Goal: Task Accomplishment & Management: Complete application form

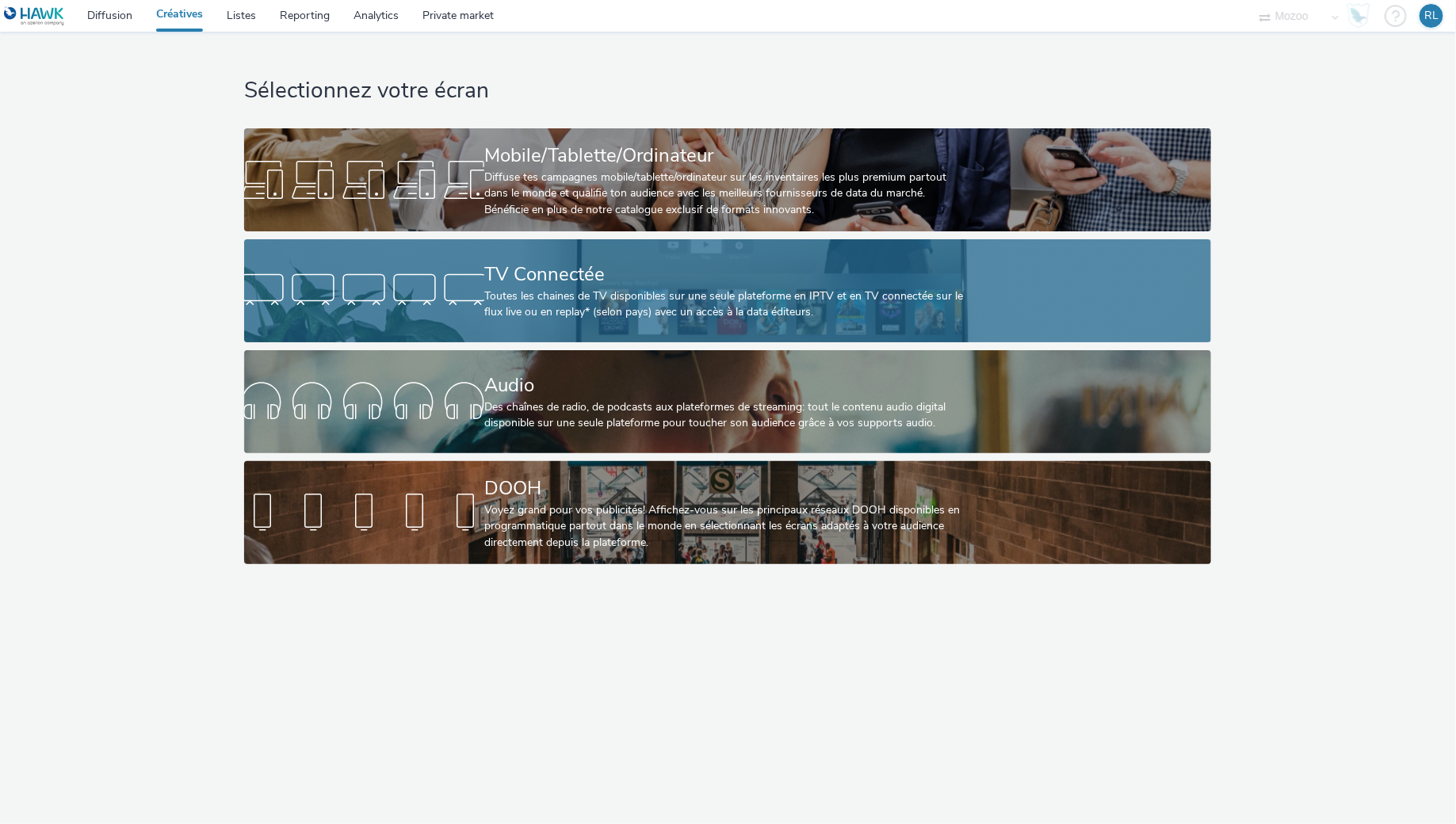
click at [587, 290] on div "Toutes les chaines de TV disponibles sur une seule plateforme en IPTV et en TV …" at bounding box center [724, 305] width 481 height 32
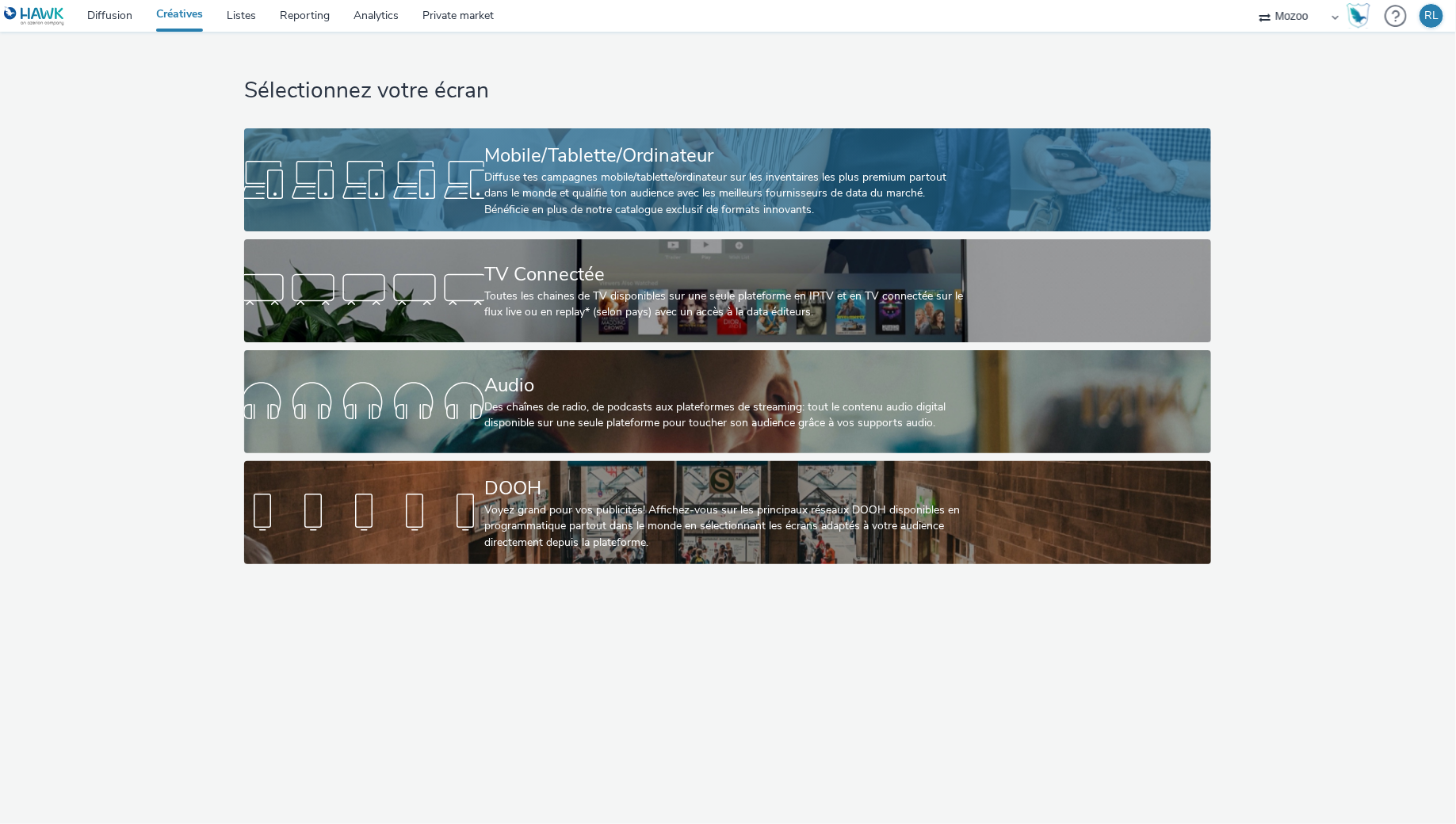
click at [490, 178] on div "Diffuse tes campagnes mobile/tablette/ordinateur sur les inventaires les plus p…" at bounding box center [724, 193] width 481 height 48
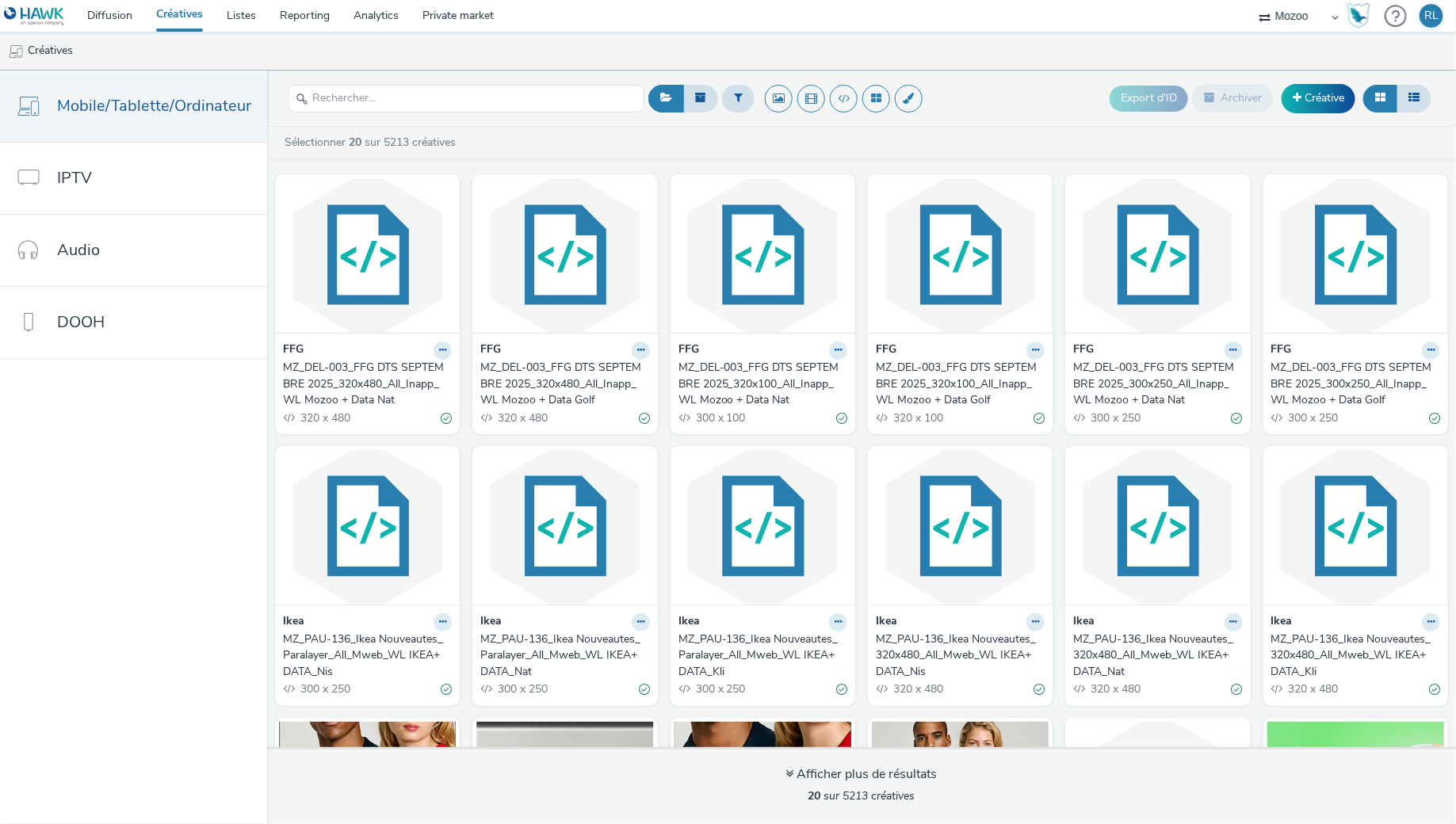
click at [424, 114] on div at bounding box center [467, 98] width 357 height 39
click at [437, 100] on input "text" at bounding box center [467, 98] width 357 height 27
paste input "MZ_DEL-003_FFG DTS SEPTEMBRE 2025_Instream_All_Inapp_WL Mozoo + Data Nat_10"
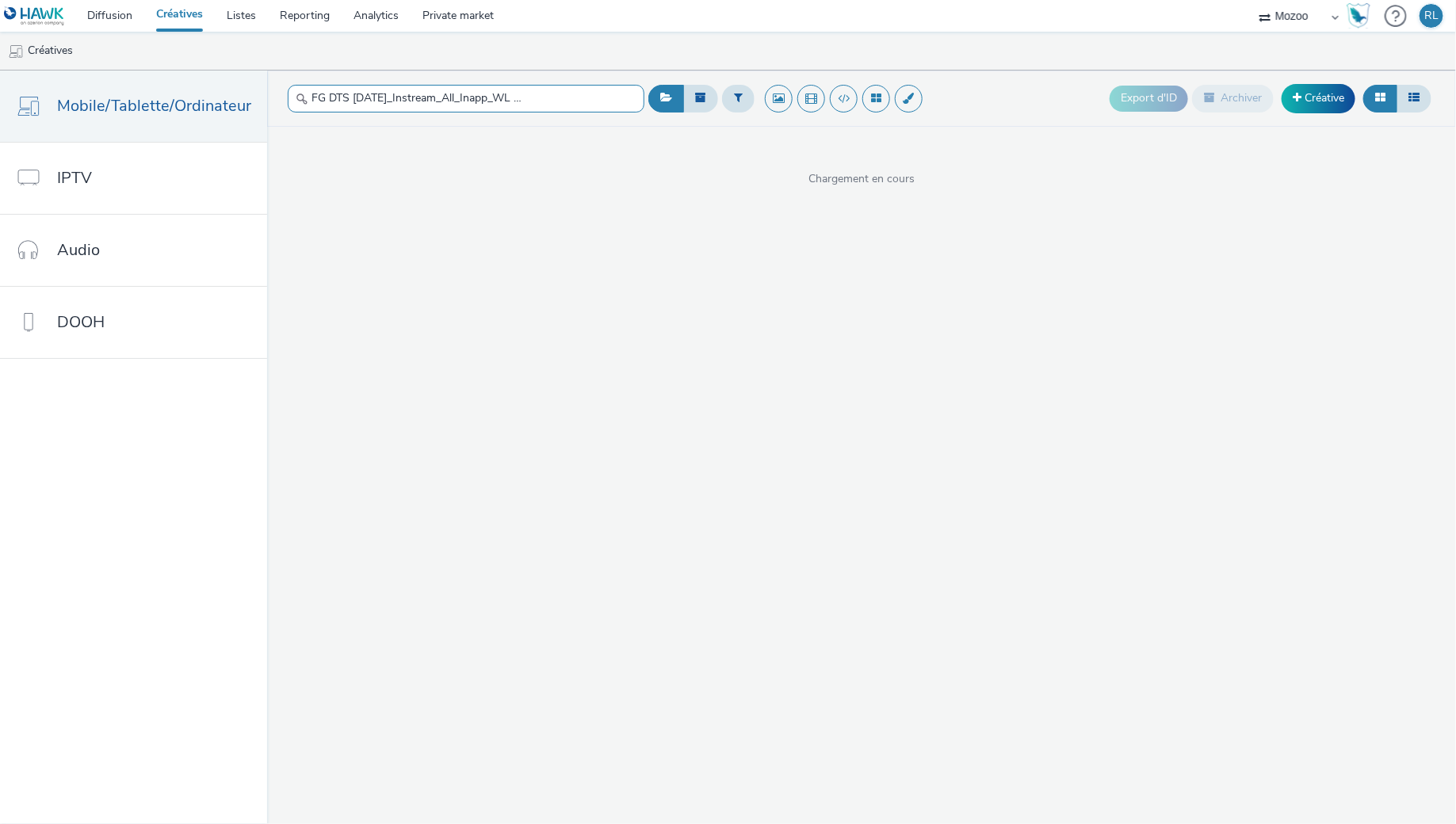
scroll to position [0, 137]
type input "MZ_DEL-003_FFG DTS SEPTEMBRE 2025_Instream_All_Inapp_WL Mozoo + Data Nat"
click at [990, 135] on div "Chargement en cours" at bounding box center [862, 157] width 1189 height 61
click at [439, 102] on input "text" at bounding box center [467, 98] width 357 height 27
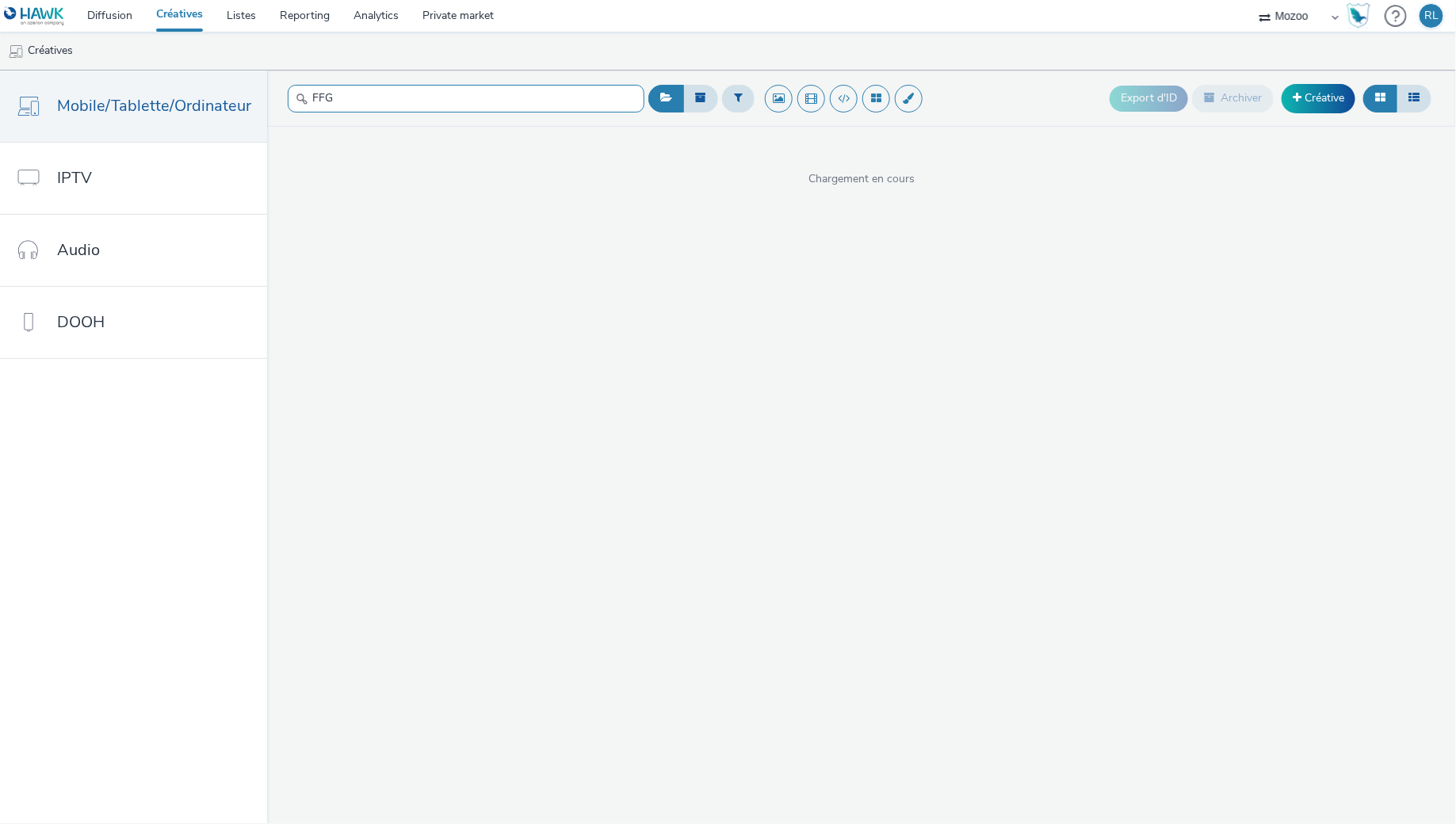
type input "FFG"
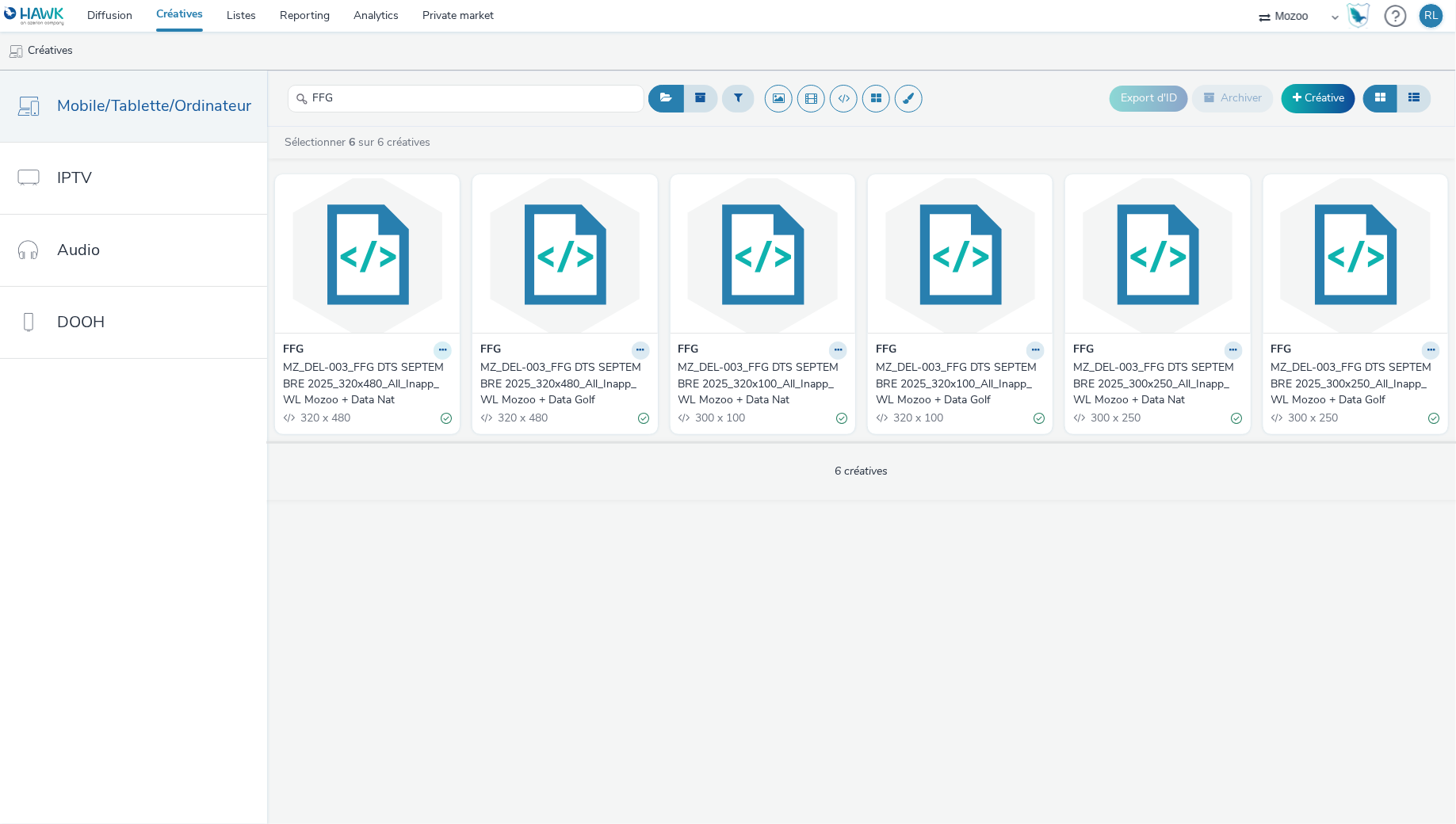
click at [442, 348] on icon at bounding box center [442, 349] width 7 height 9
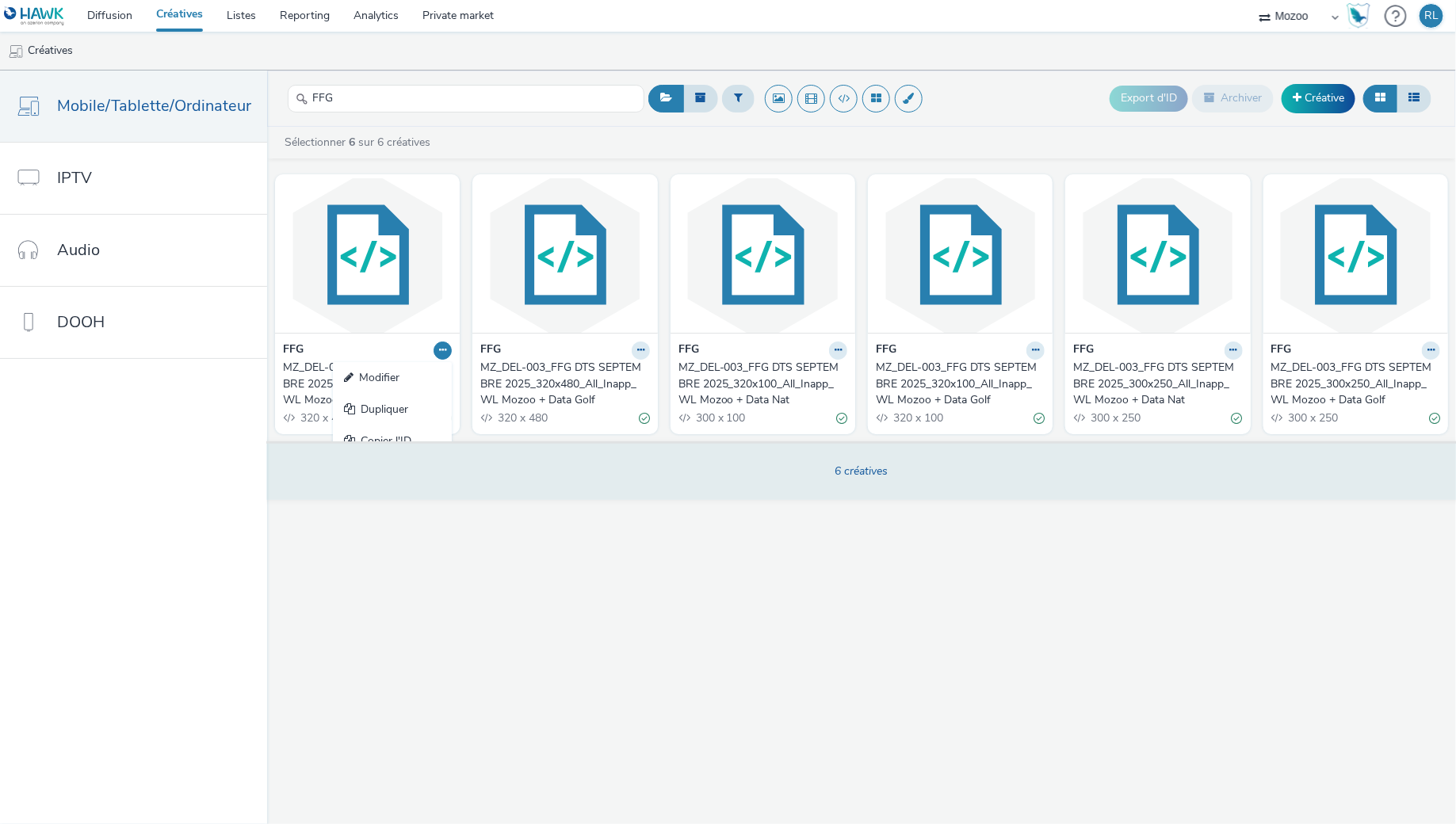
click at [521, 466] on div "6 créatives" at bounding box center [862, 471] width 1200 height 58
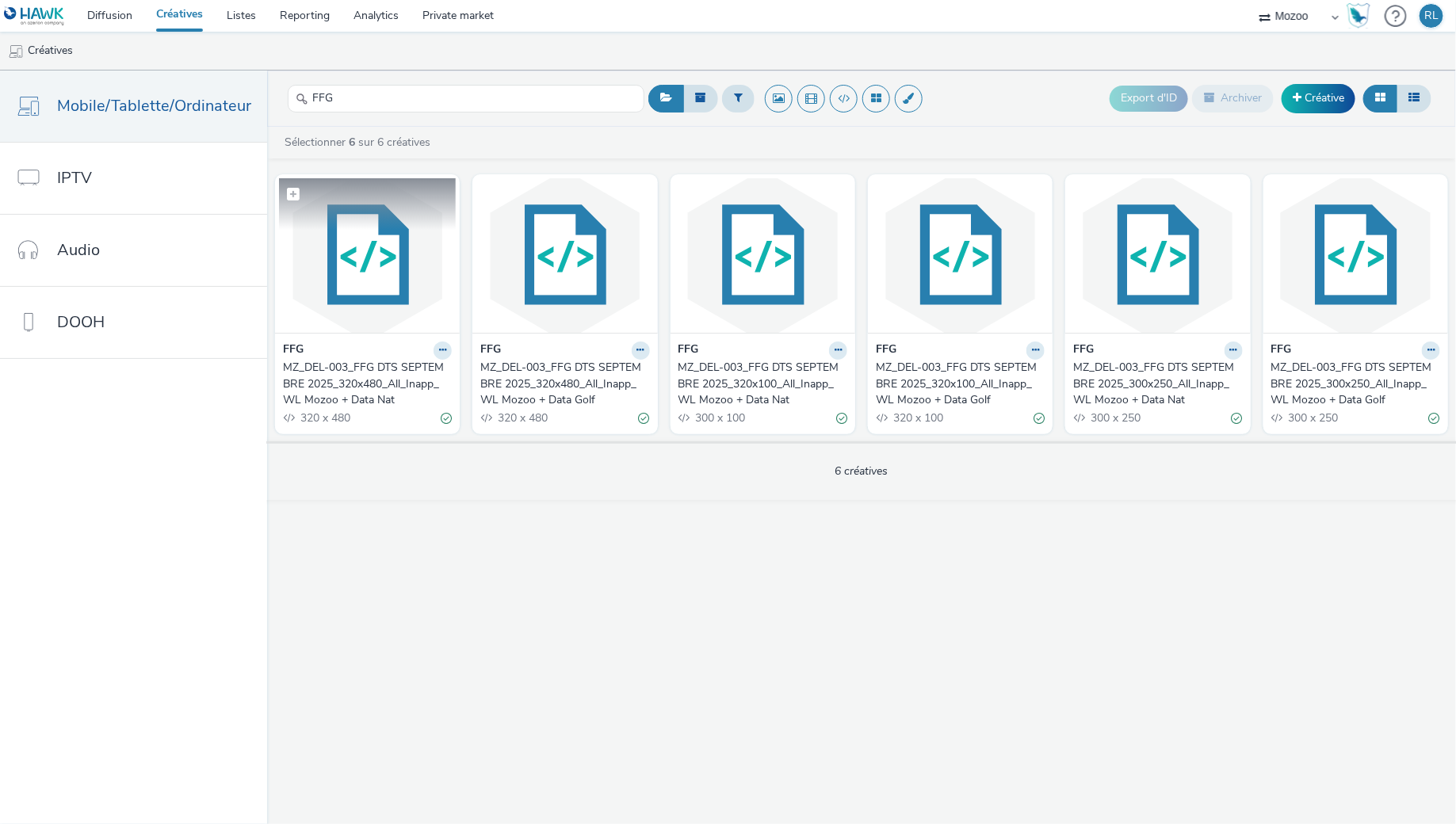
click at [373, 255] on img at bounding box center [367, 256] width 177 height 154
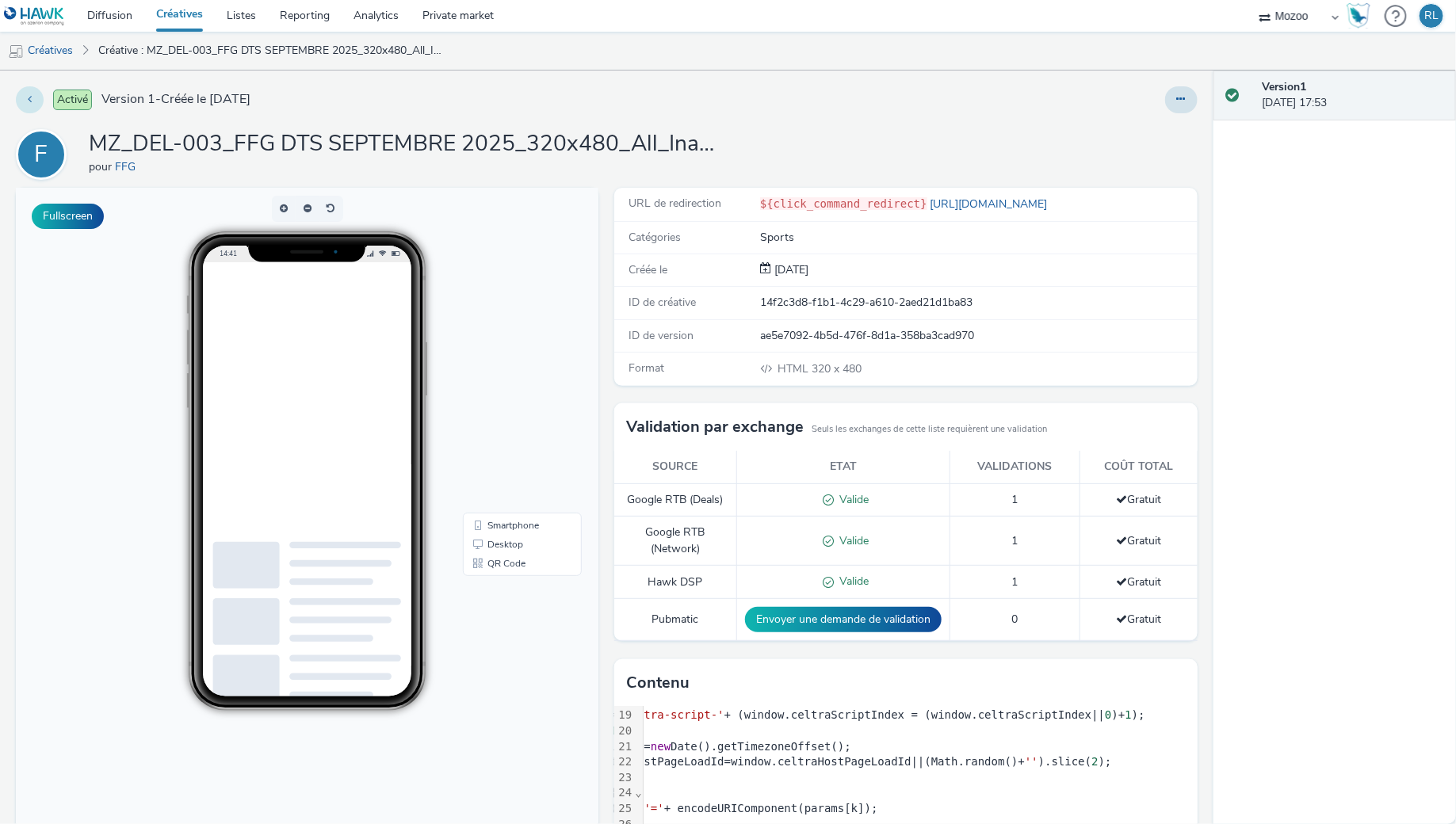
click at [27, 97] on icon at bounding box center [29, 99] width 4 height 11
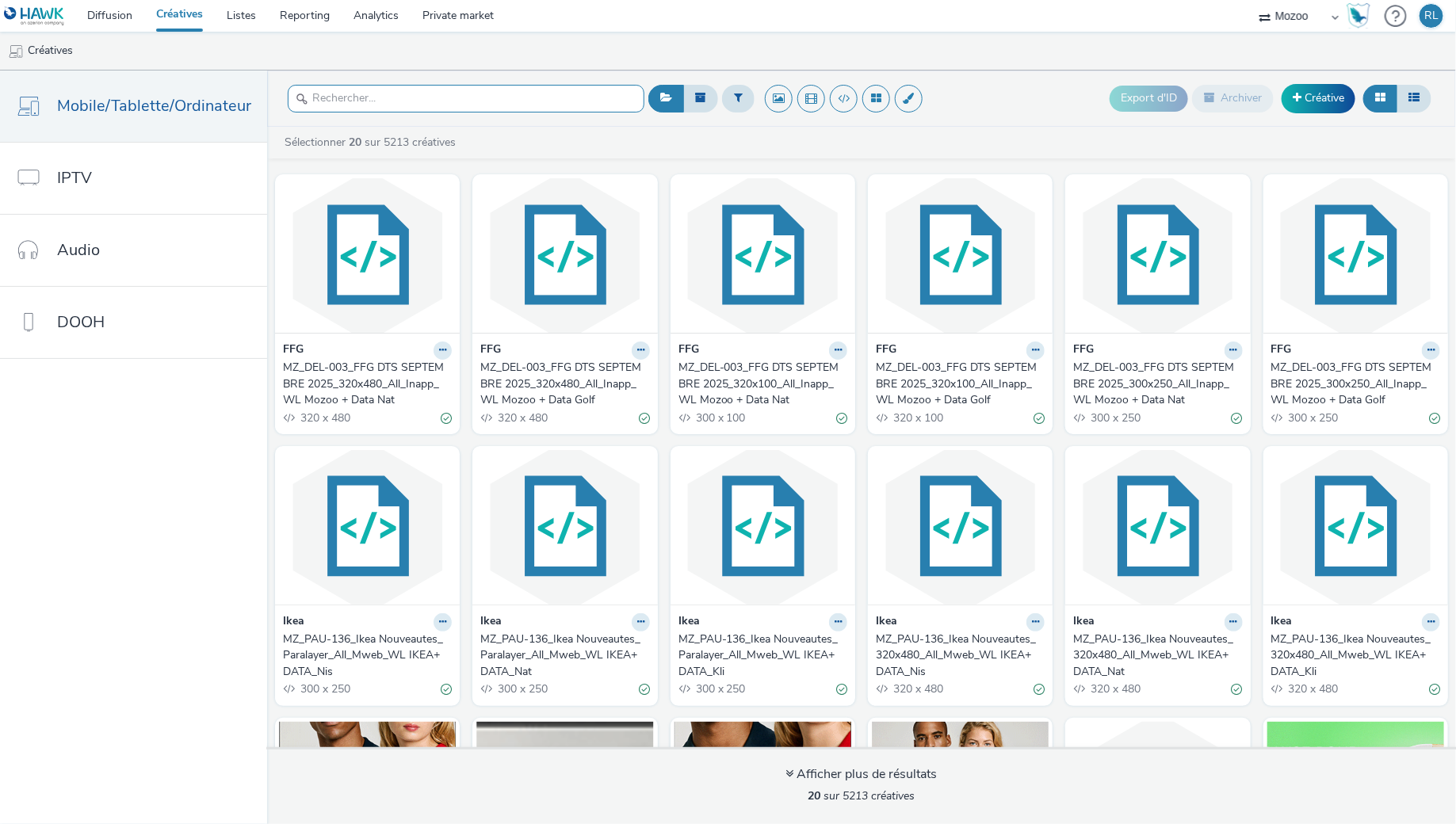
click at [380, 94] on input "text" at bounding box center [467, 98] width 357 height 27
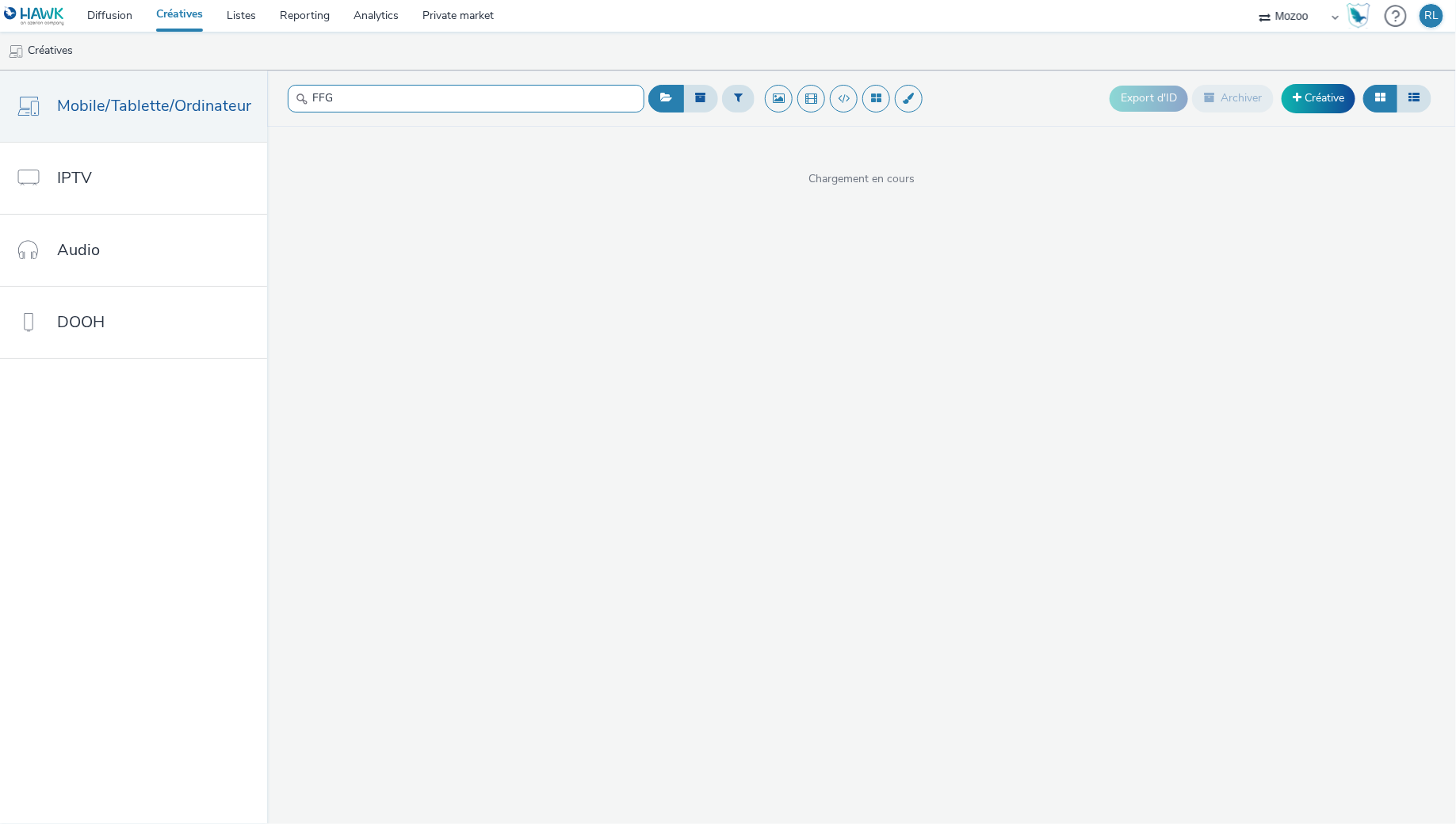
type input "FFG"
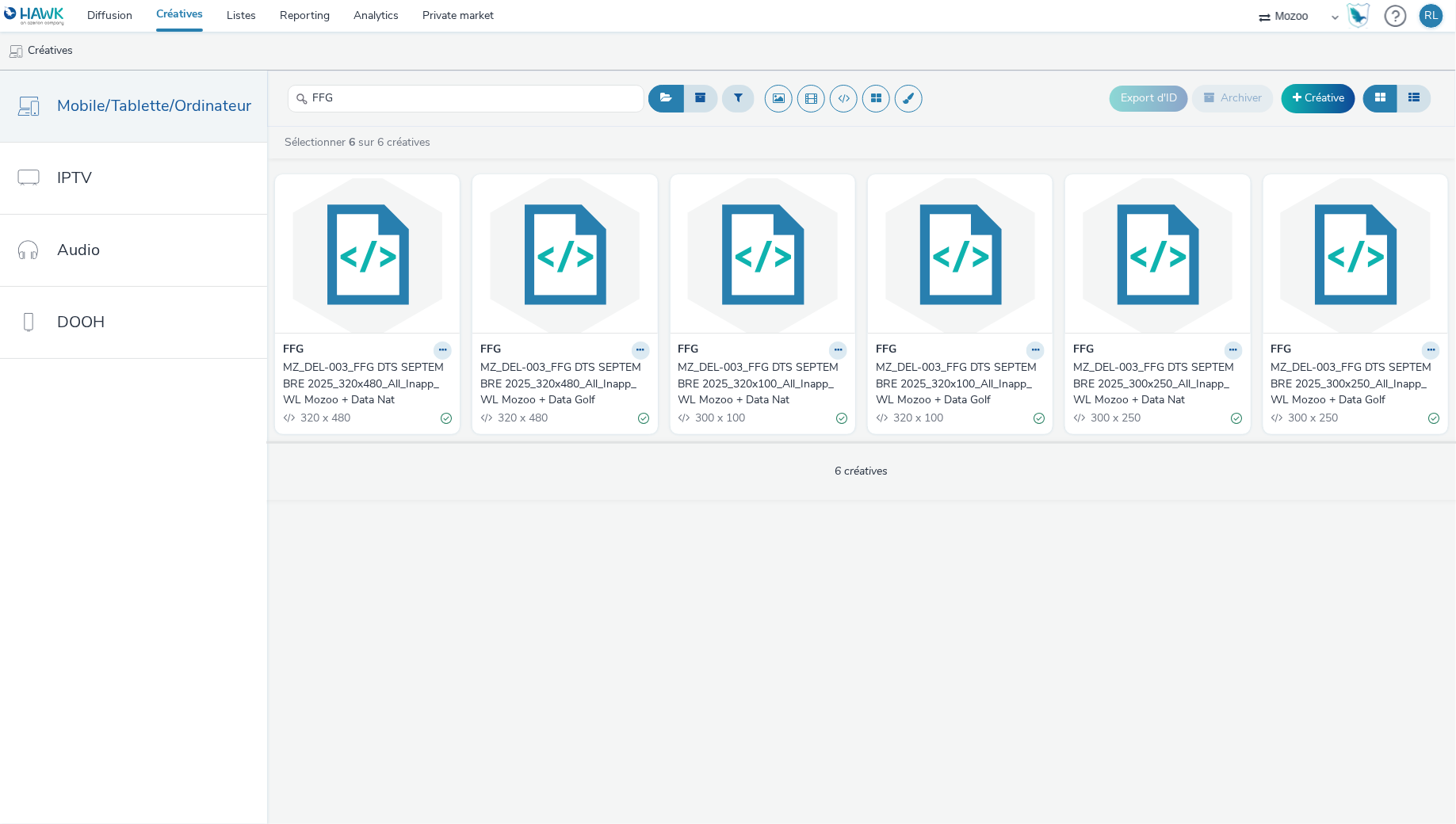
click at [969, 553] on div "FFG Export d'ID Archiver Créative Sélectionner 6 sur 6 créatives FFG MZ_DEL-003…" at bounding box center [862, 447] width 1189 height 753
click at [437, 96] on input "FFG" at bounding box center [467, 98] width 357 height 27
click at [451, 517] on div "FFG Export d'ID Archiver Créative Sélectionner 6 sur 6 créatives FFG MZ_DEL-003…" at bounding box center [862, 447] width 1189 height 753
click at [415, 105] on input "FFG" at bounding box center [467, 98] width 357 height 27
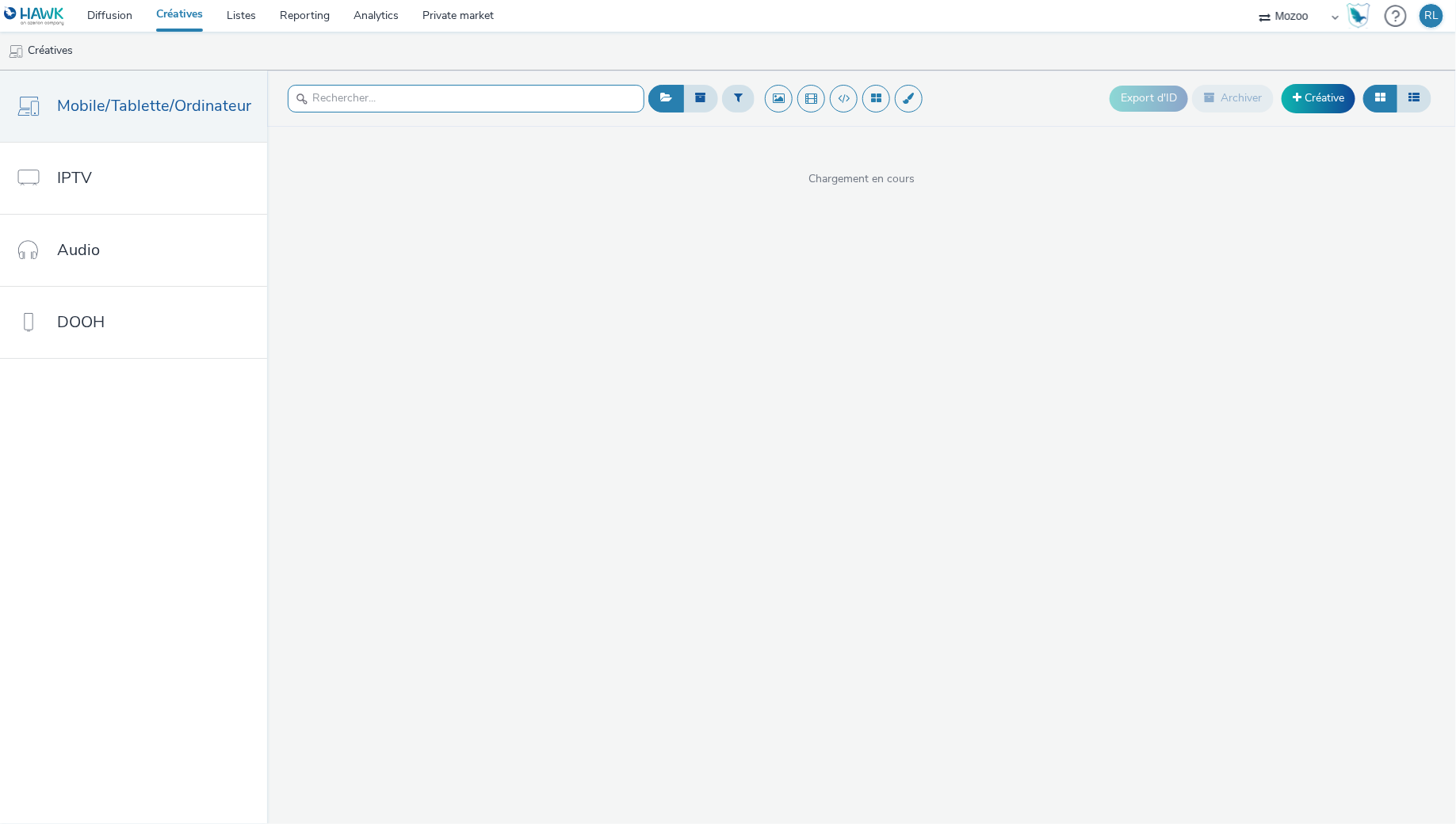
paste input "MZ_DEL-003_FFG DTS SEPTEMBRE 2025_Instream_All_Inapp_WL Mozoo + Data Golf"
type input "MZ_DEL-003_FFG DTS SEPTEMBRE 2025_Instream_All_Inapp_WL Mozoo + Data Golf"
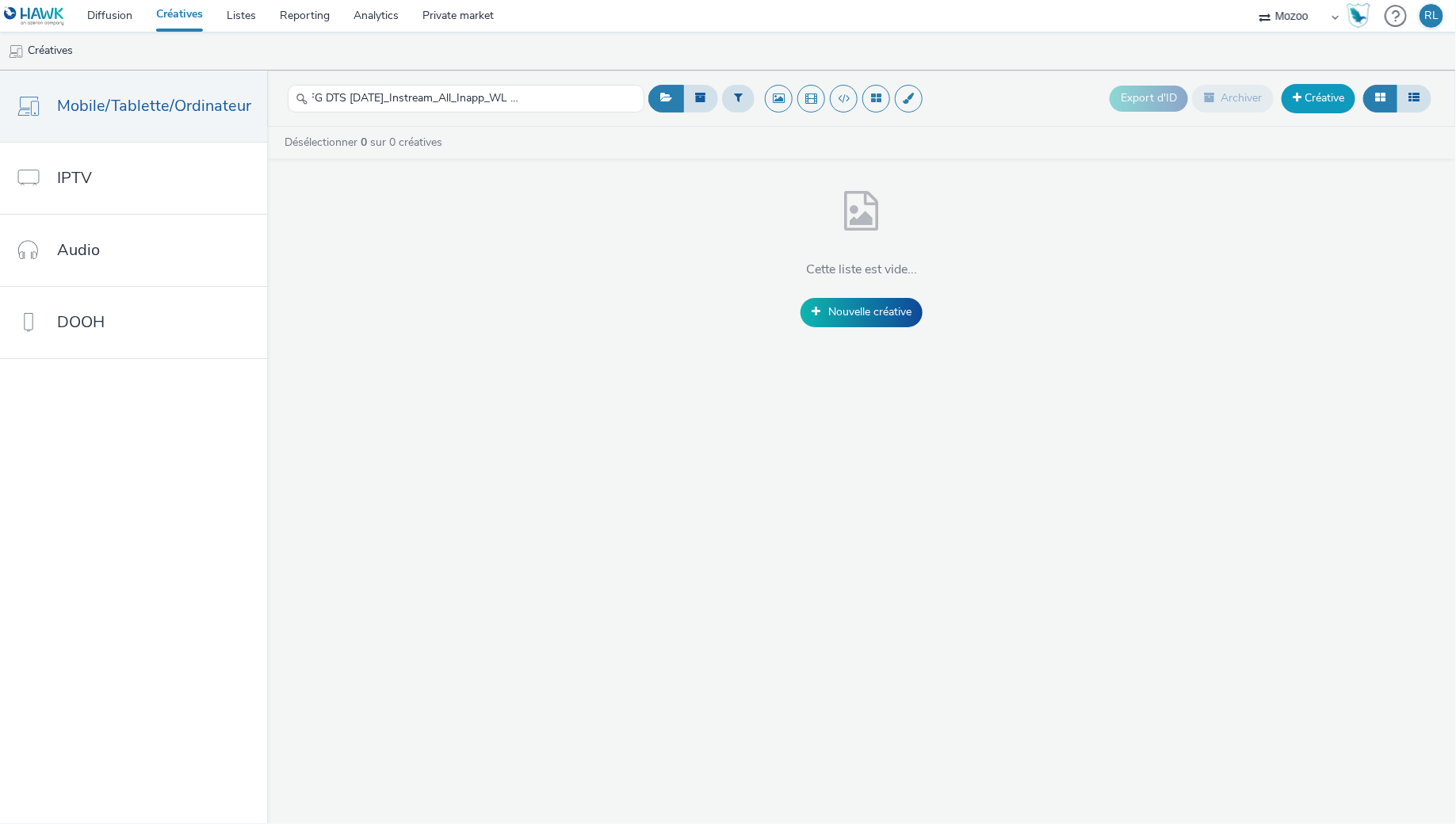
click at [1301, 100] on span at bounding box center [1297, 97] width 9 height 11
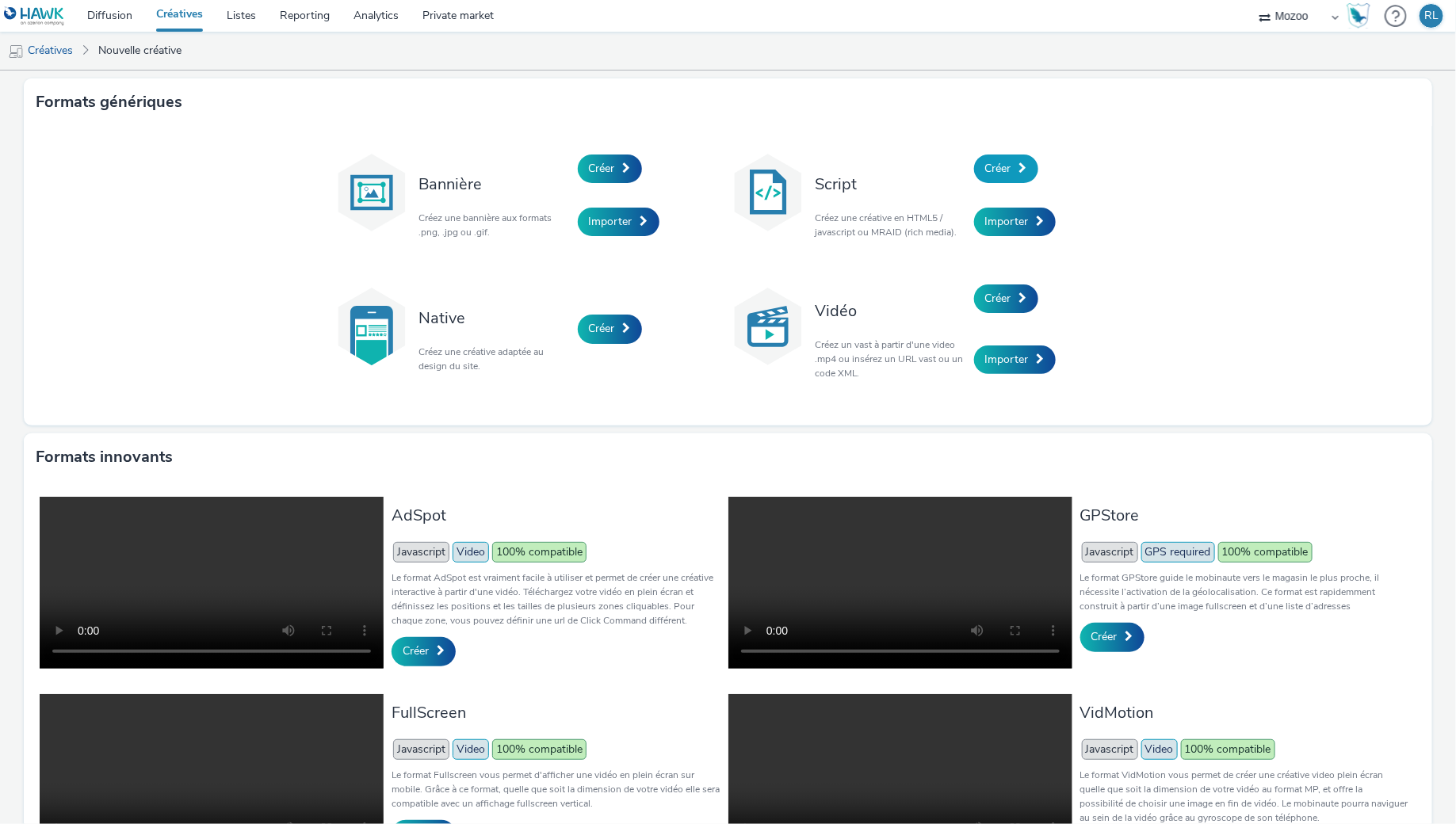
click at [1010, 167] on span "Créer" at bounding box center [999, 168] width 27 height 15
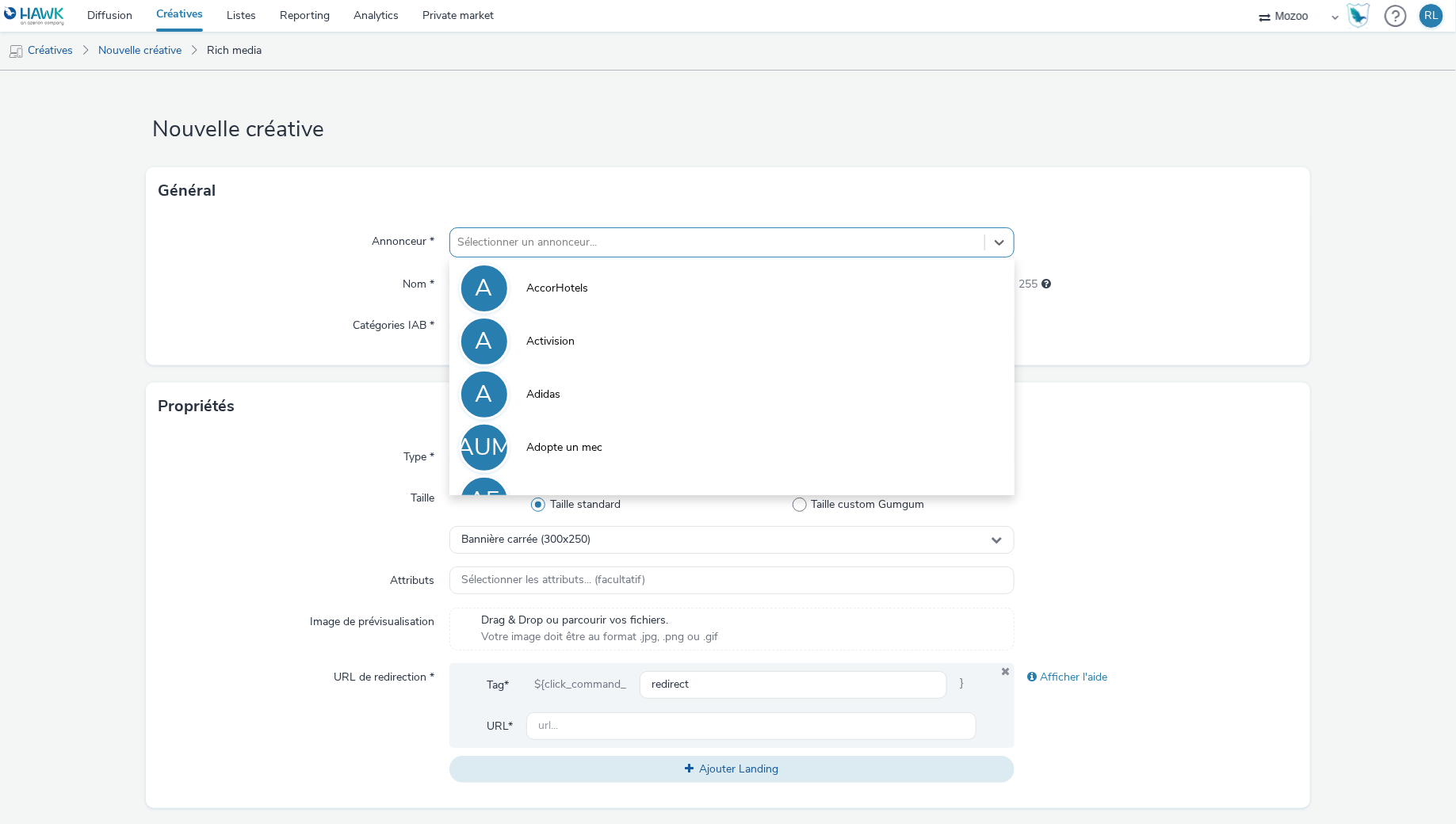
click at [523, 243] on div at bounding box center [717, 242] width 519 height 19
type input "FF"
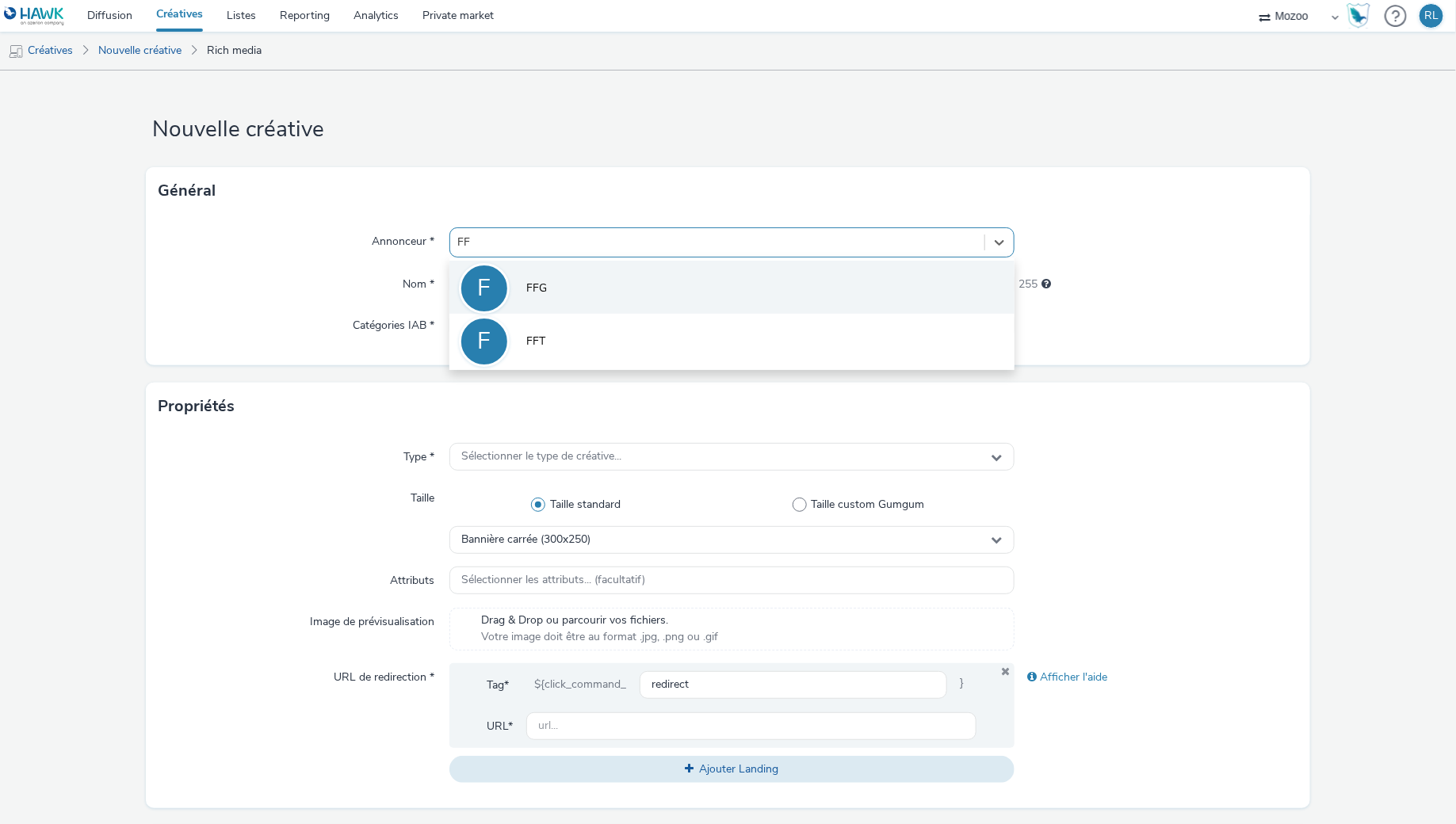
click at [581, 283] on li "F FFG" at bounding box center [732, 287] width 566 height 53
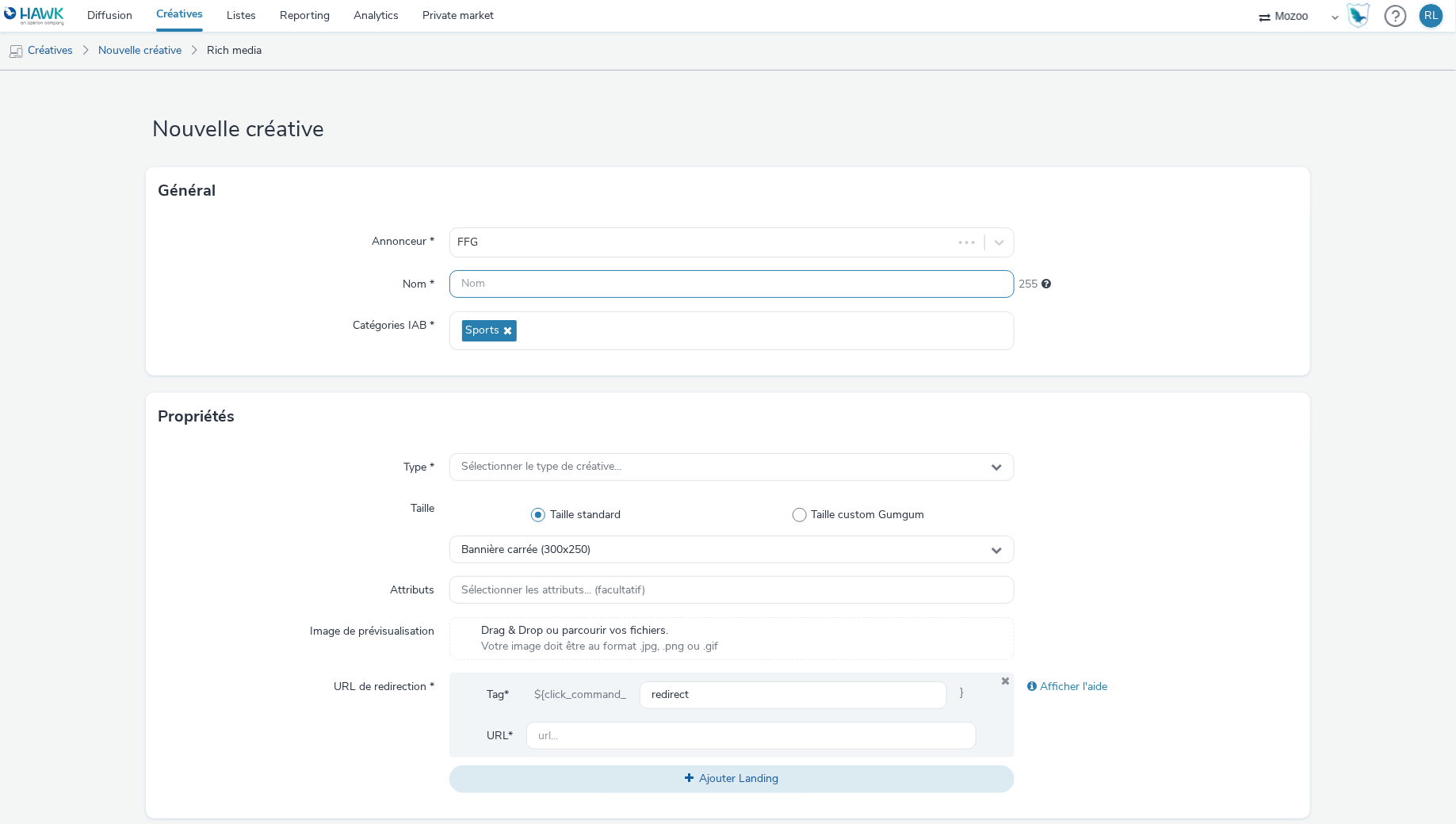
click at [514, 292] on input "text" at bounding box center [732, 284] width 566 height 27
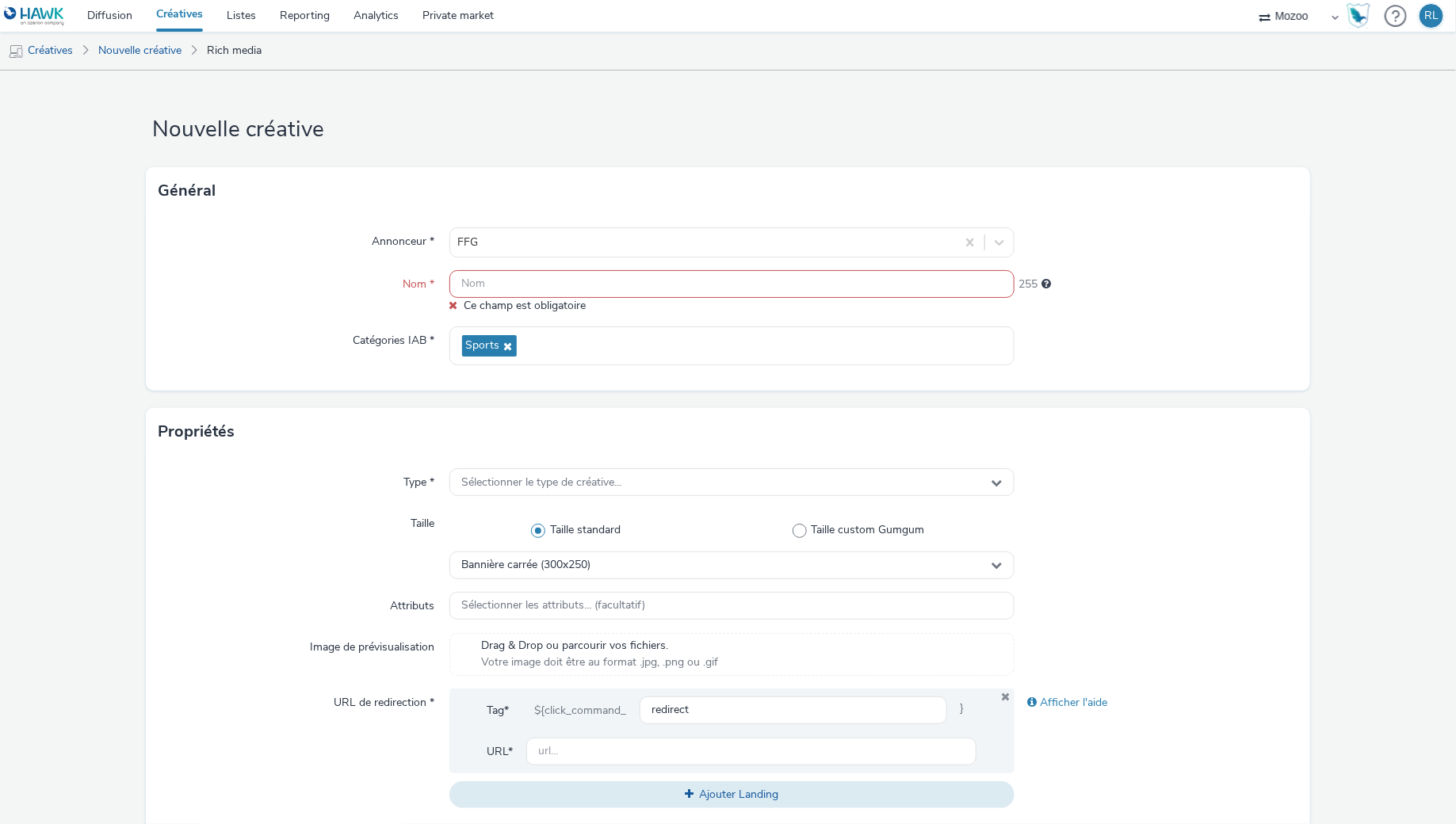
click at [533, 292] on input "text" at bounding box center [732, 284] width 566 height 27
paste input "MZ_DEL-003_FFG DTS SEPTEMBRE 2025_Instream_All_Inapp_WL Mozoo + Data Nat_10"
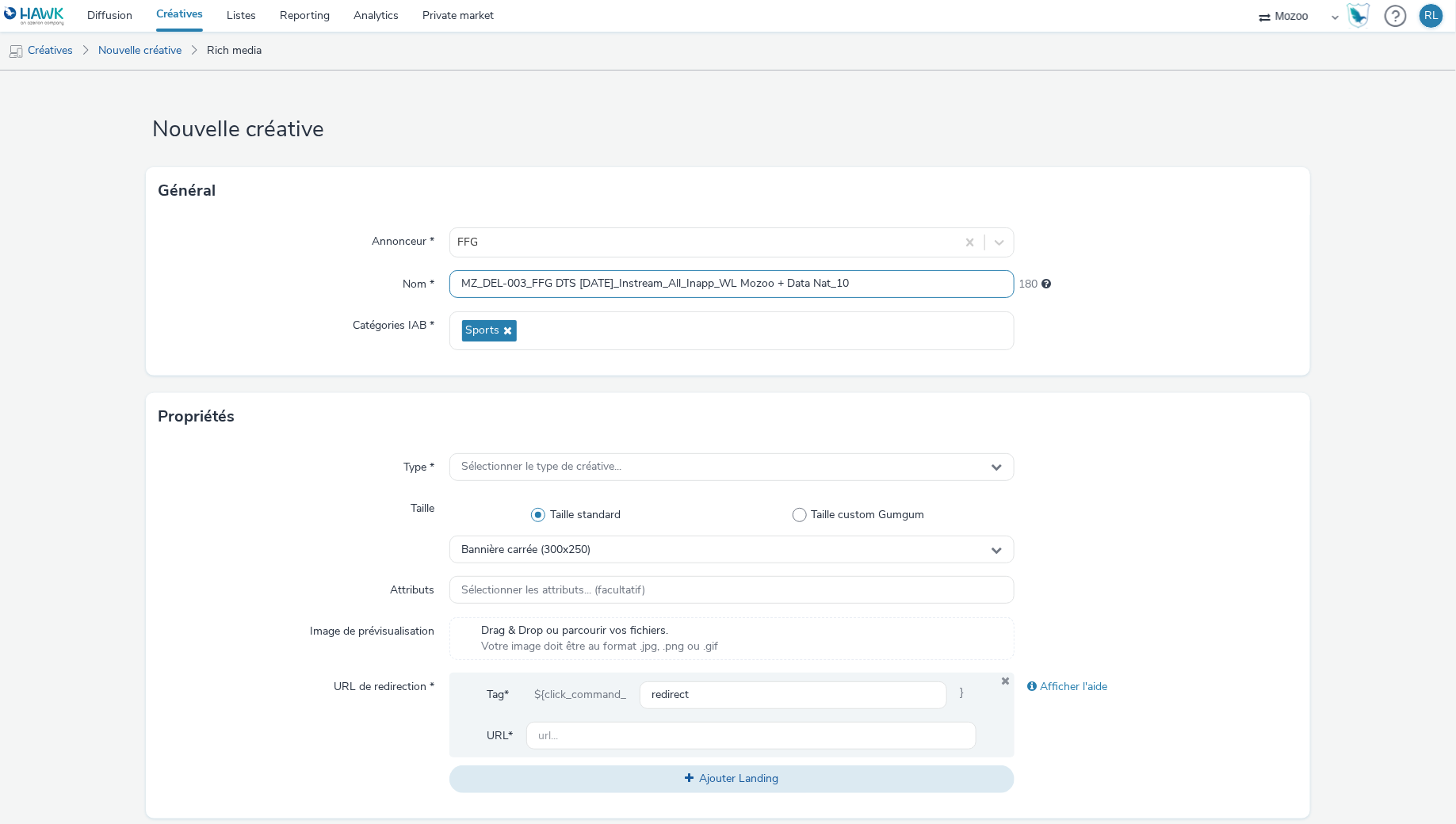
type input "MZ_DEL-003_FFG DTS SEPTEMBRE 2025_Instream_All_Inapp_WL Mozoo + Data Nat_10"
click at [344, 304] on div "Annonceur * FFG Nom * MZ_DEL-003_FFG DTS SEPTEMBRE 2025_Instream_All_Inapp_WL M…" at bounding box center [729, 295] width 1165 height 161
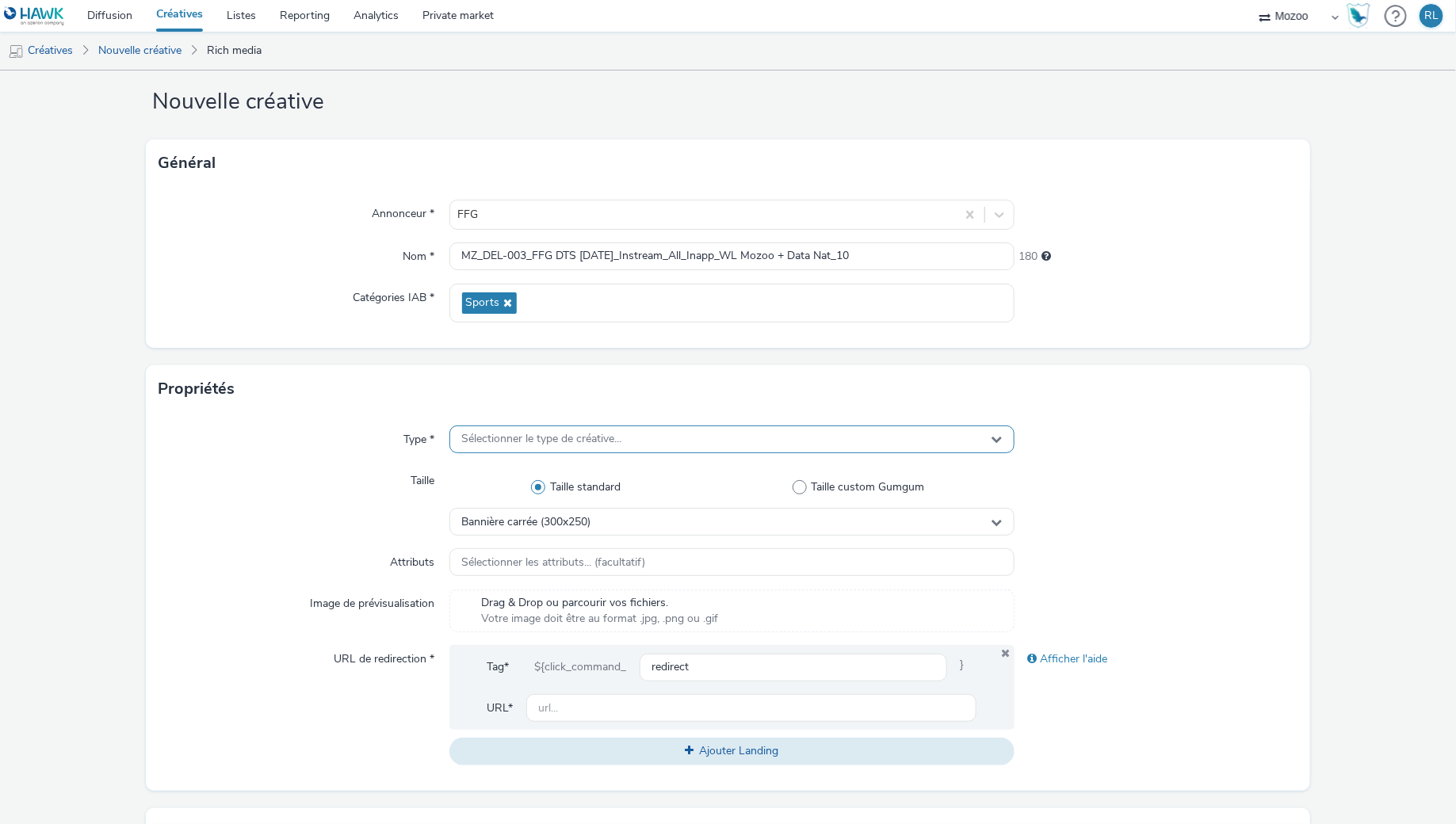
scroll to position [50, 0]
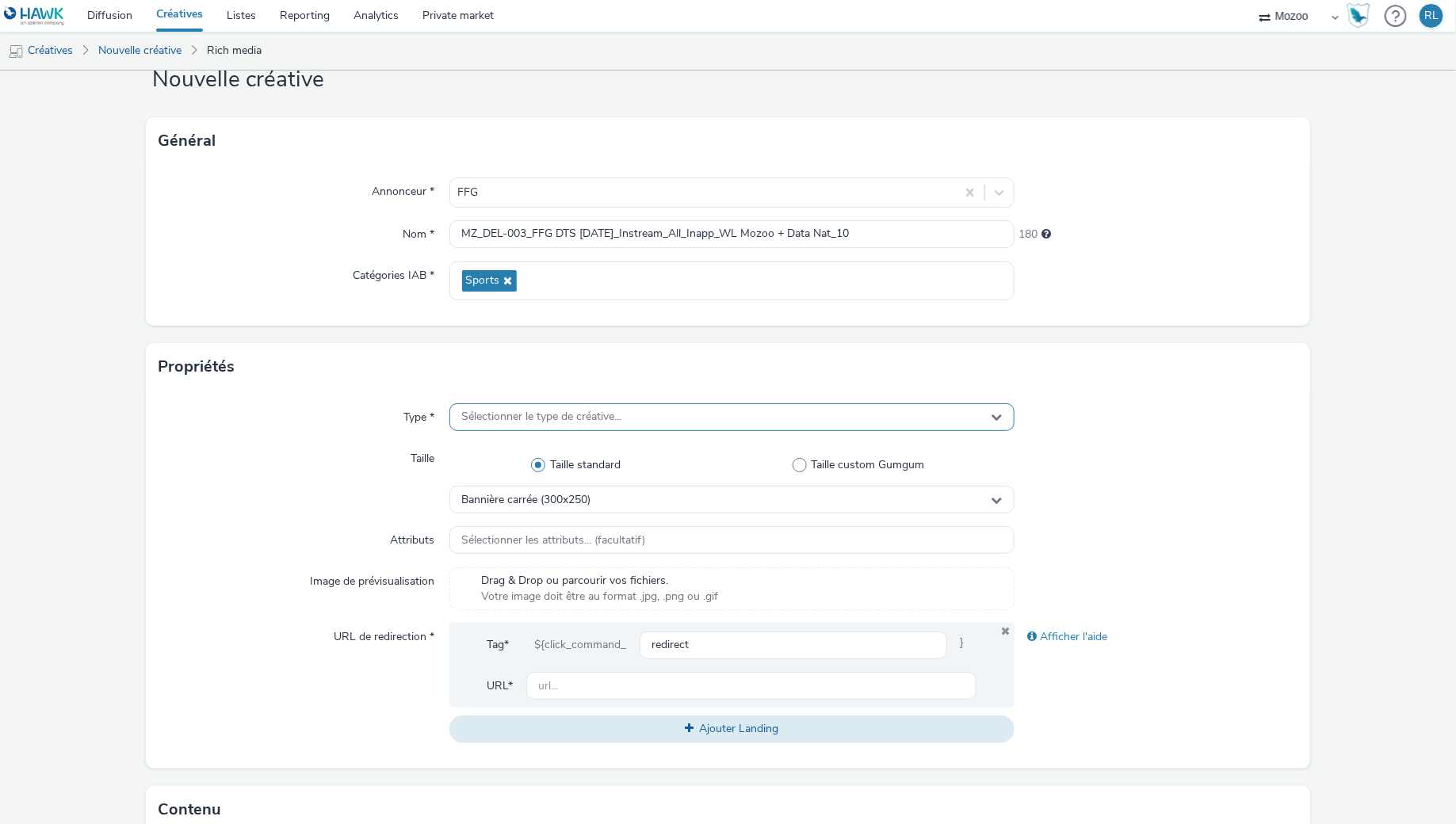
click at [548, 424] on div "Sélectionner le type de créative..." at bounding box center [732, 417] width 566 height 27
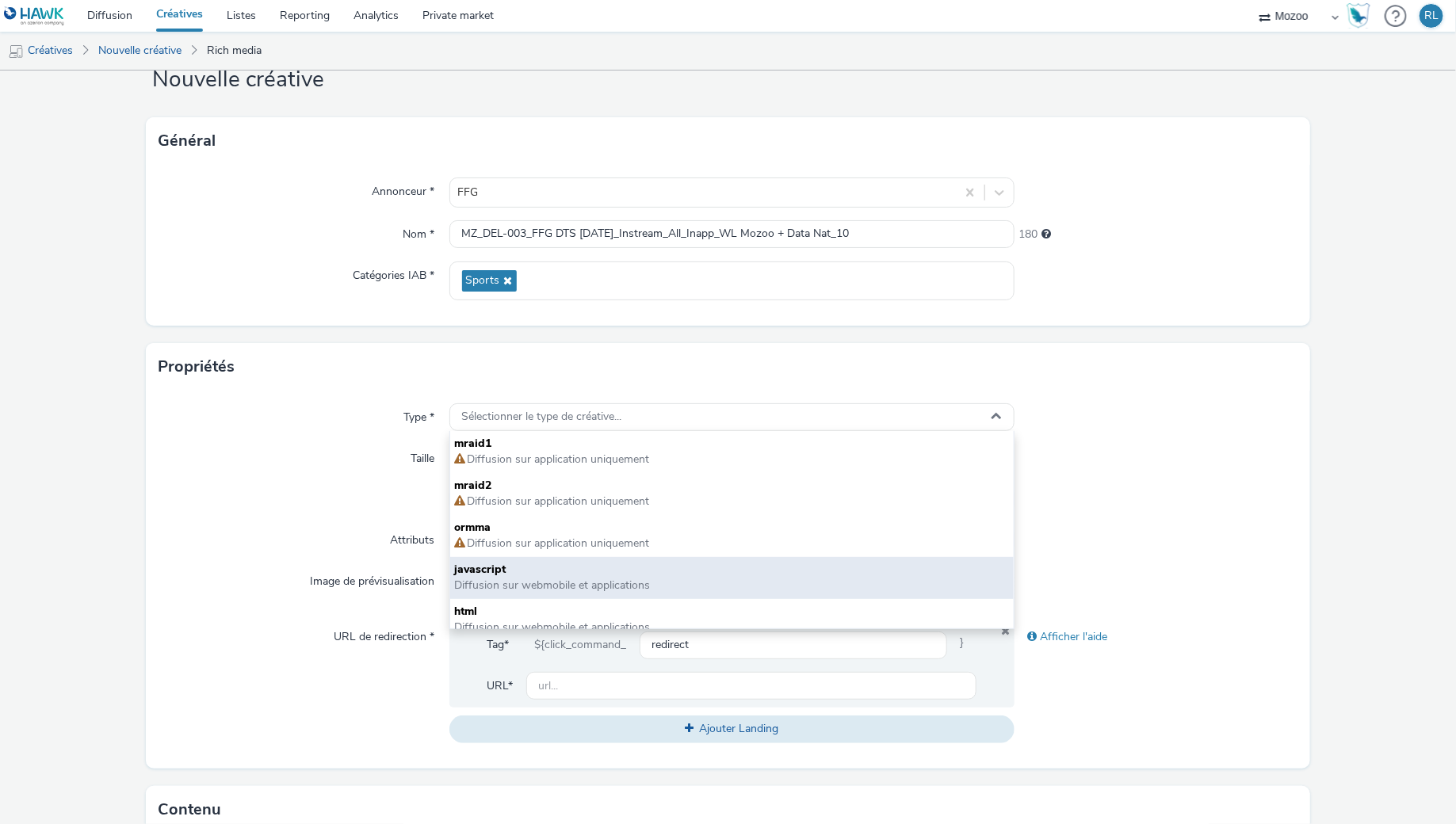
scroll to position [11, 0]
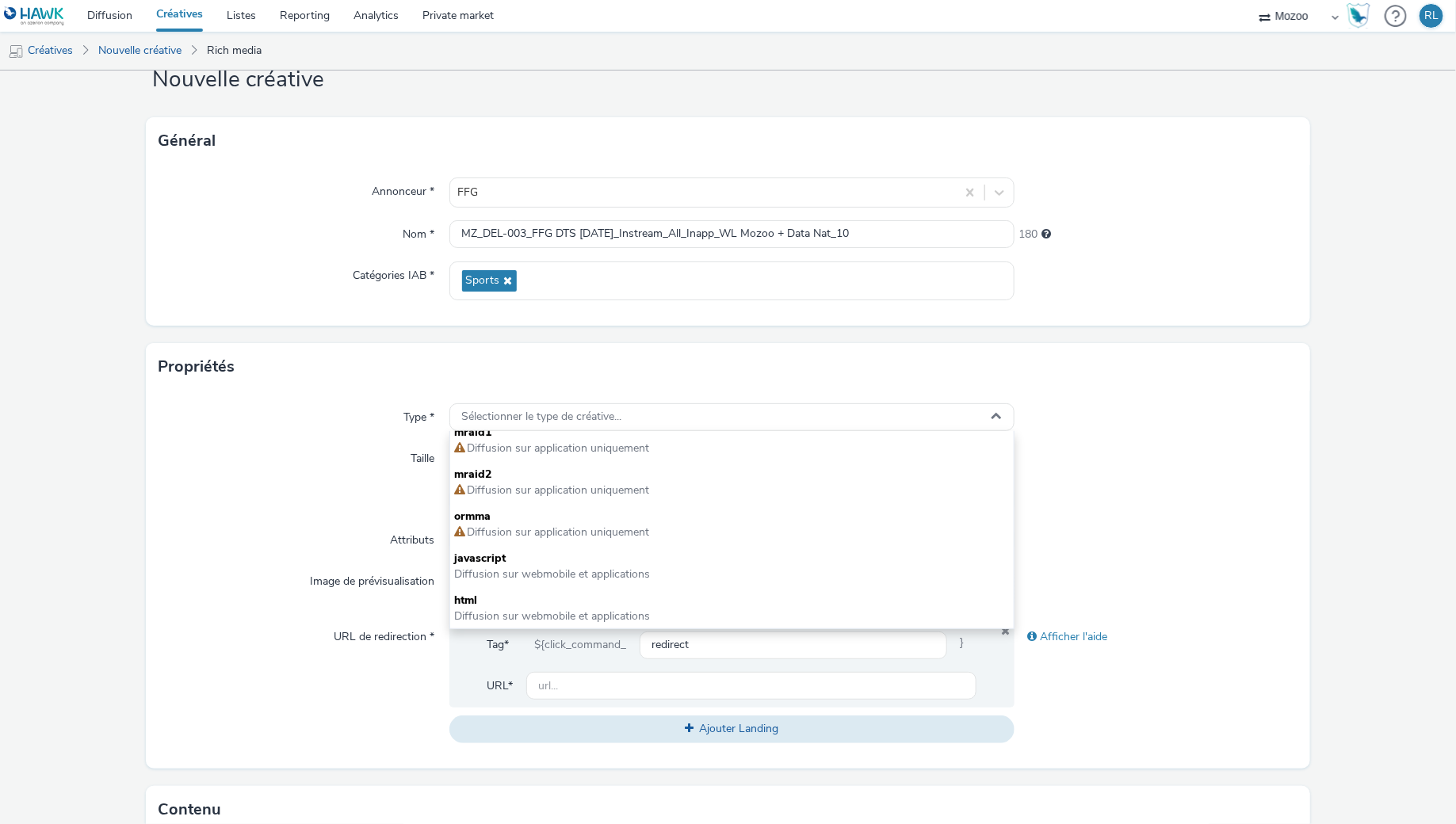
drag, startPoint x: 538, startPoint y: 600, endPoint x: 634, endPoint y: 368, distance: 251.1
click at [634, 368] on div "Propriétés Type * Sélectionner le type de créative... mraid1 Diffusion sur appl…" at bounding box center [729, 555] width 1165 height 426
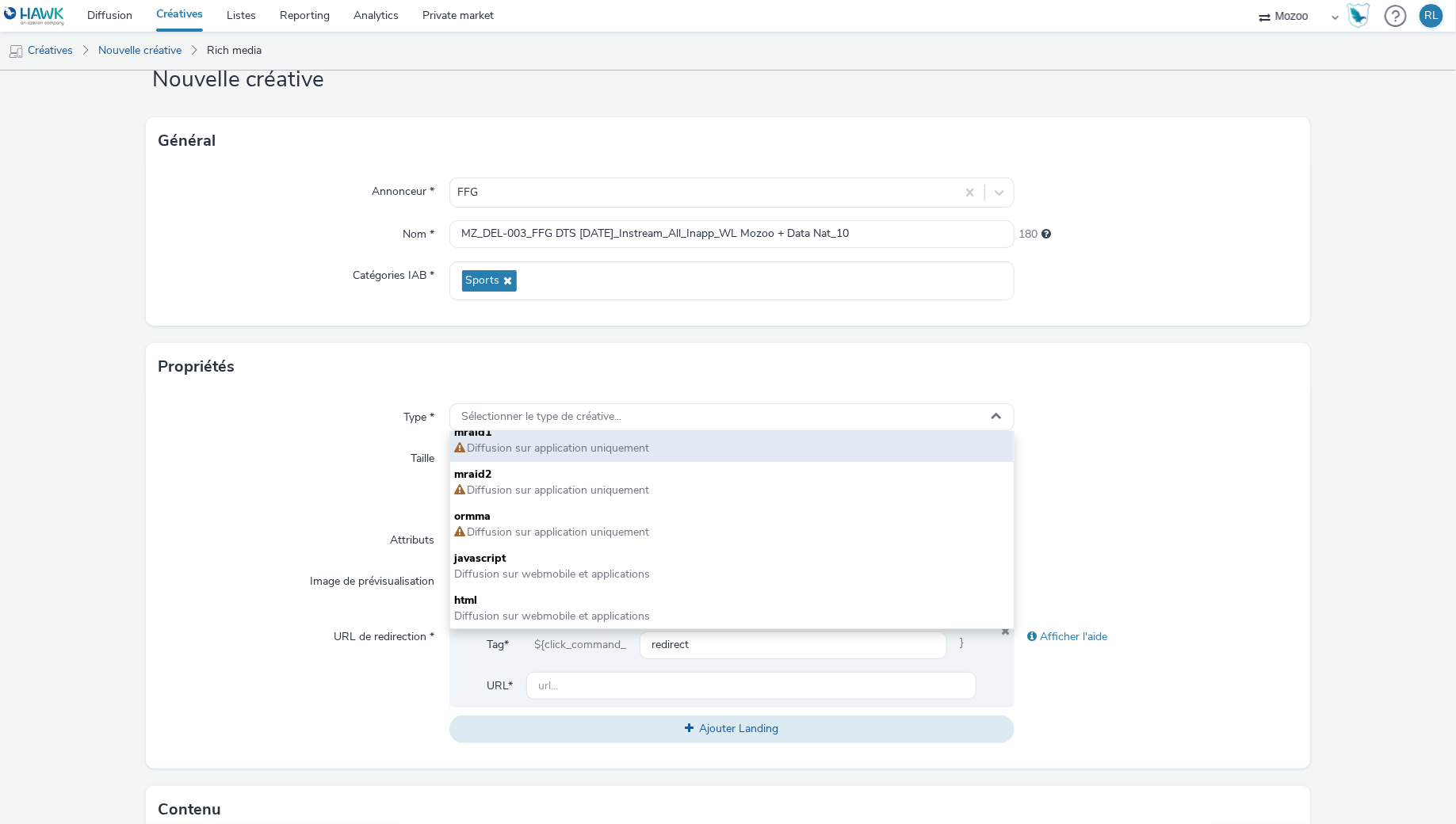
scroll to position [0, 0]
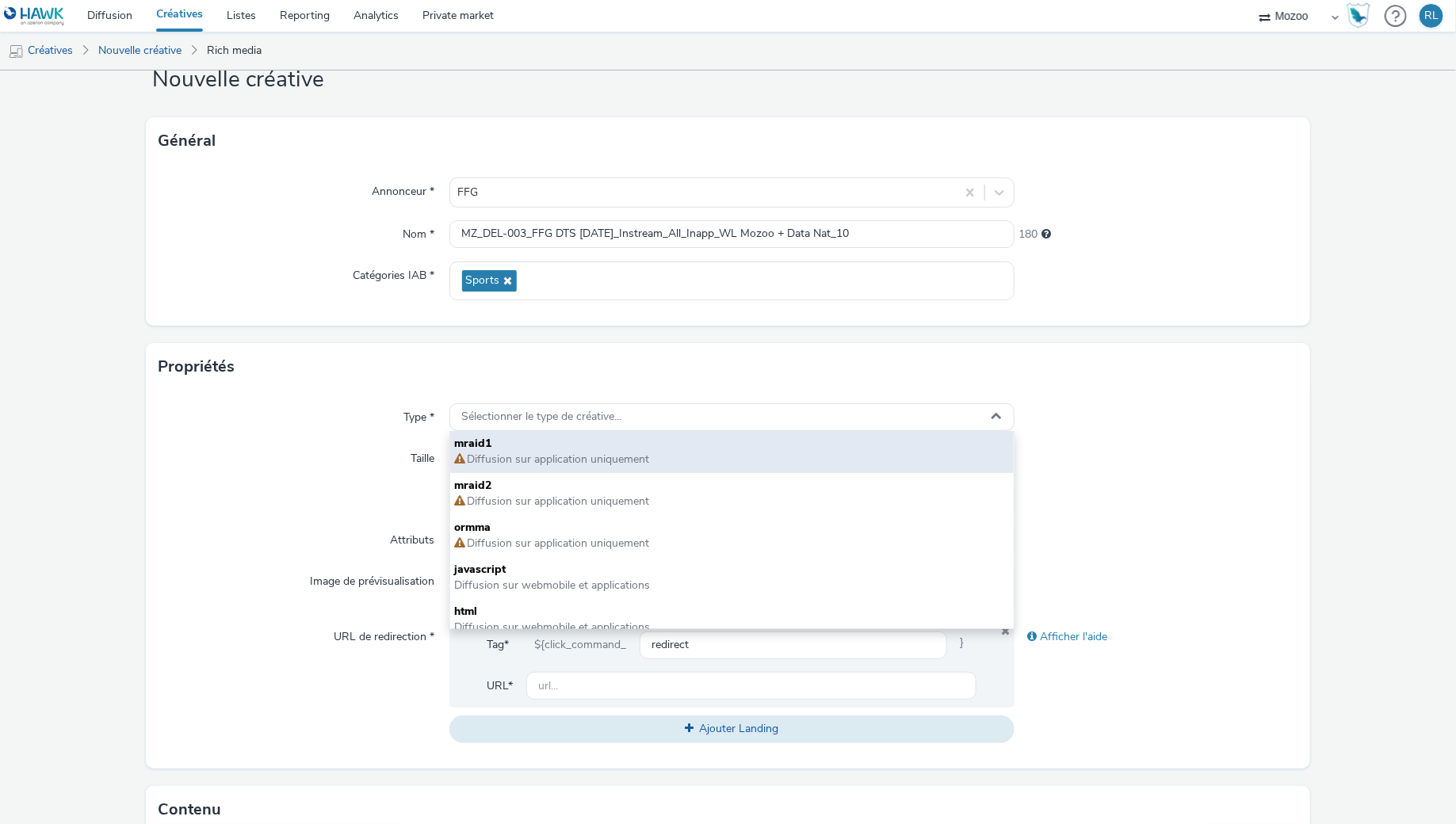
click at [592, 466] on span "Diffusion sur application uniquement" at bounding box center [732, 459] width 555 height 16
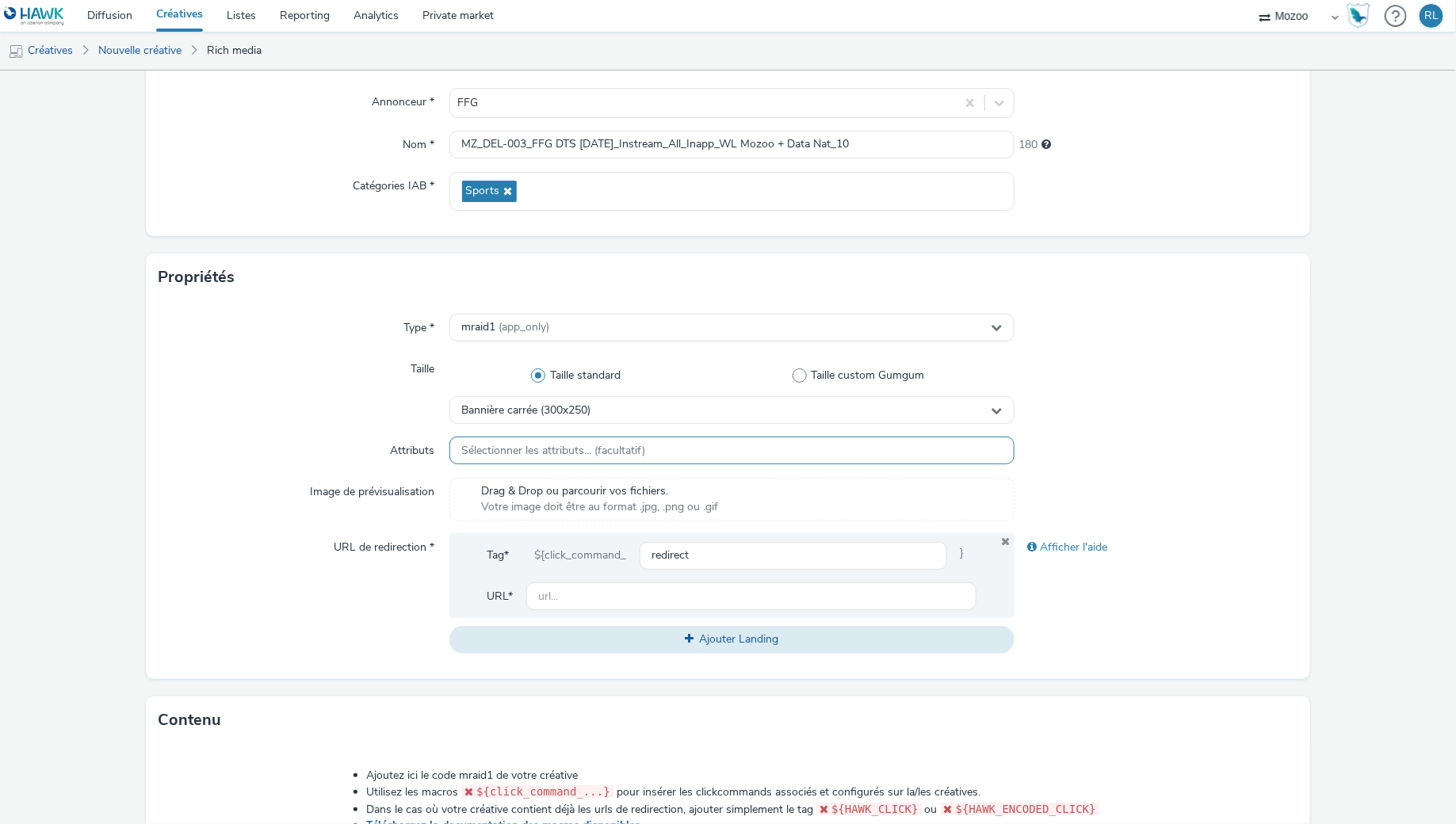
scroll to position [149, 0]
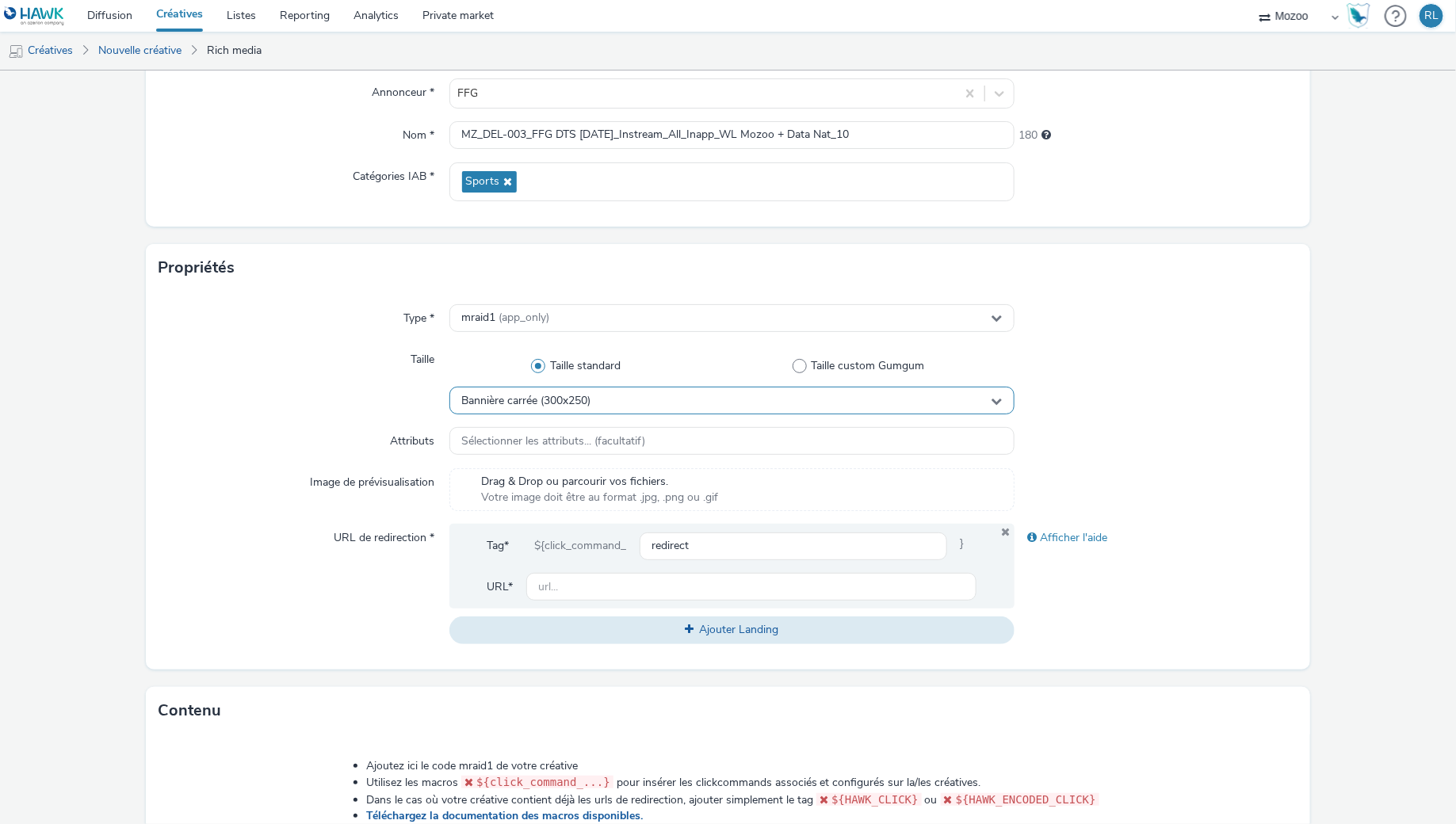
click at [701, 400] on div "Bannière carrée (300x250)" at bounding box center [732, 400] width 566 height 27
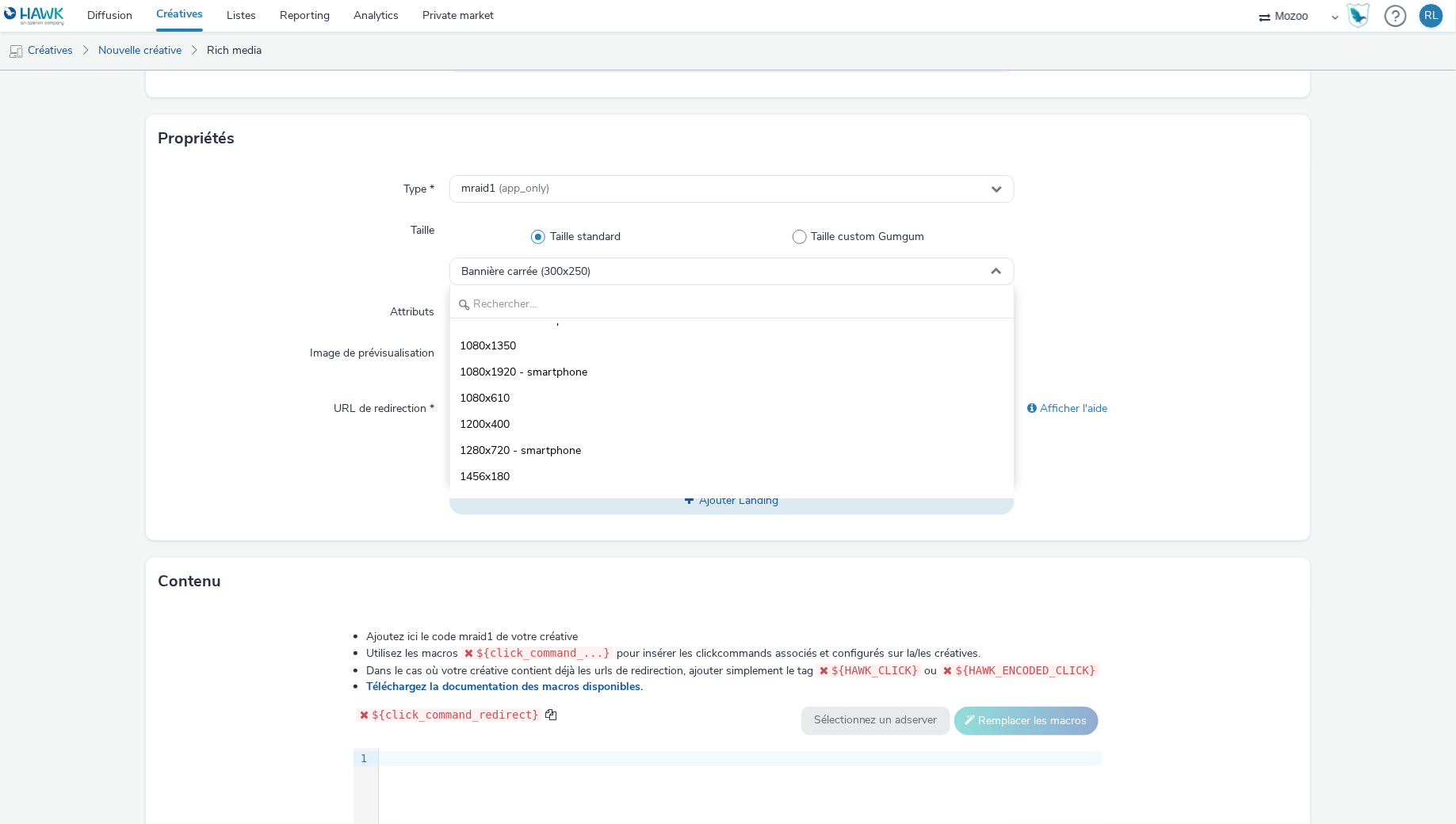
scroll to position [2571, 0]
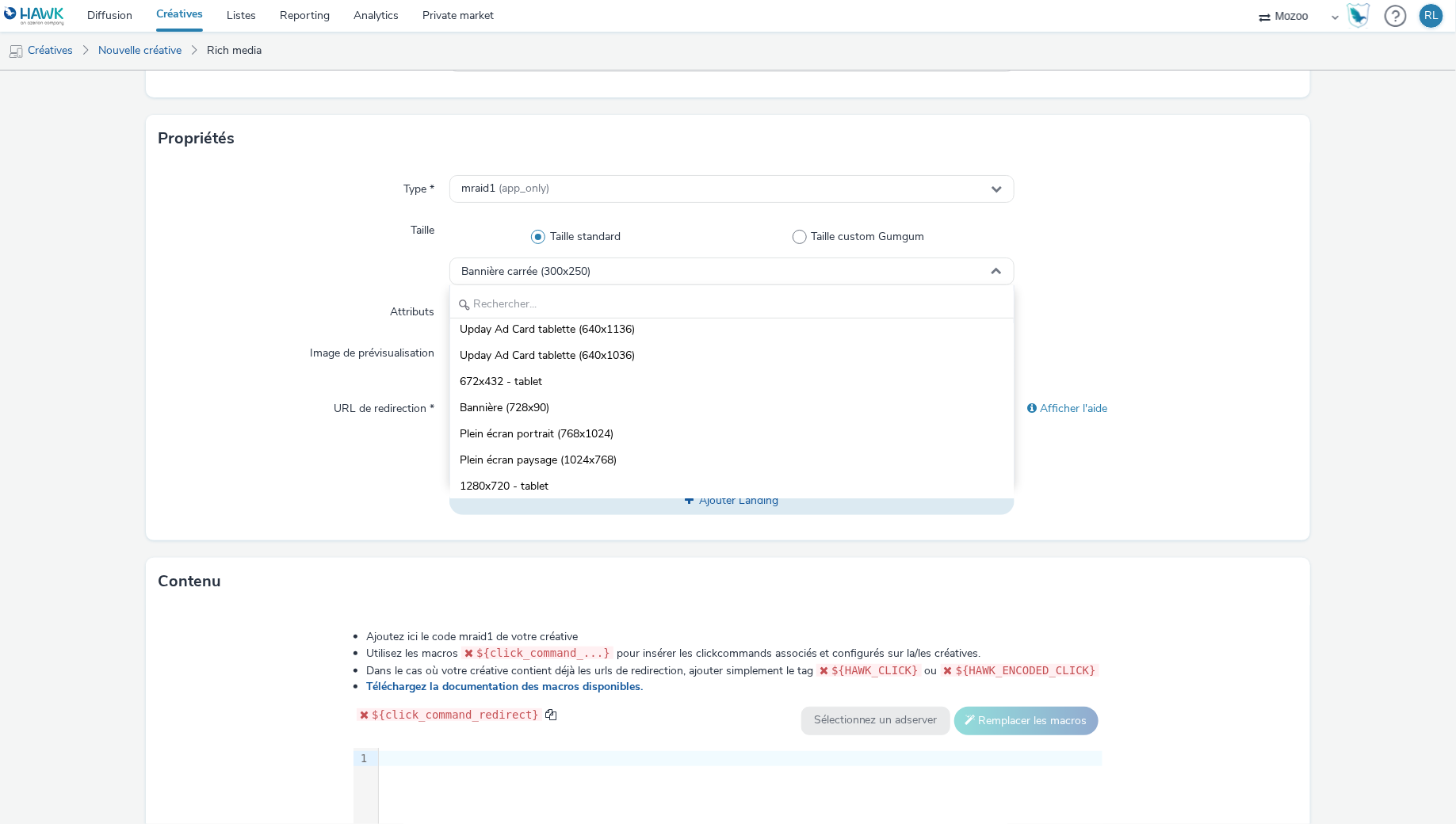
click at [316, 454] on div "URL de redirection *" at bounding box center [304, 454] width 291 height 119
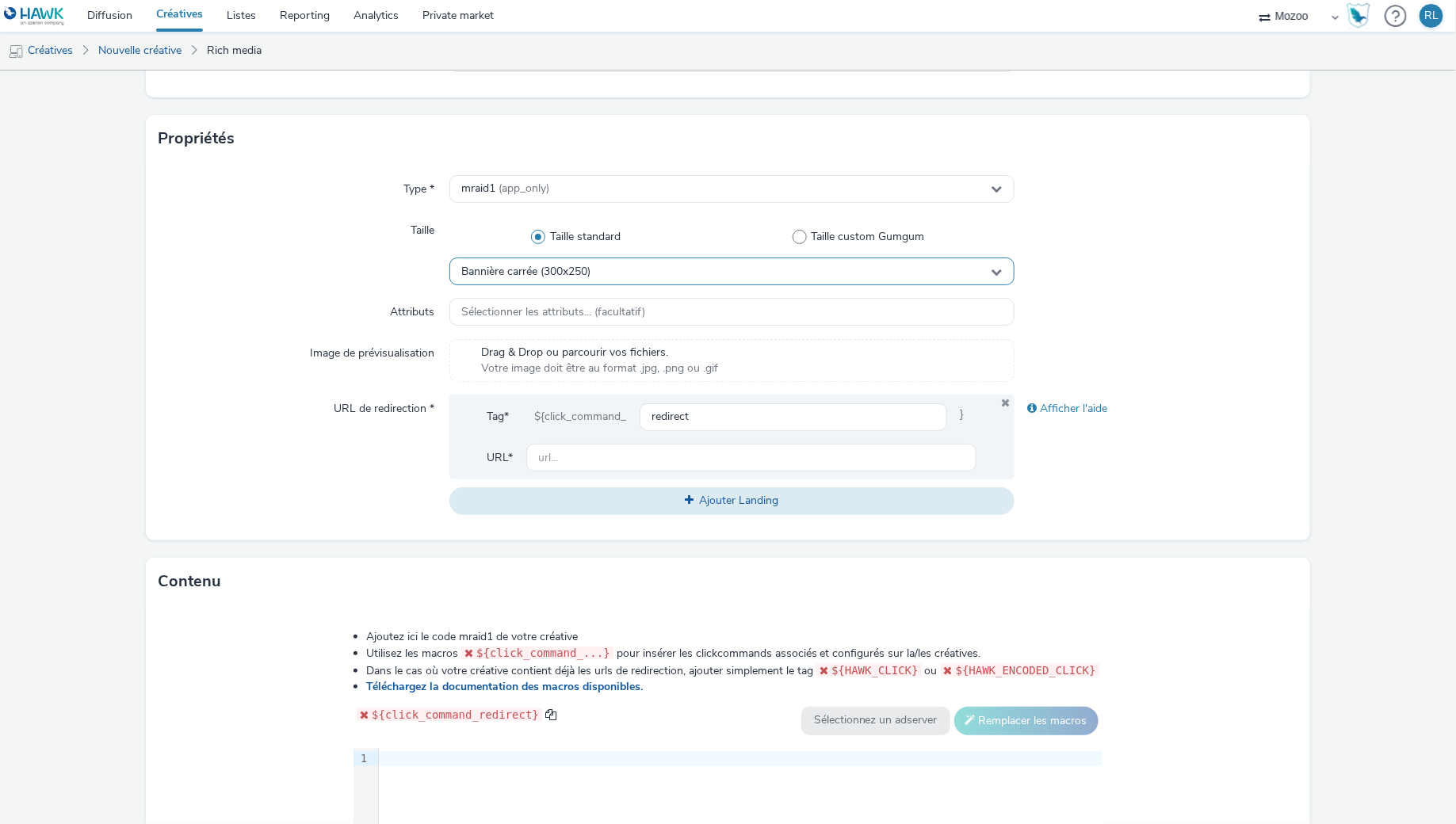
click at [502, 271] on span "Bannière carrée (300x250)" at bounding box center [527, 272] width 129 height 13
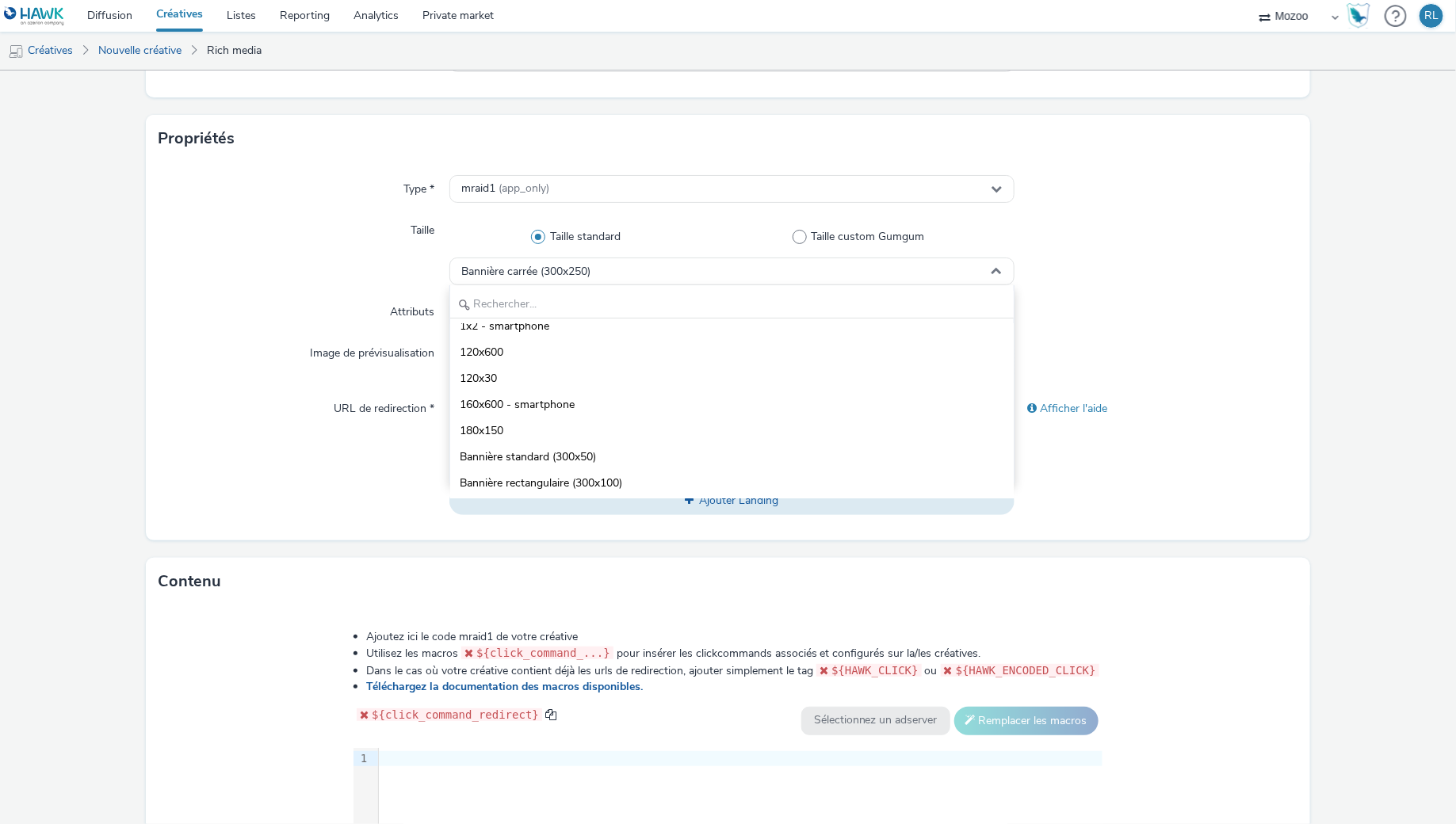
scroll to position [1416, 0]
click at [305, 449] on div "URL de redirection *" at bounding box center [304, 454] width 291 height 119
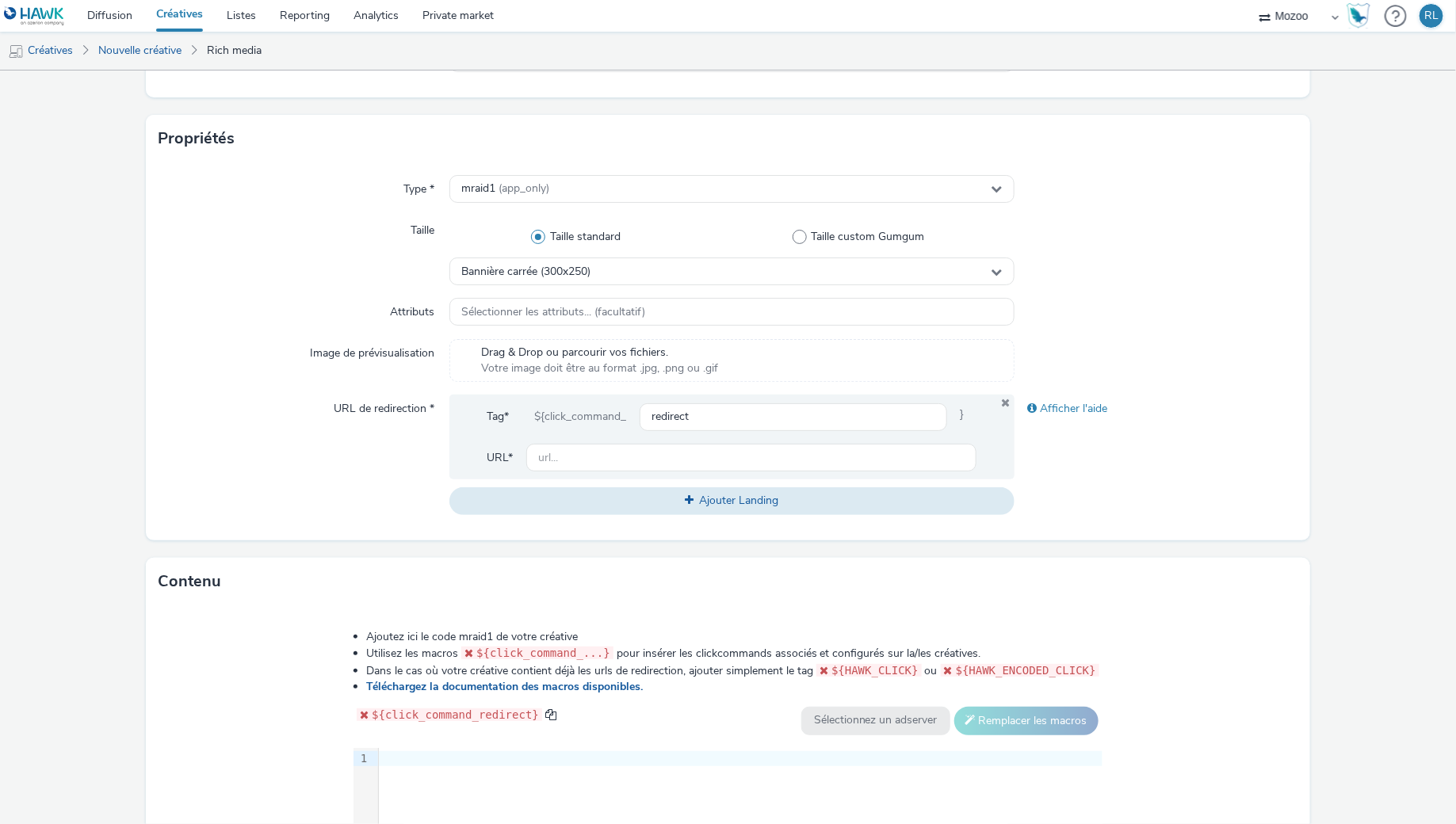
scroll to position [0, 0]
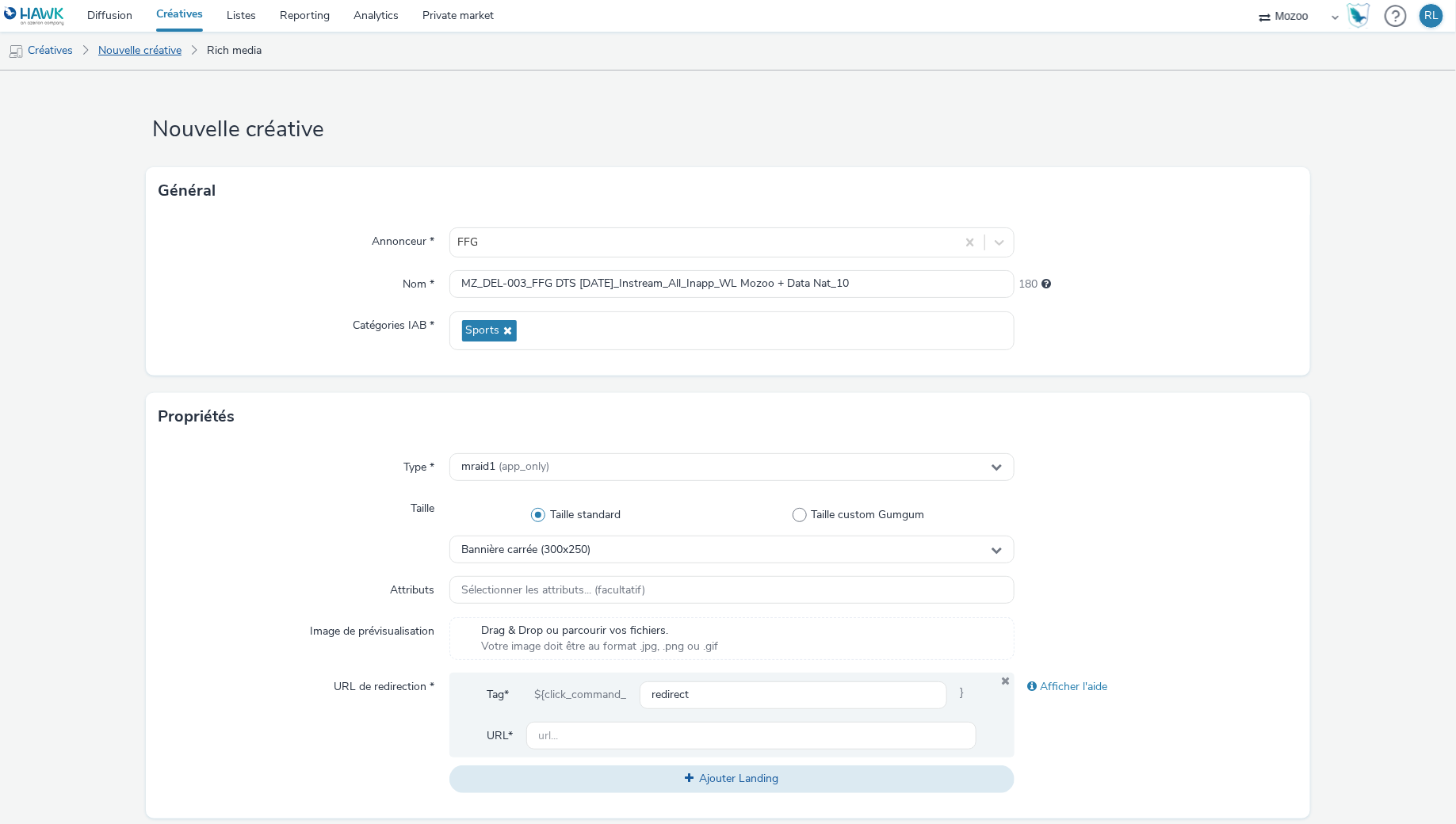
click at [164, 52] on link "Nouvelle créative" at bounding box center [139, 51] width 99 height 38
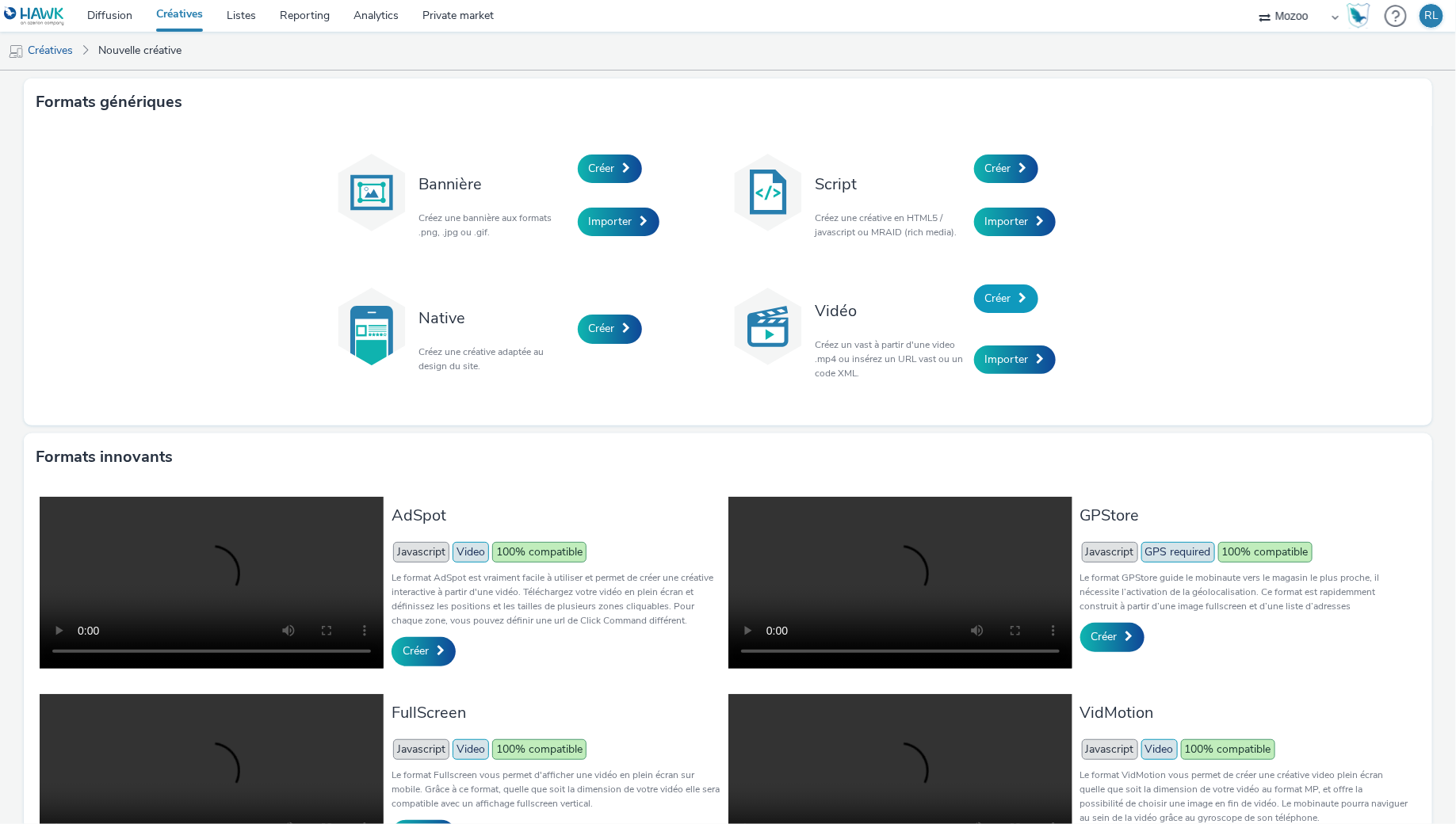
click at [998, 287] on link "Créer" at bounding box center [1005, 299] width 64 height 28
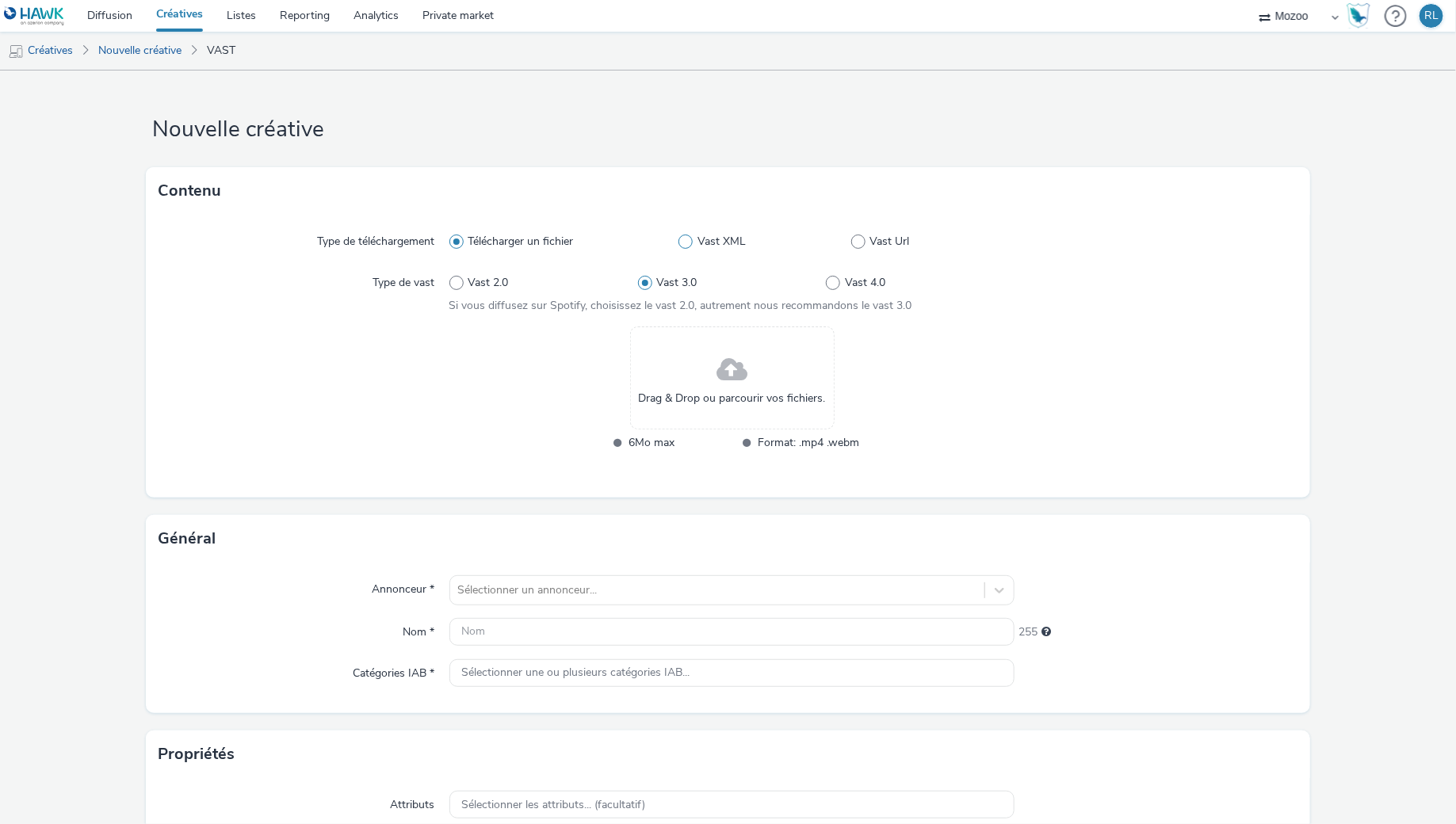
click at [690, 245] on span at bounding box center [685, 241] width 14 height 14
click at [689, 245] on input "Vast XML" at bounding box center [683, 241] width 10 height 10
radio input "false"
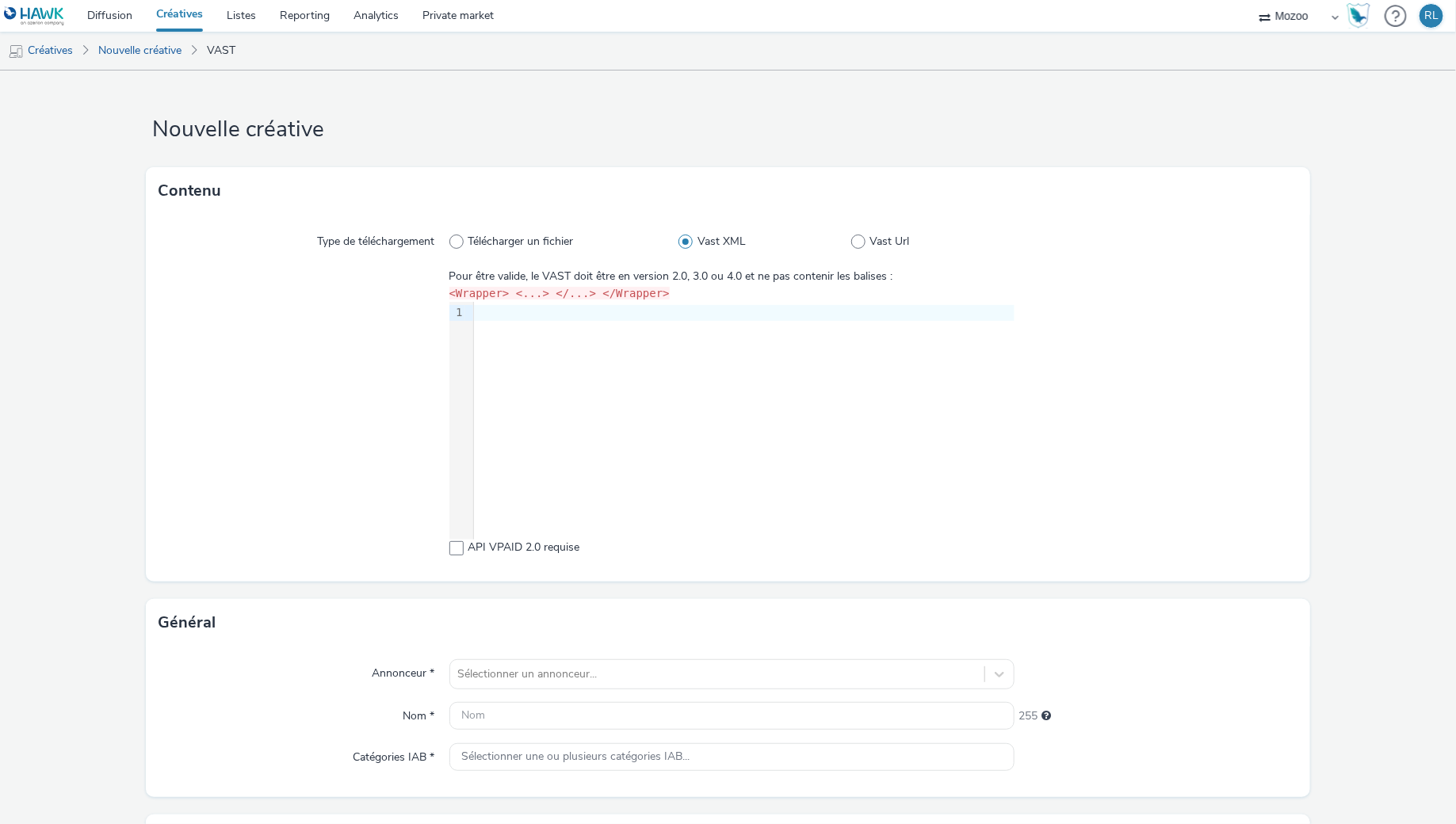
click at [848, 245] on label "Vast XML" at bounding box center [765, 241] width 173 height 16
click at [689, 245] on input "Vast XML" at bounding box center [683, 241] width 10 height 10
click at [853, 245] on span at bounding box center [857, 241] width 14 height 14
click at [853, 245] on input "Vast Url" at bounding box center [856, 241] width 10 height 10
radio input "false"
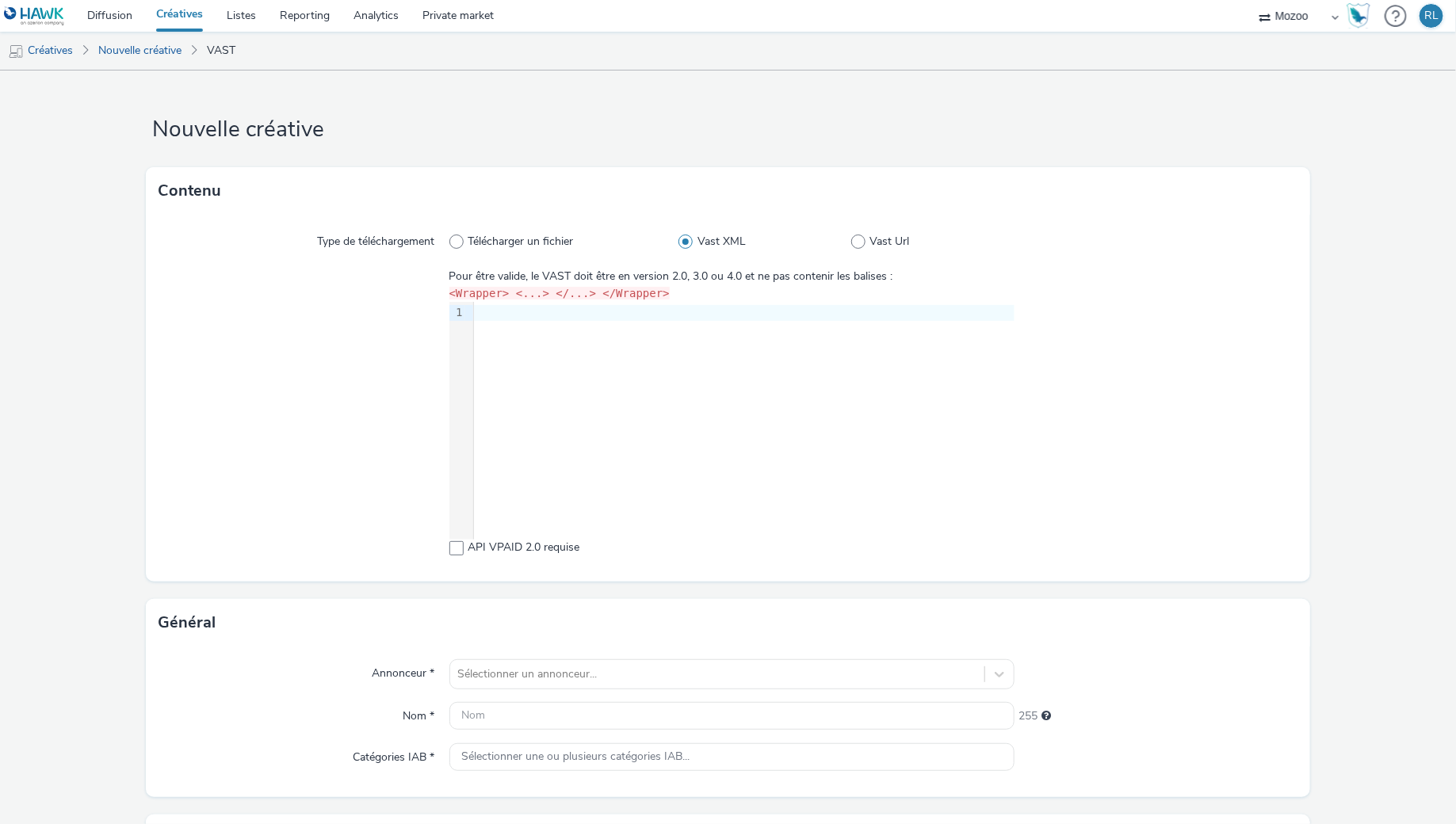
radio input "true"
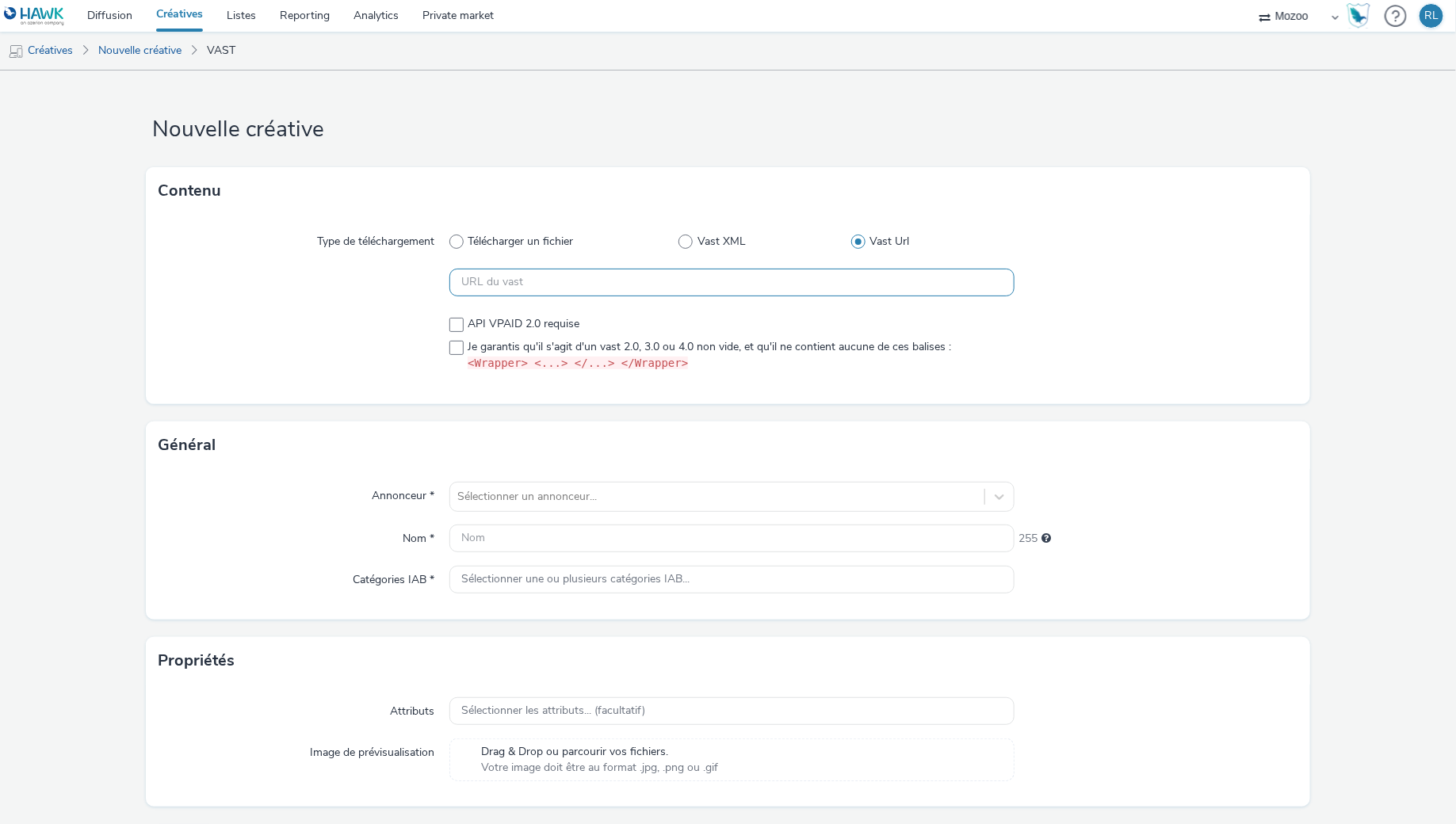
click at [680, 292] on input "text" at bounding box center [732, 282] width 566 height 27
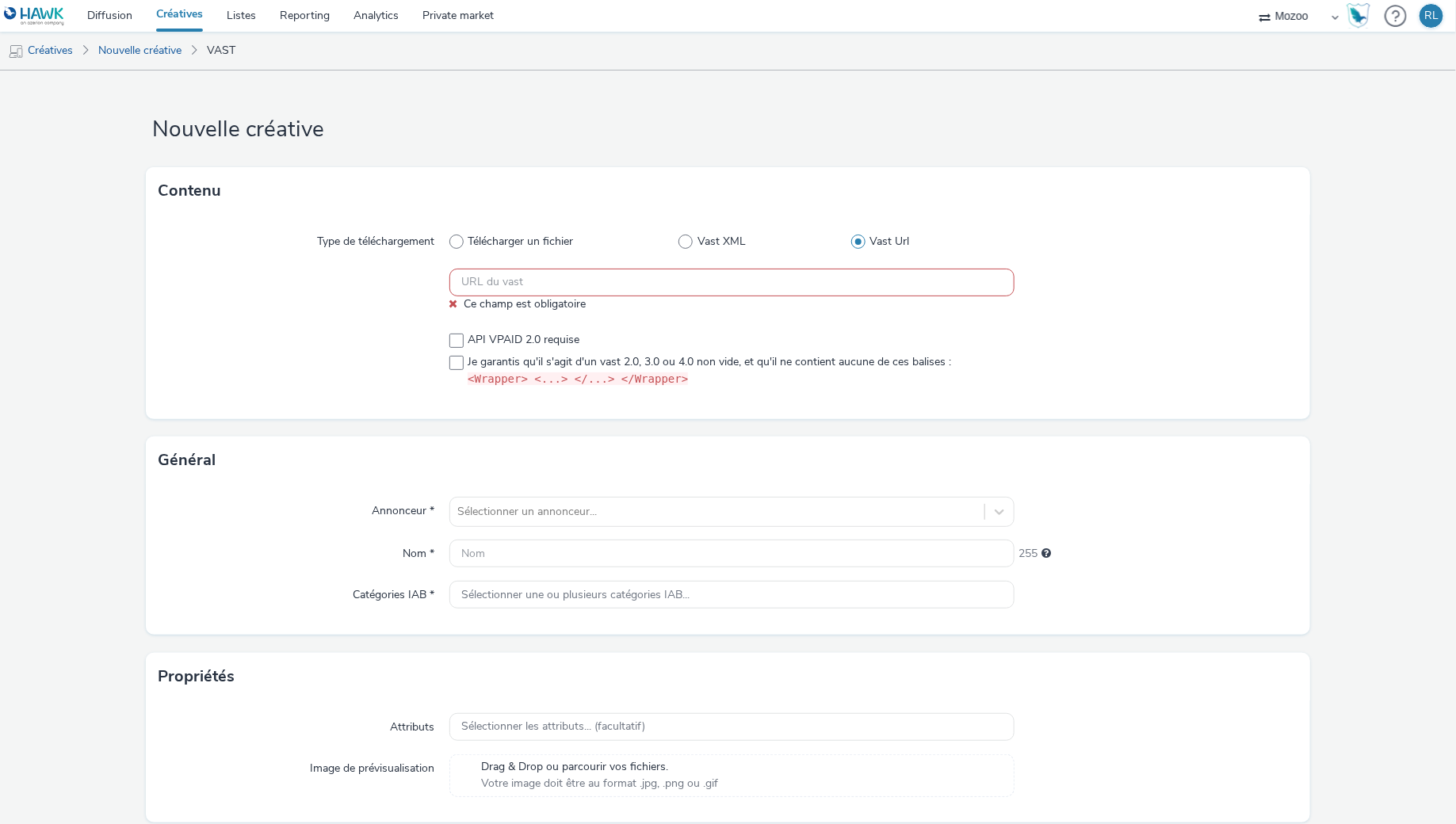
click at [667, 263] on div "Type de téléchargement Télécharger un fichier Vast XML Vast Url Ce champ est ob…" at bounding box center [729, 317] width 1165 height 204
click at [510, 281] on input "text" at bounding box center [732, 282] width 566 height 27
paste input "https://vast.doubleverify.com/v3/vast?_media=3&ctx=28663909&cmp=9ca043df&sid=f6…"
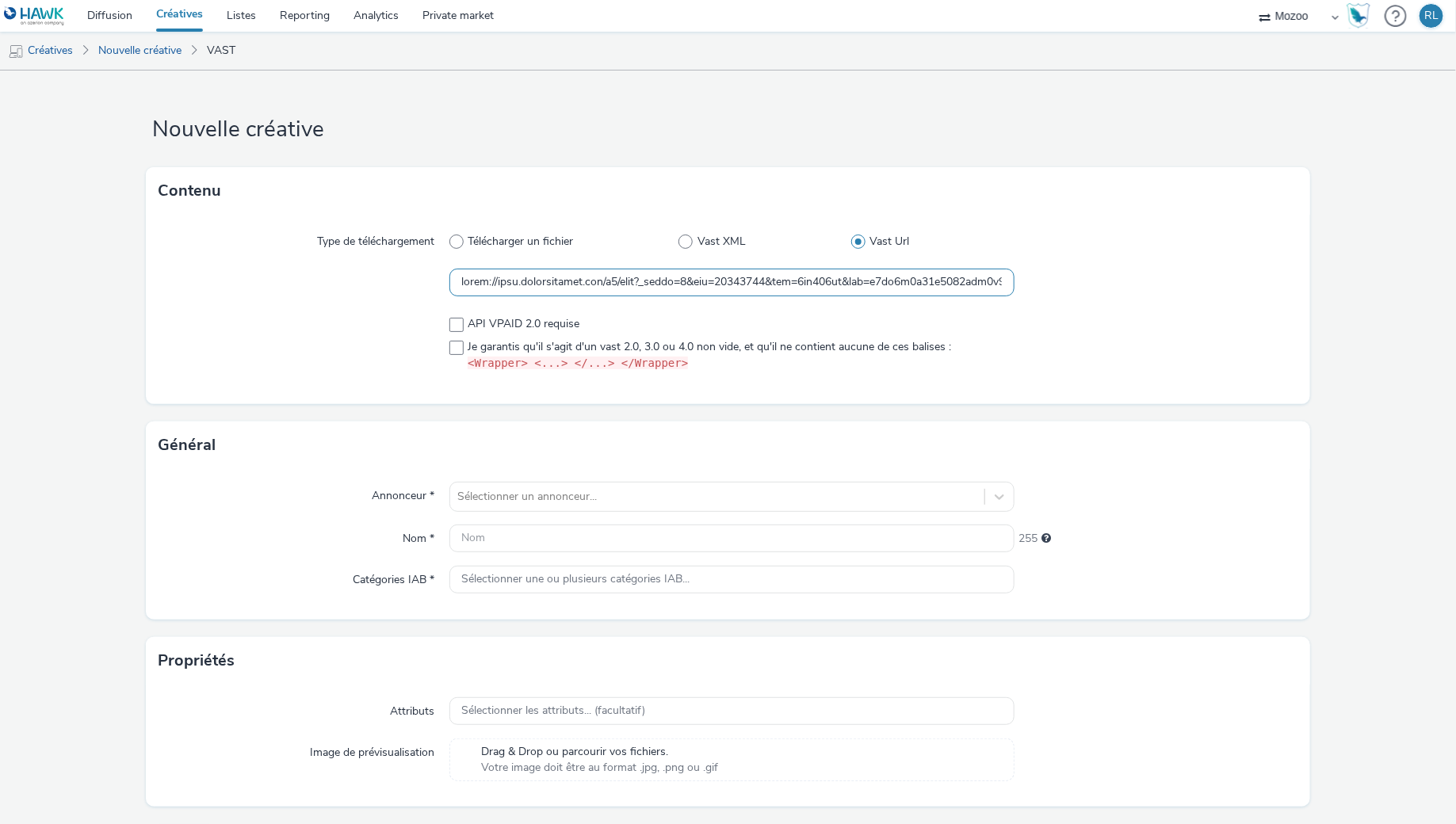
scroll to position [0, 7086]
type input "https://vast.doubleverify.com/v3/vast?_media=3&ctx=28663909&cmp=9ca043df&sid=f6…"
click at [370, 326] on div at bounding box center [304, 344] width 291 height 68
click at [457, 341] on span at bounding box center [456, 348] width 14 height 14
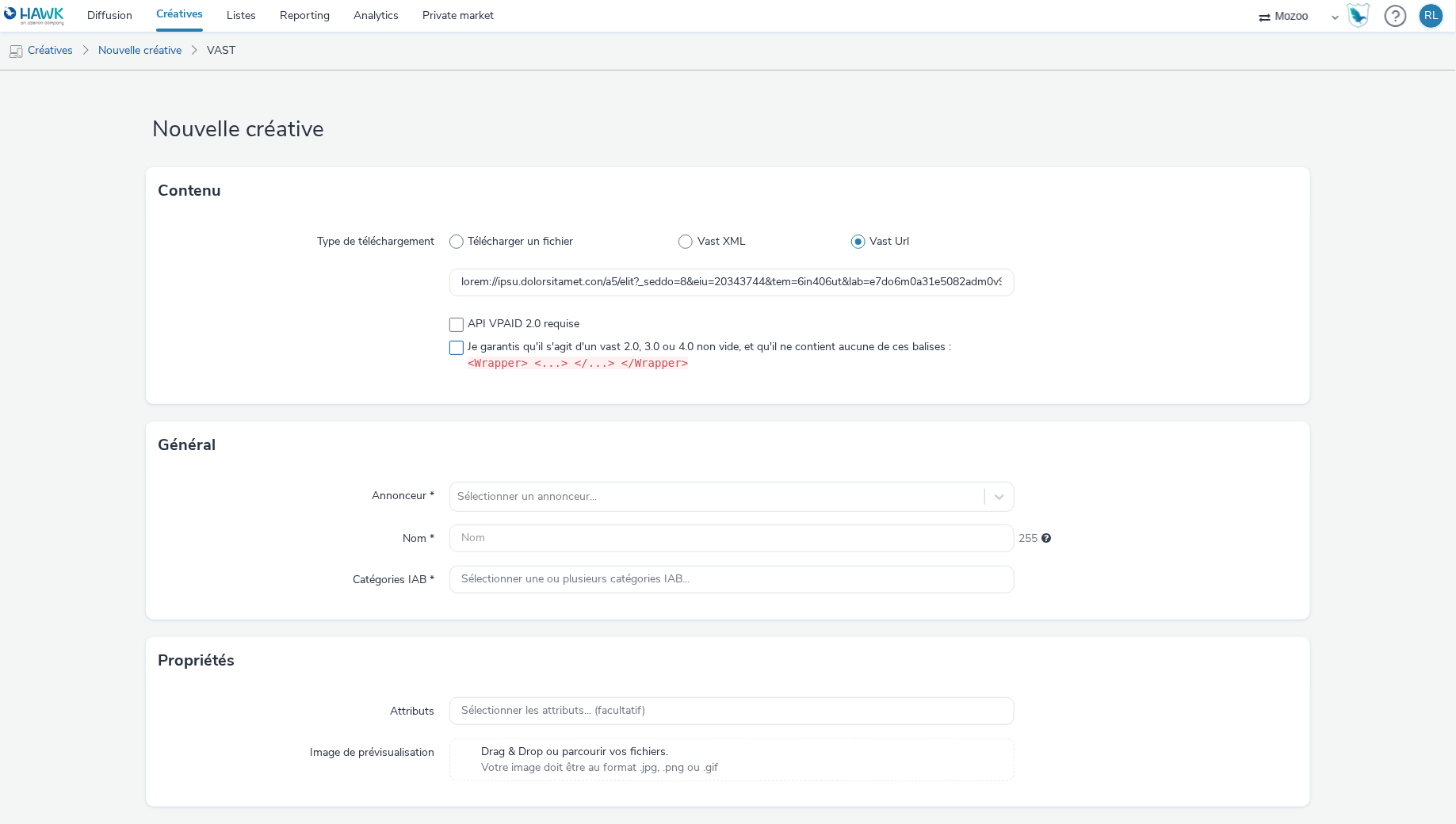
checkbox input "true"
click at [429, 365] on div at bounding box center [304, 344] width 291 height 68
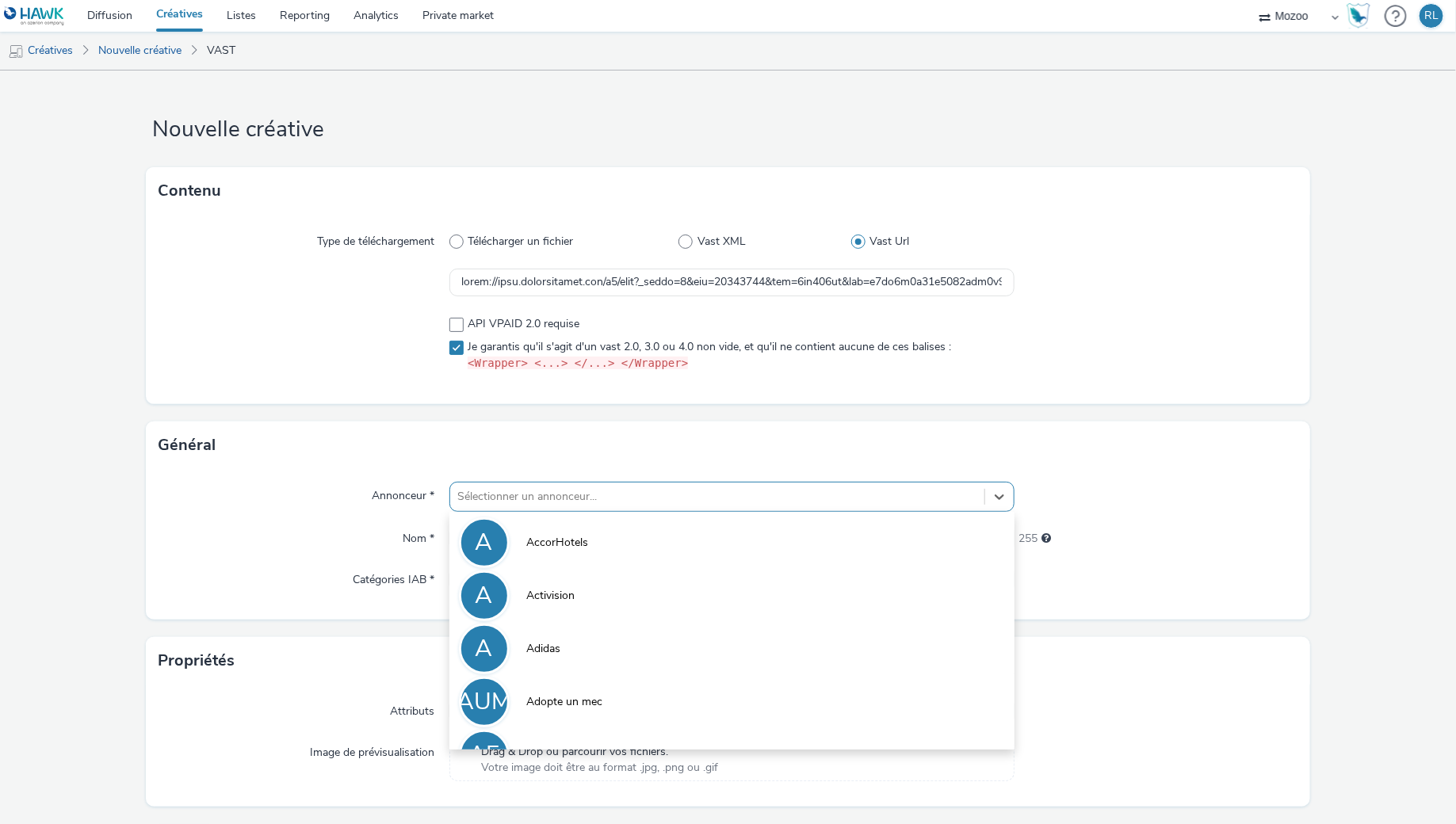
click at [537, 500] on div at bounding box center [717, 496] width 519 height 19
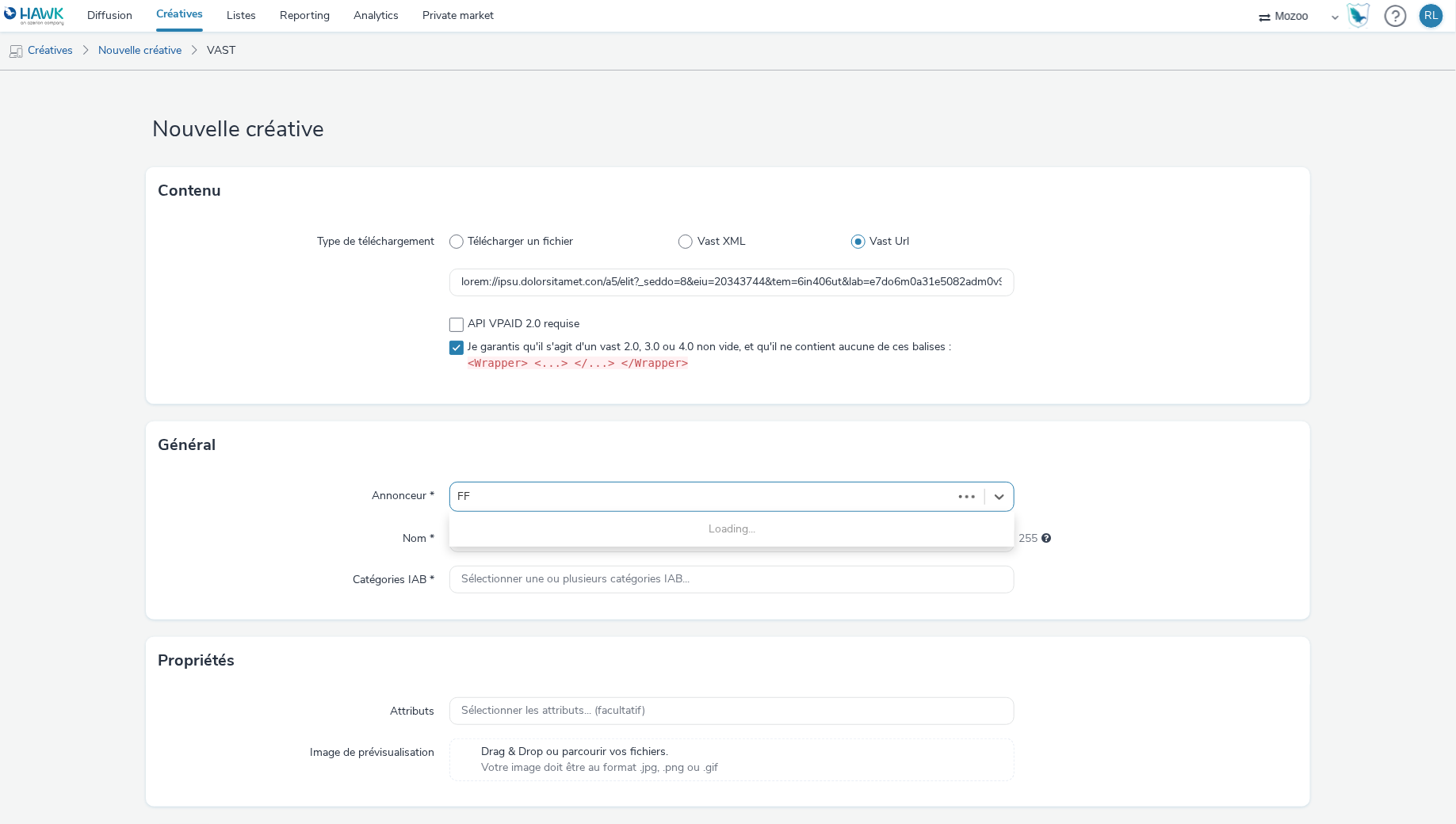
type input "FFG"
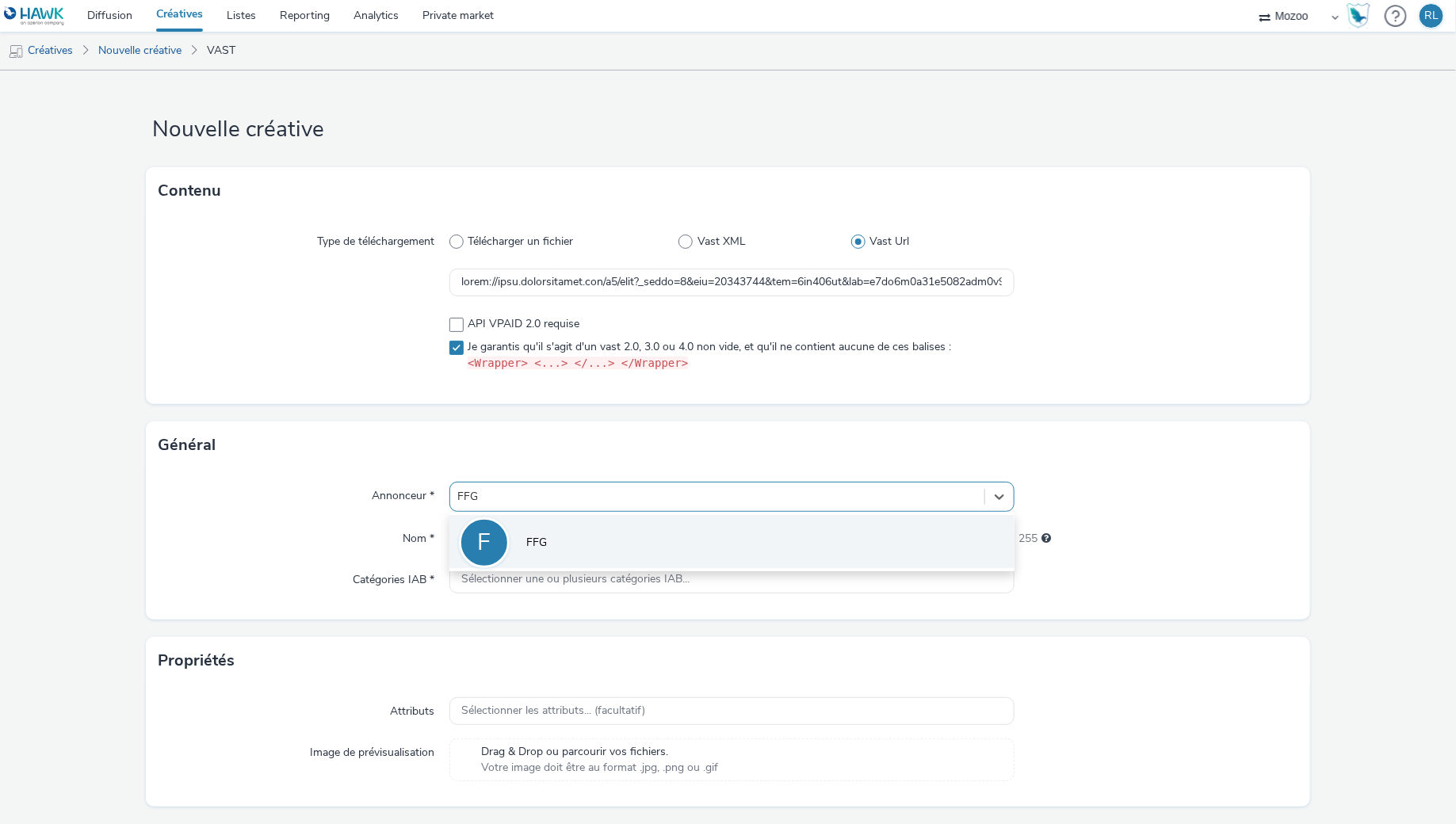
click at [530, 522] on li "F FFG" at bounding box center [732, 542] width 566 height 53
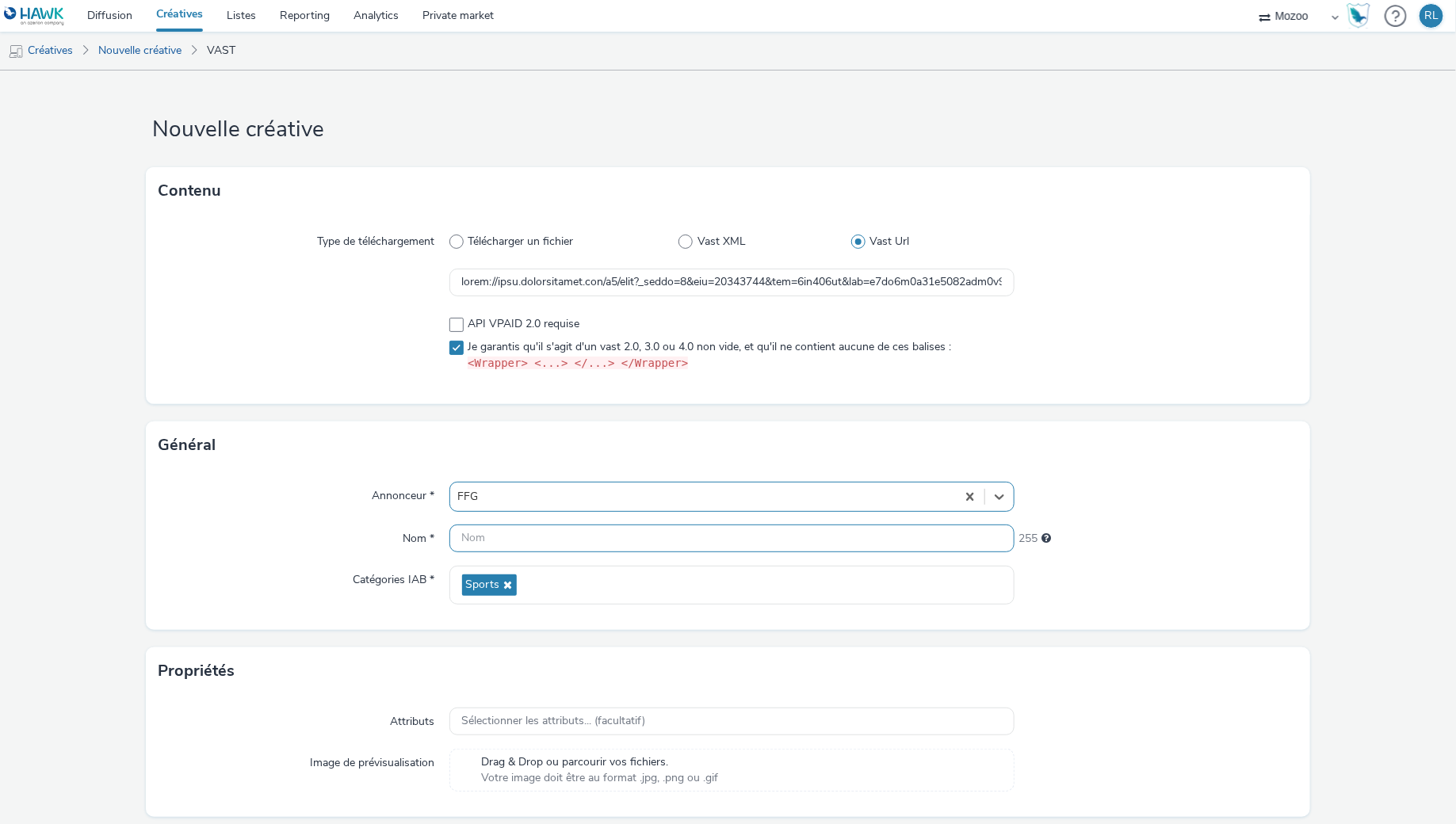
click at [515, 542] on input "text" at bounding box center [732, 538] width 566 height 27
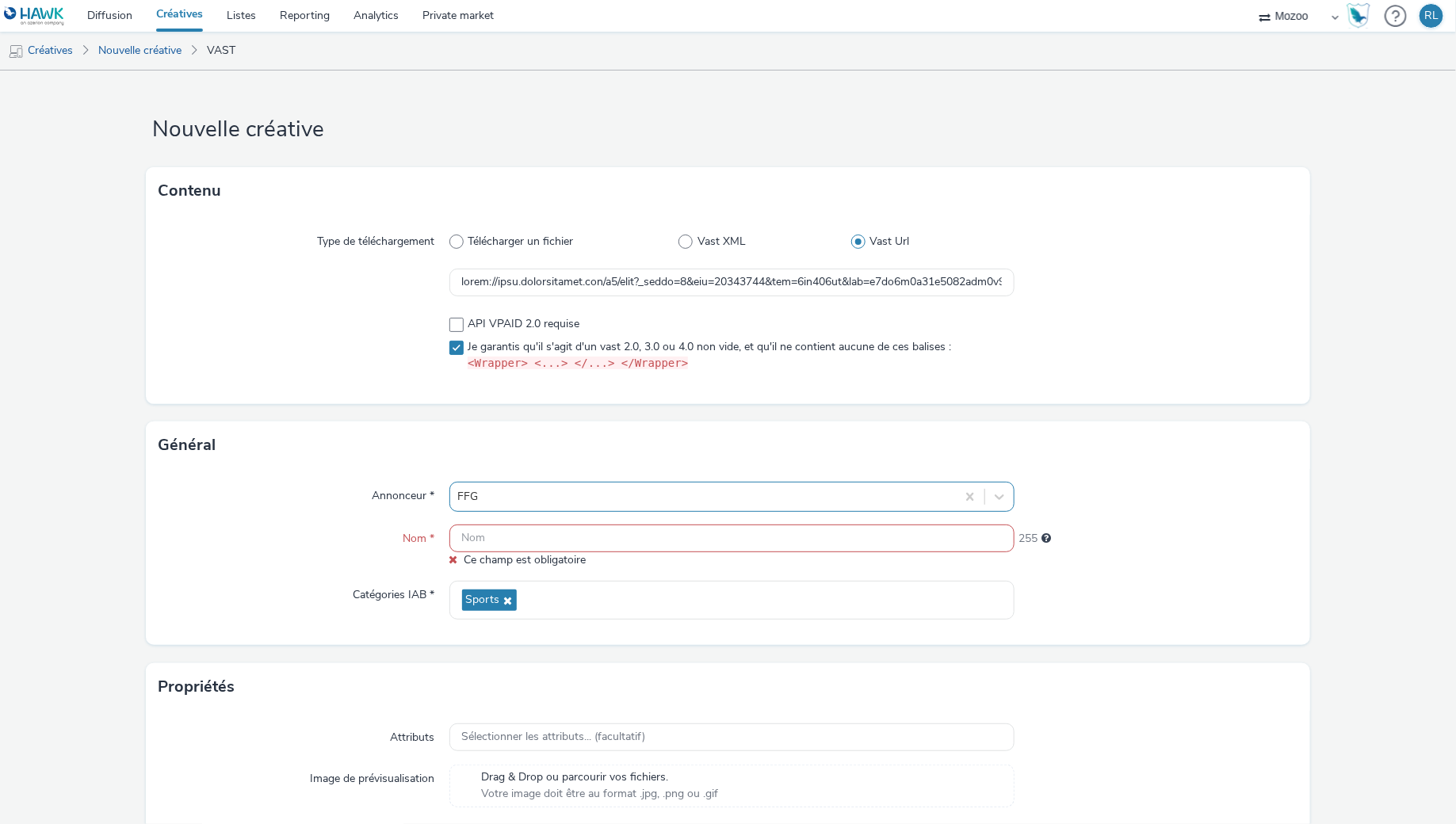
click at [563, 503] on div at bounding box center [703, 496] width 491 height 19
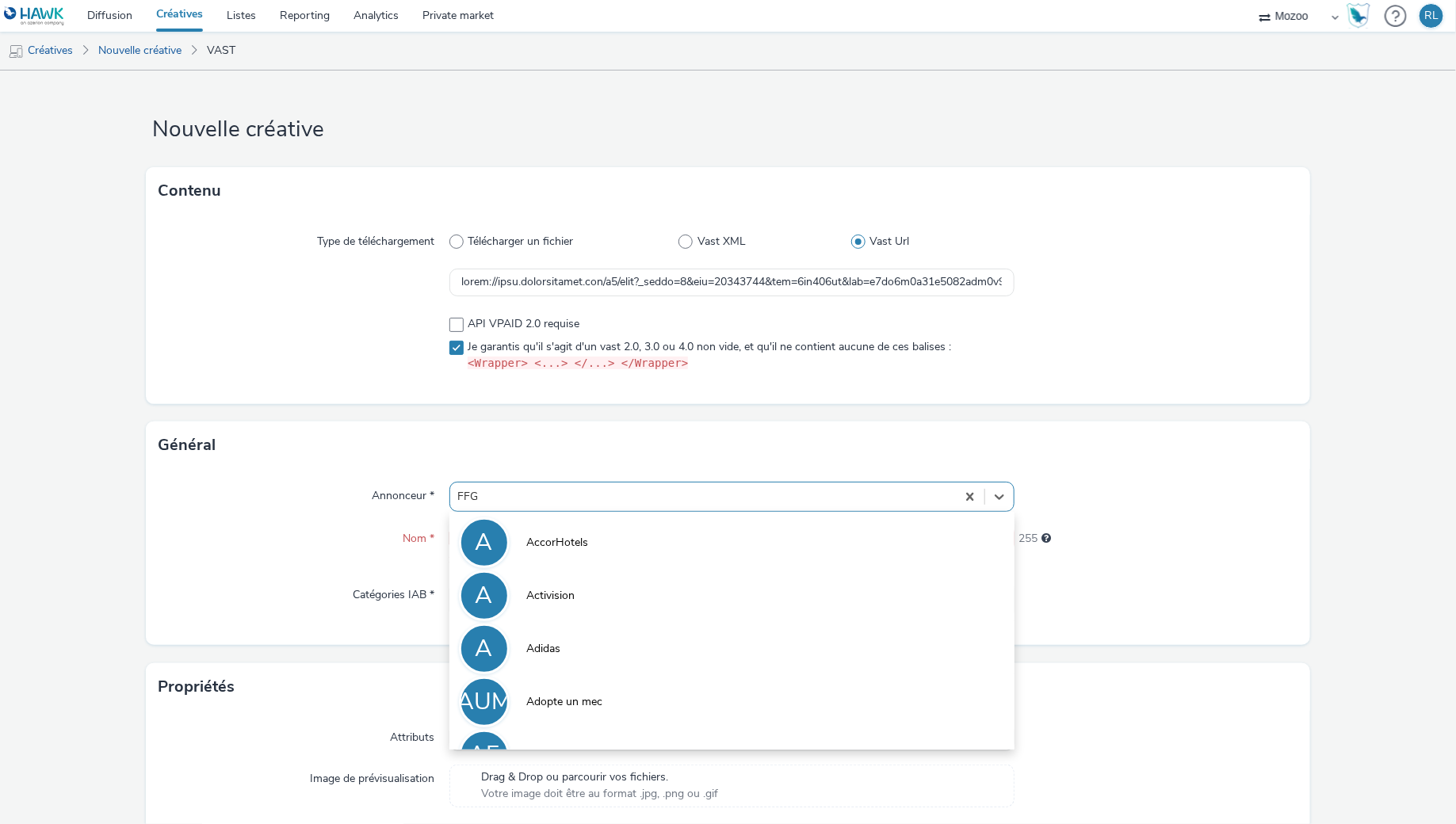
click at [335, 568] on div "Annonceur * option AccorHotels focused, 1 of 10. 10 results available. Use Up a…" at bounding box center [729, 557] width 1165 height 176
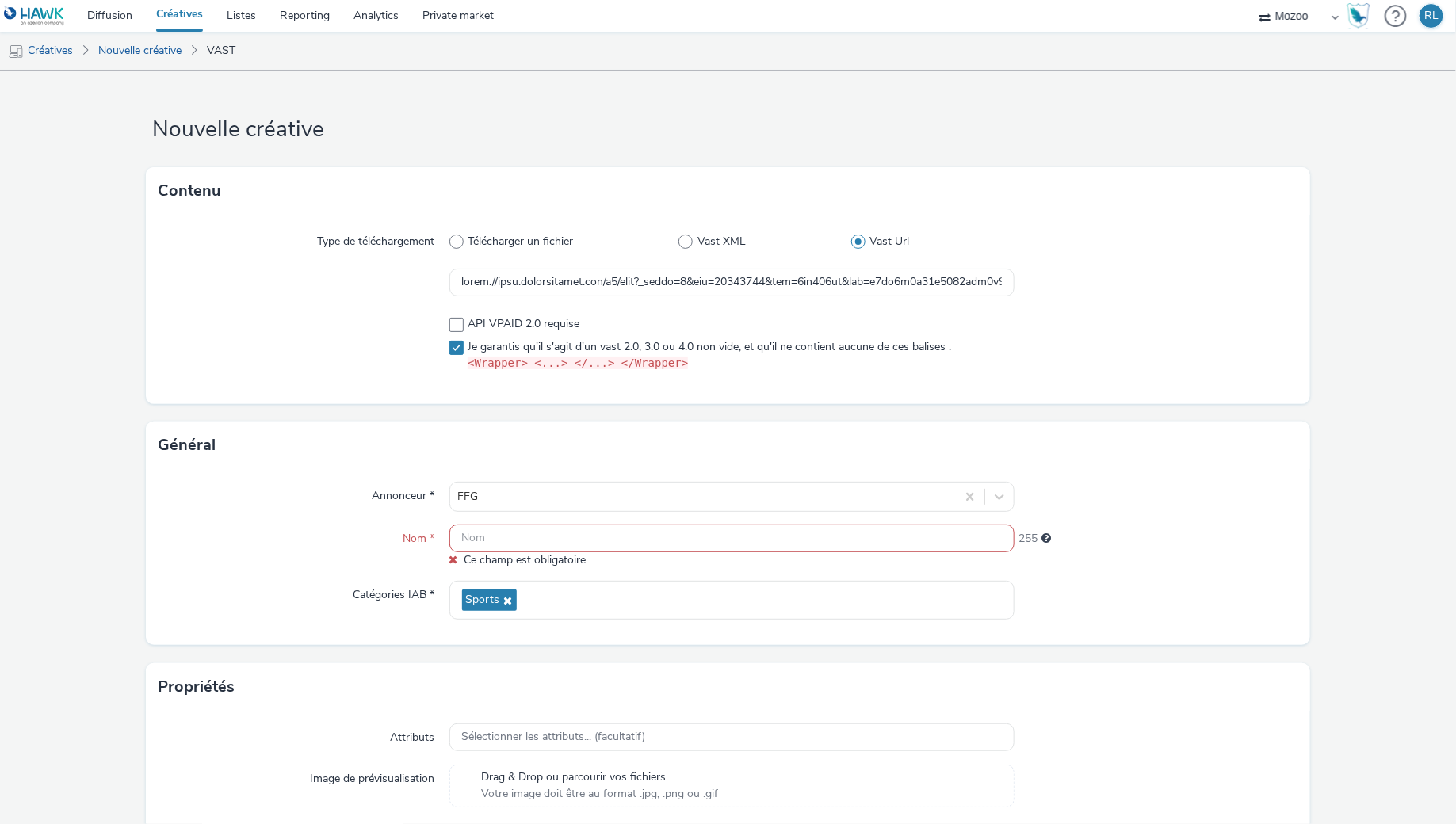
click at [503, 555] on span "Ce champ est obligatoire" at bounding box center [525, 559] width 122 height 15
click at [510, 550] on input "text" at bounding box center [732, 538] width 566 height 27
paste input "MZ_DEL-003_FFG DTS SEPTEMBRE 2025_Instream_All_Inapp_WL Mozoo + Data Nat_10"
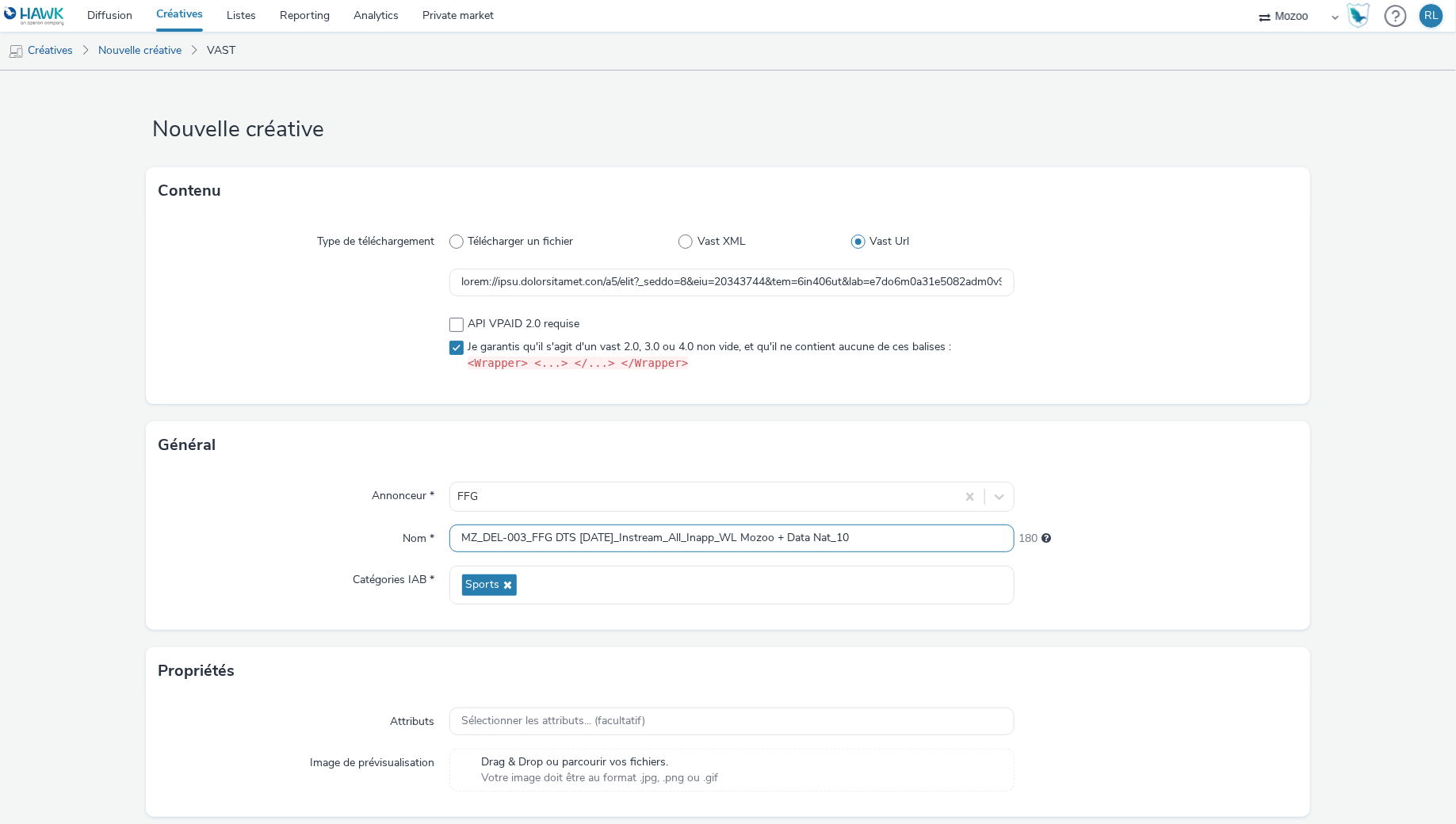
type input "MZ_DEL-003_FFG DTS SEPTEMBRE 2025_Instream_All_Inapp_WL Mozoo + Data Nat_10"
click at [367, 534] on div "Nom *" at bounding box center [304, 539] width 291 height 28
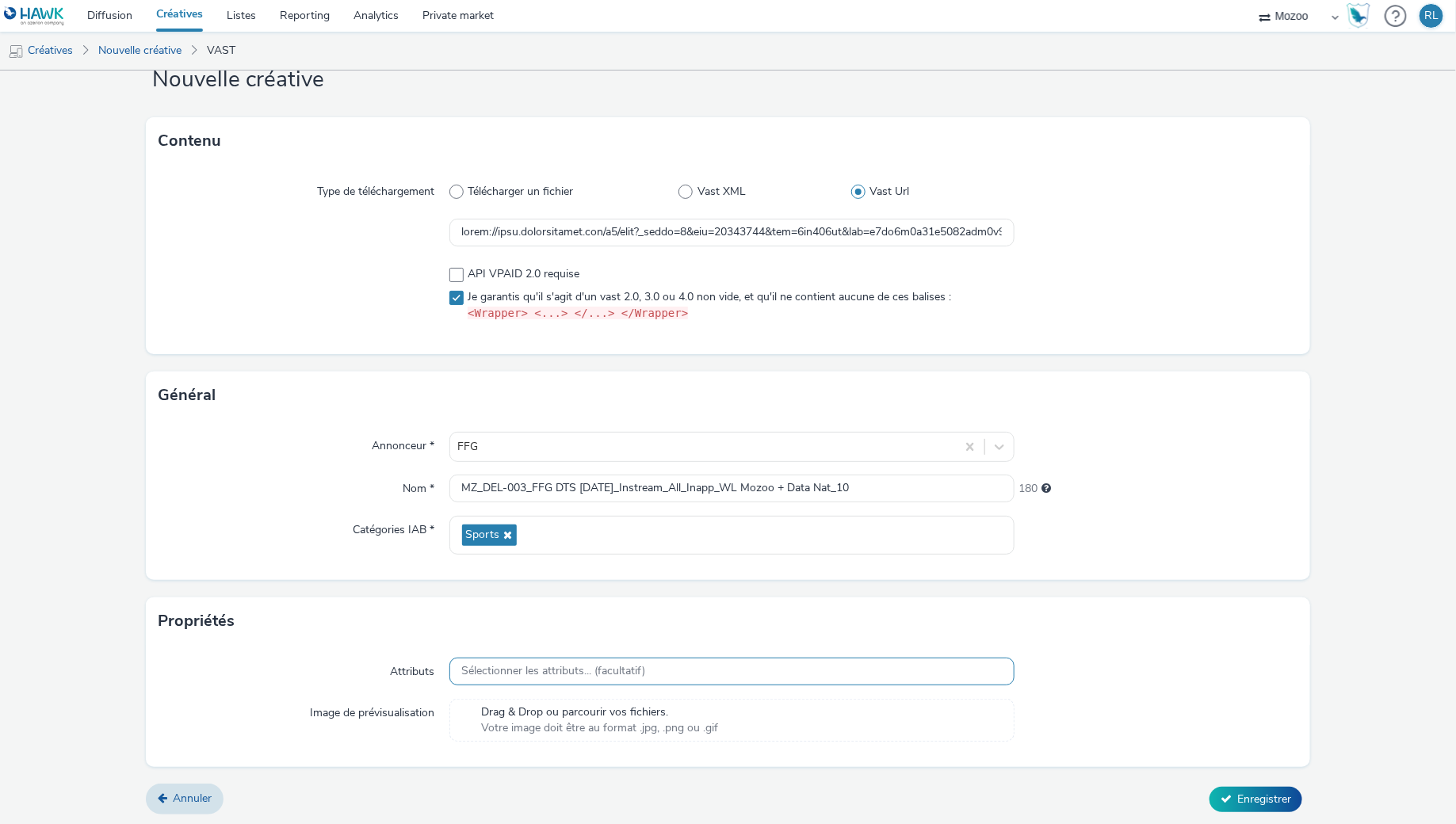
click at [593, 683] on div "Sélectionner les attributs... (facultatif)" at bounding box center [732, 670] width 566 height 27
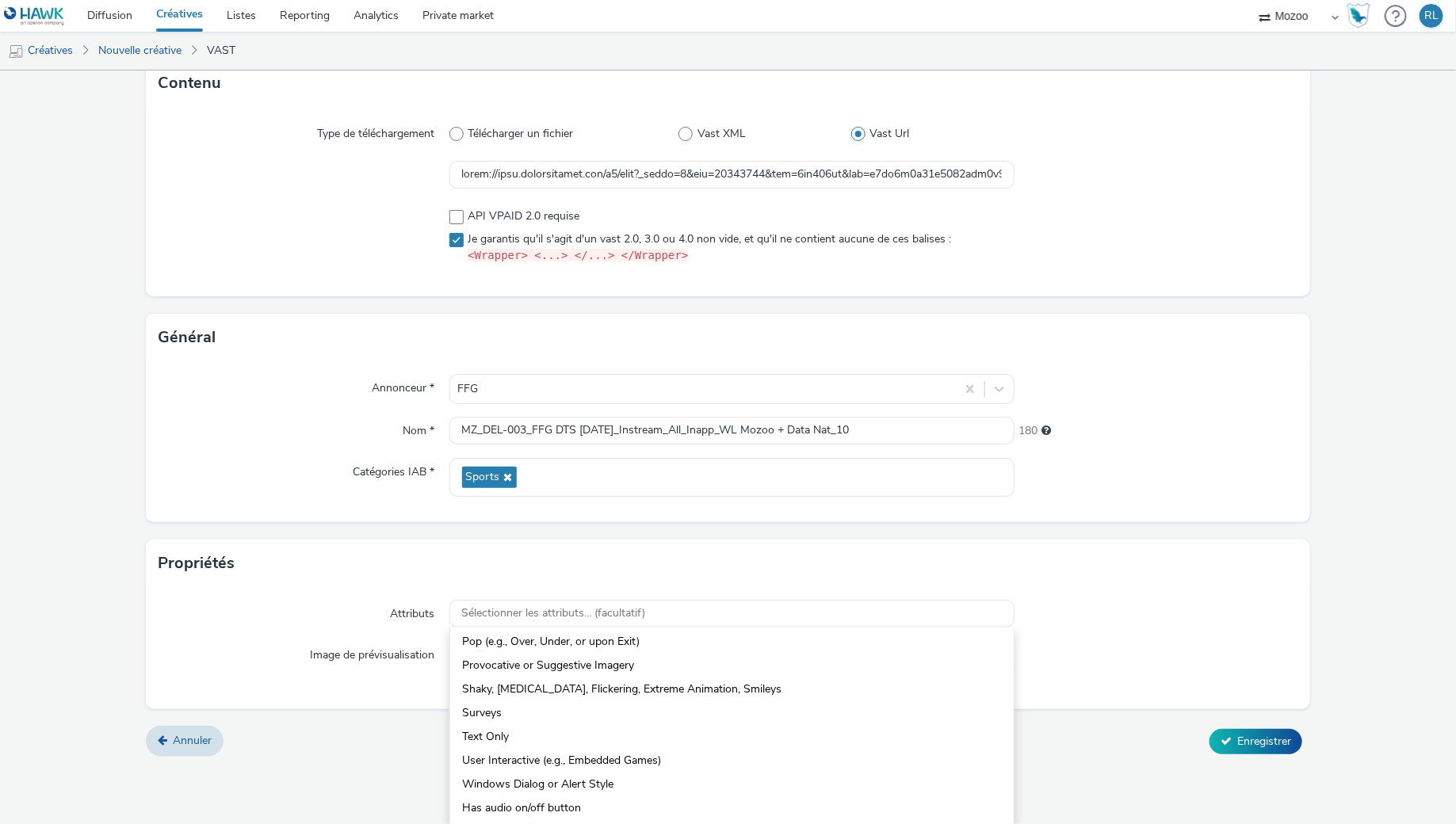
scroll to position [0, 0]
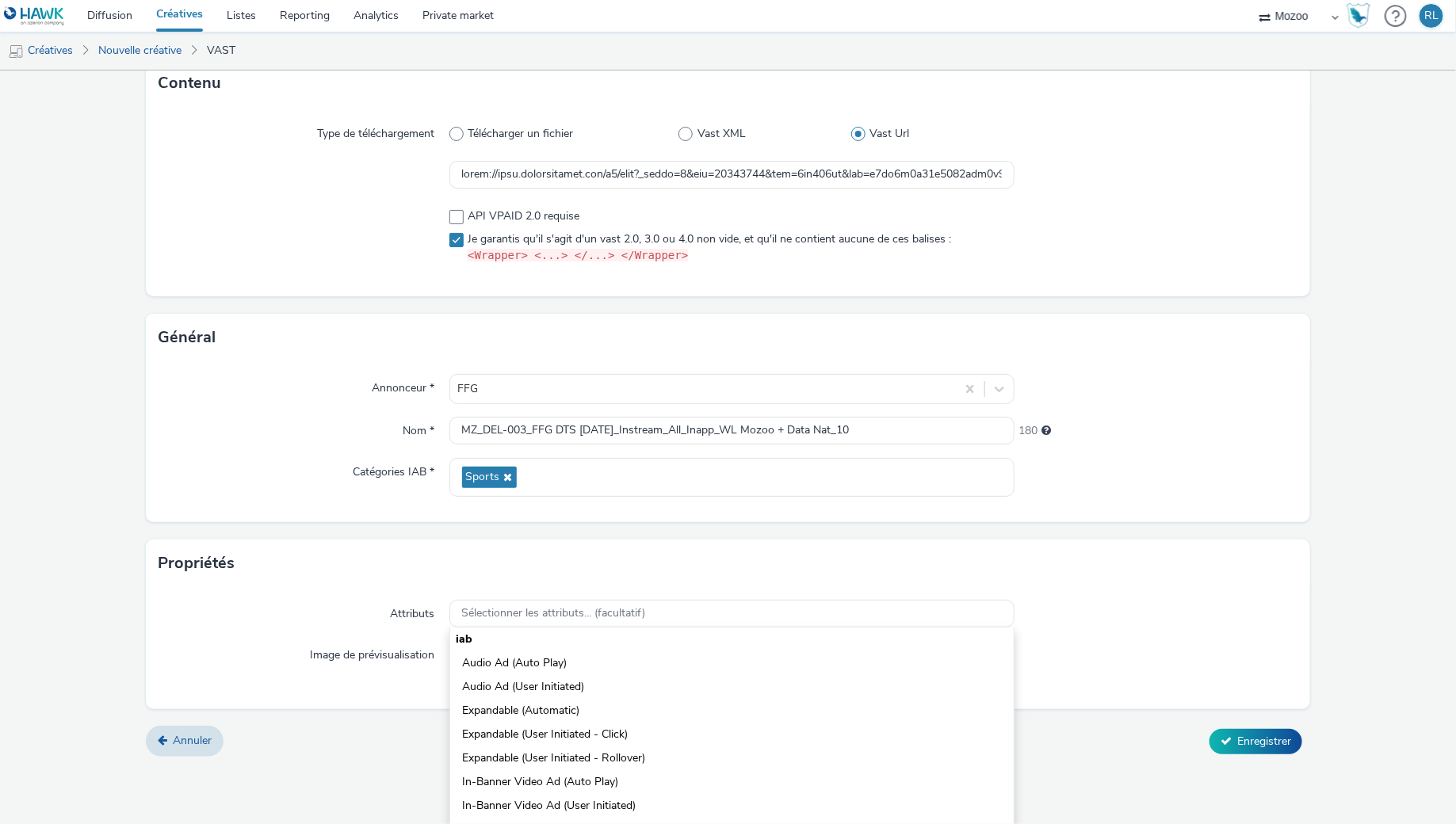
click at [340, 734] on form "Nouvelle créative Contenu Type de téléchargement Télécharger un fichier Vast XM…" at bounding box center [728, 365] width 1456 height 806
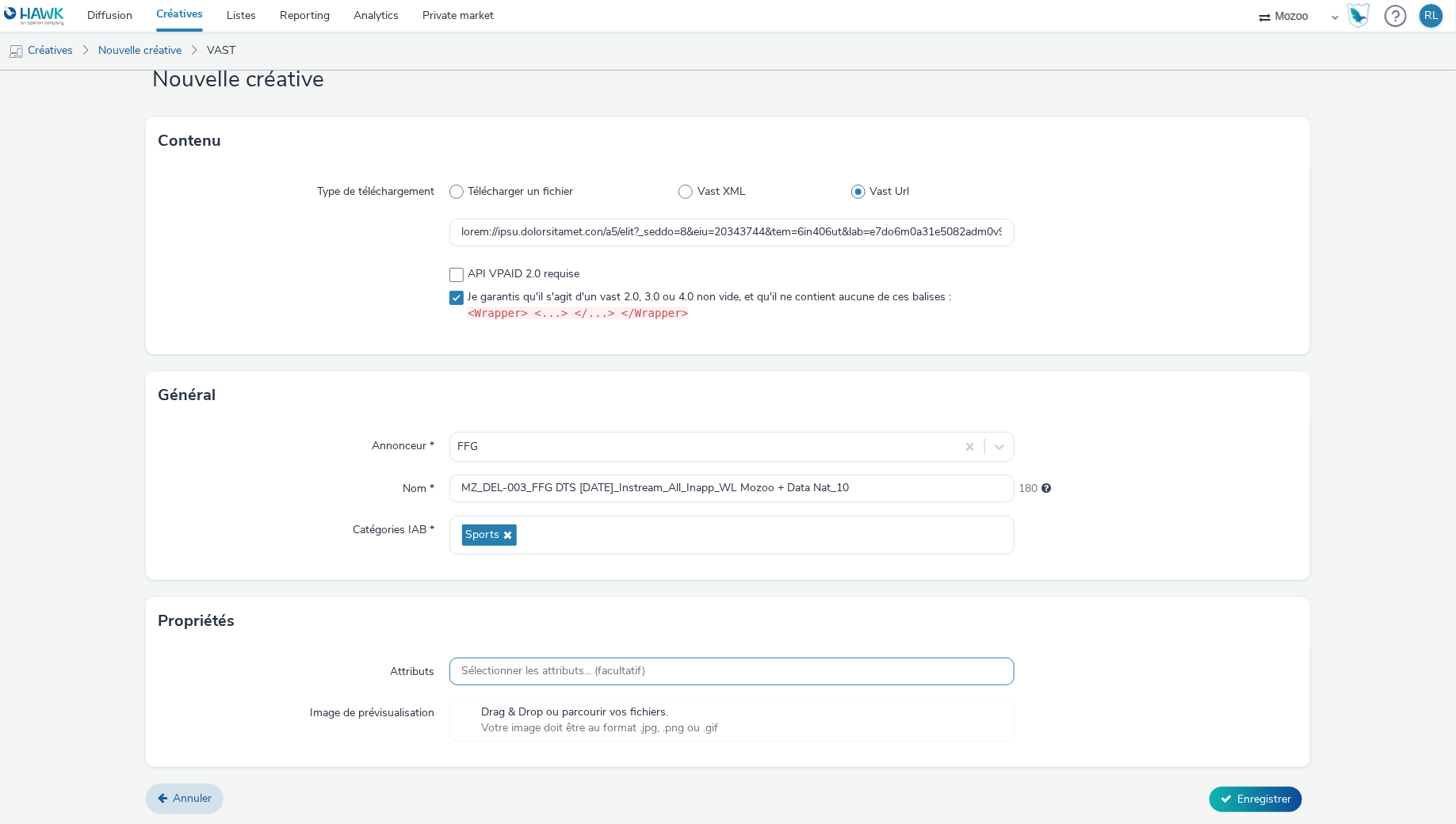
click at [518, 675] on span "Sélectionner les attributs... (facultatif)" at bounding box center [555, 671] width 184 height 13
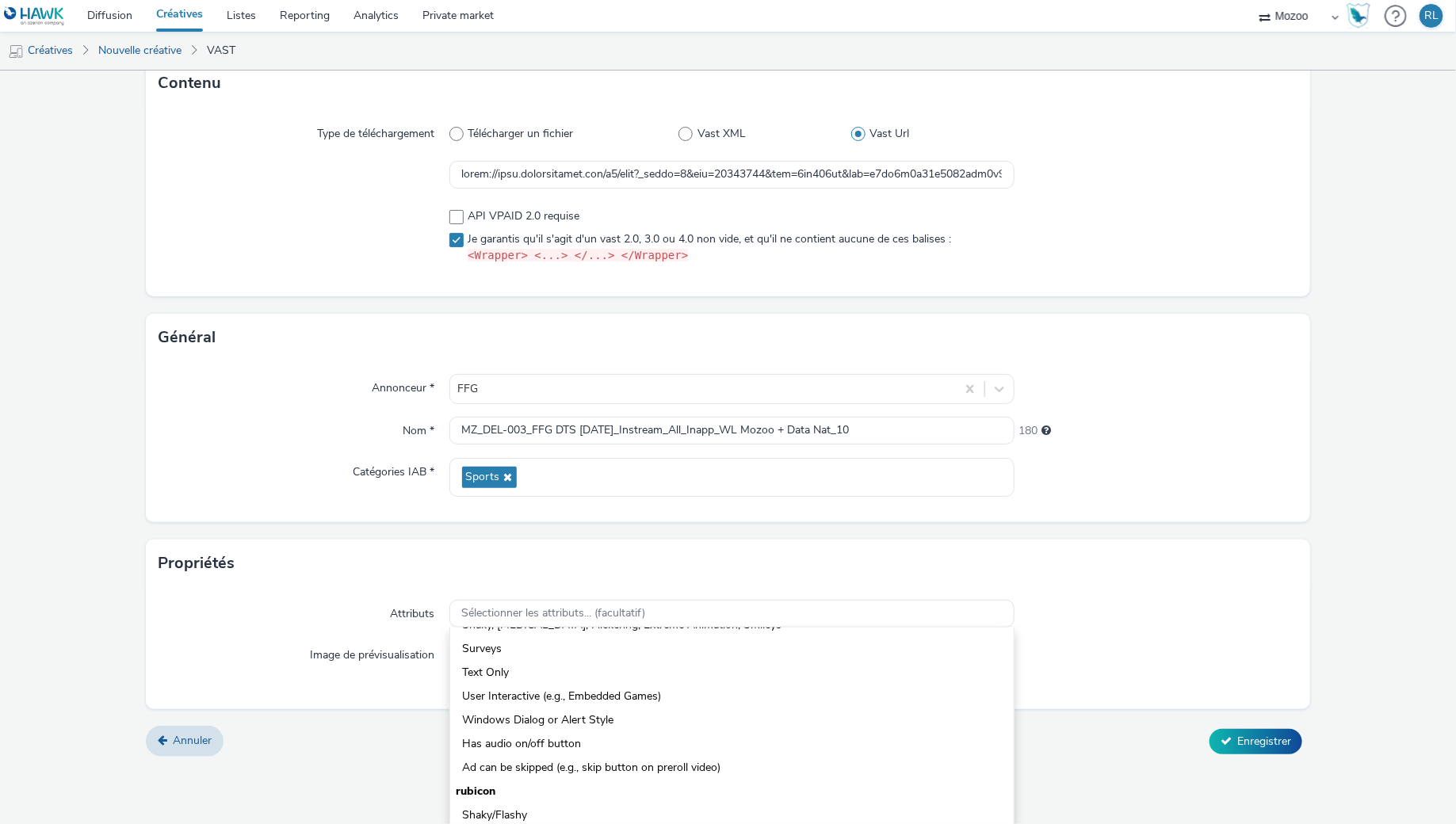
scroll to position [515, 0]
click at [322, 646] on div "Attributs Sélectionner les attributs... (facultatif) iab Audio Ad (Auto Play) A…" at bounding box center [729, 647] width 1165 height 122
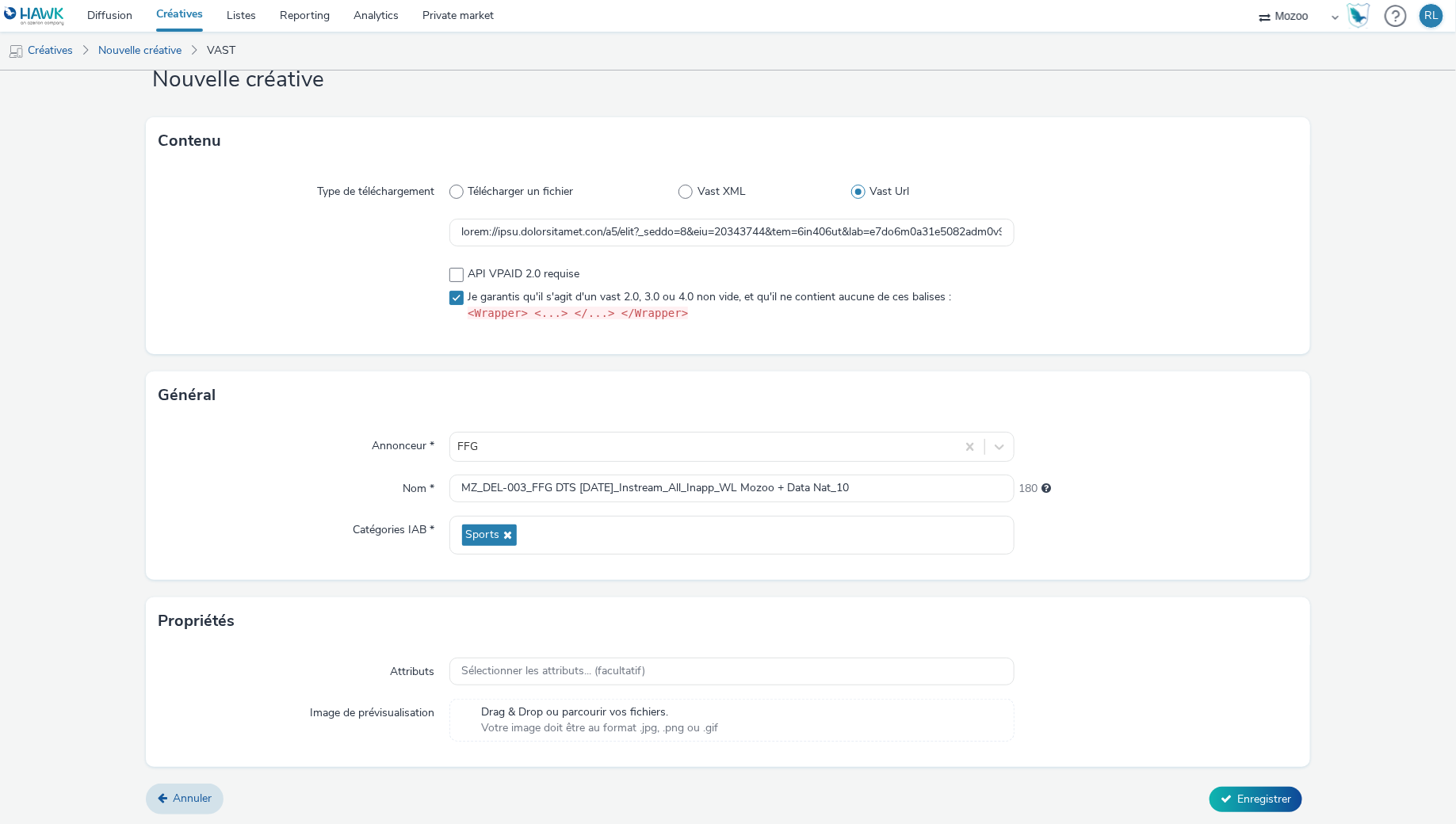
scroll to position [0, 0]
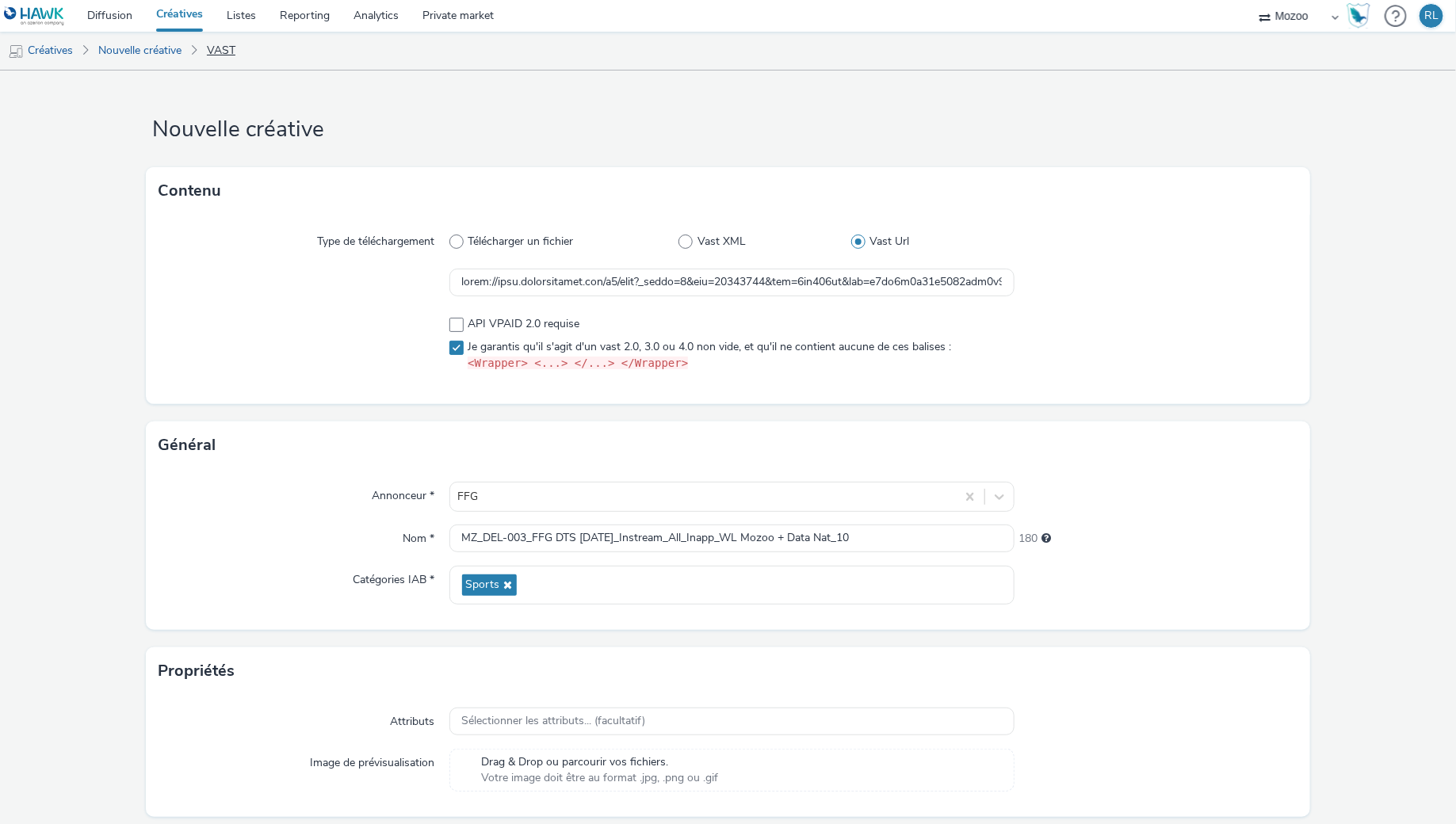
click at [220, 56] on link "VAST" at bounding box center [221, 51] width 44 height 38
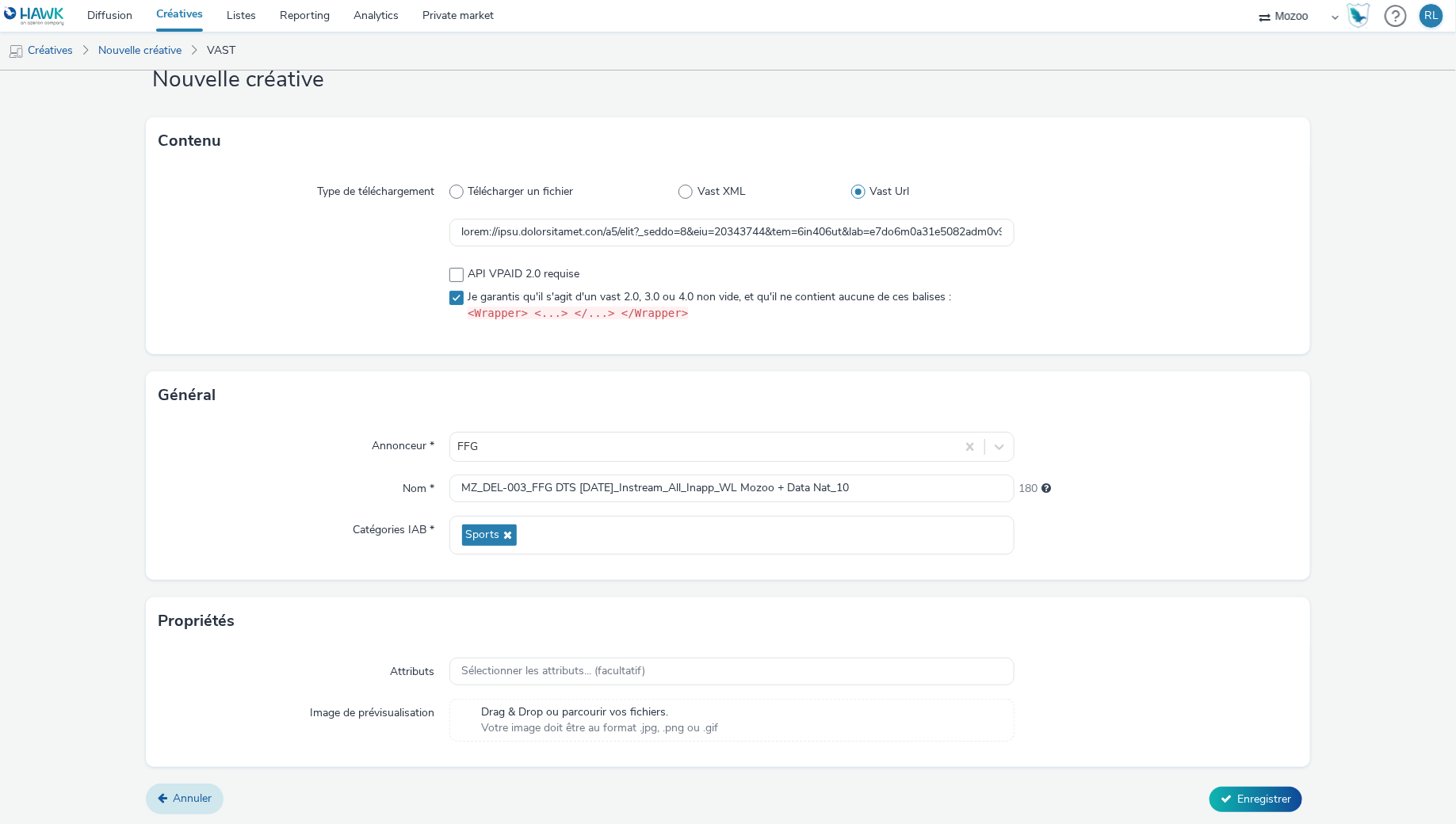
click at [197, 797] on span "Annuler" at bounding box center [192, 798] width 39 height 15
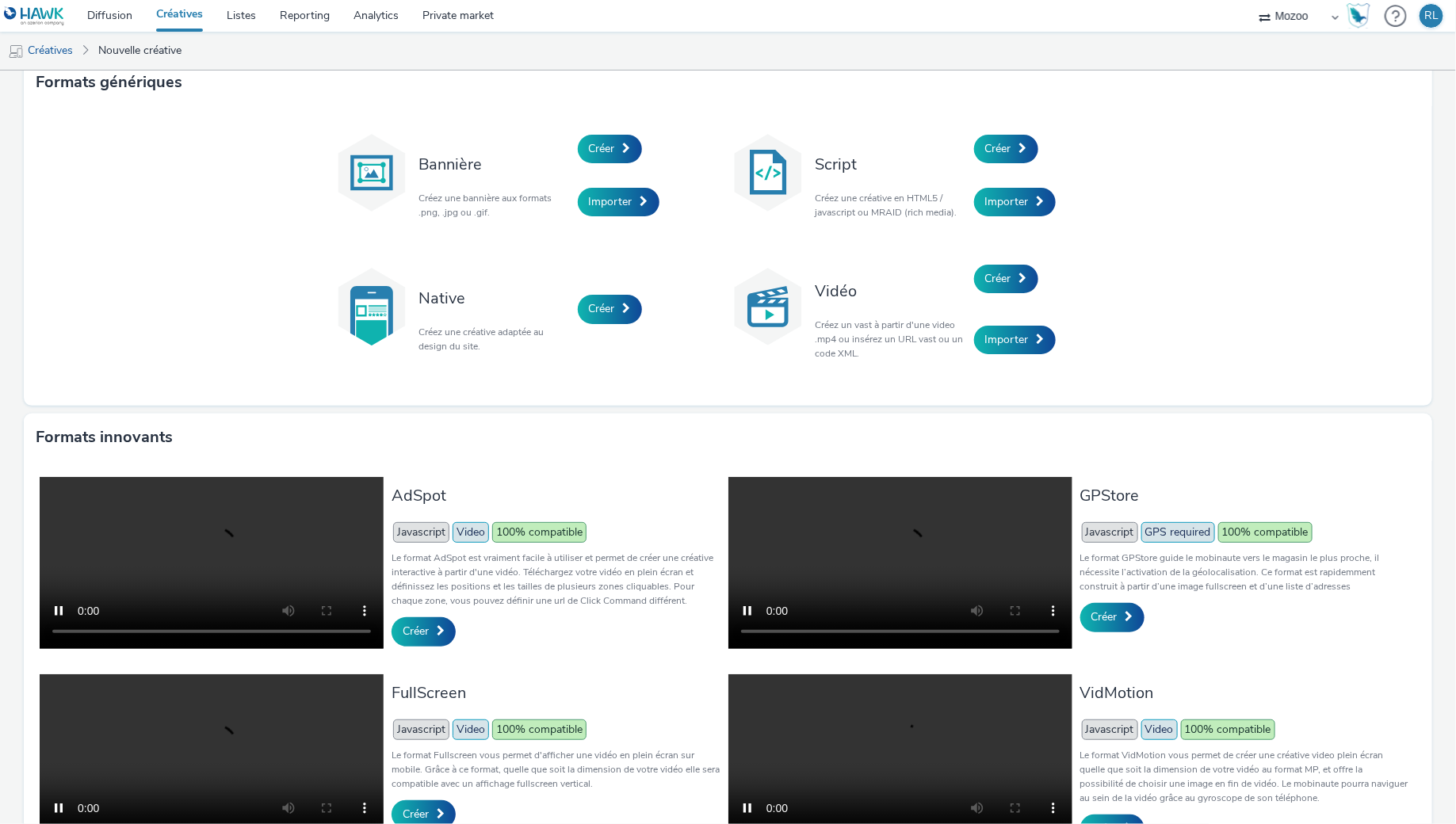
scroll to position [13, 0]
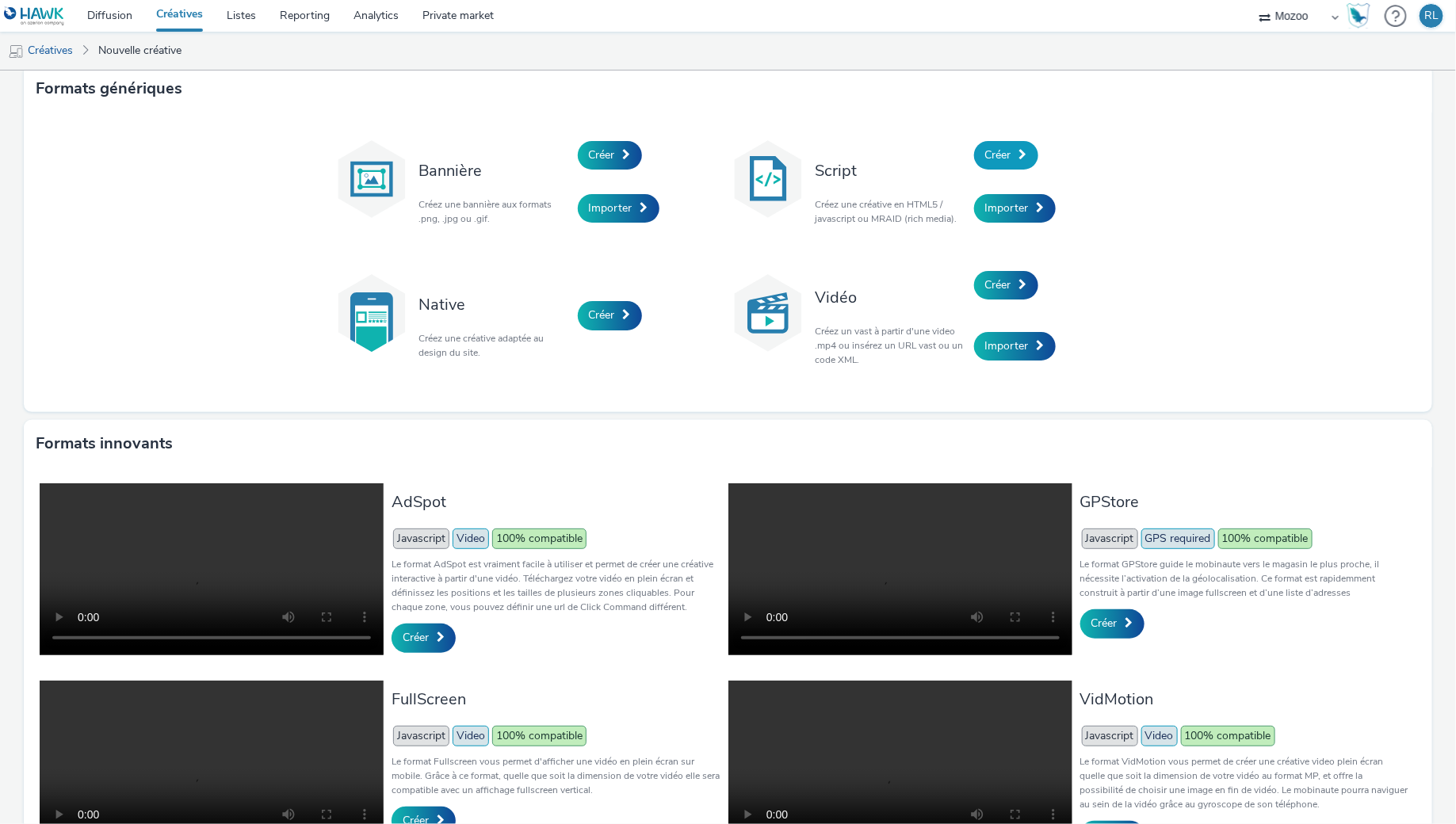
click at [1008, 148] on span "Créer" at bounding box center [999, 155] width 27 height 15
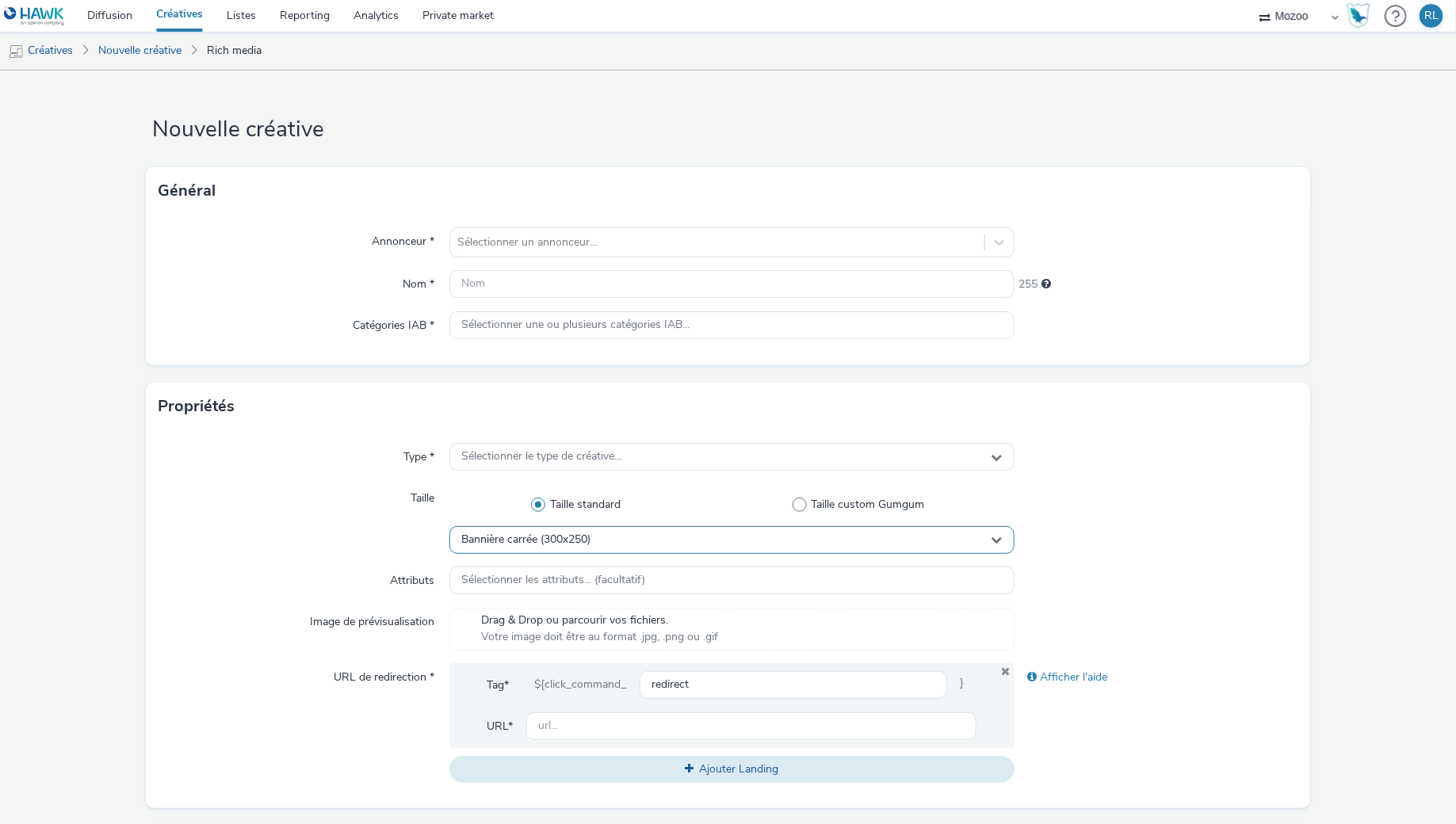
click at [573, 534] on span "Bannière carrée (300x250)" at bounding box center [527, 540] width 129 height 13
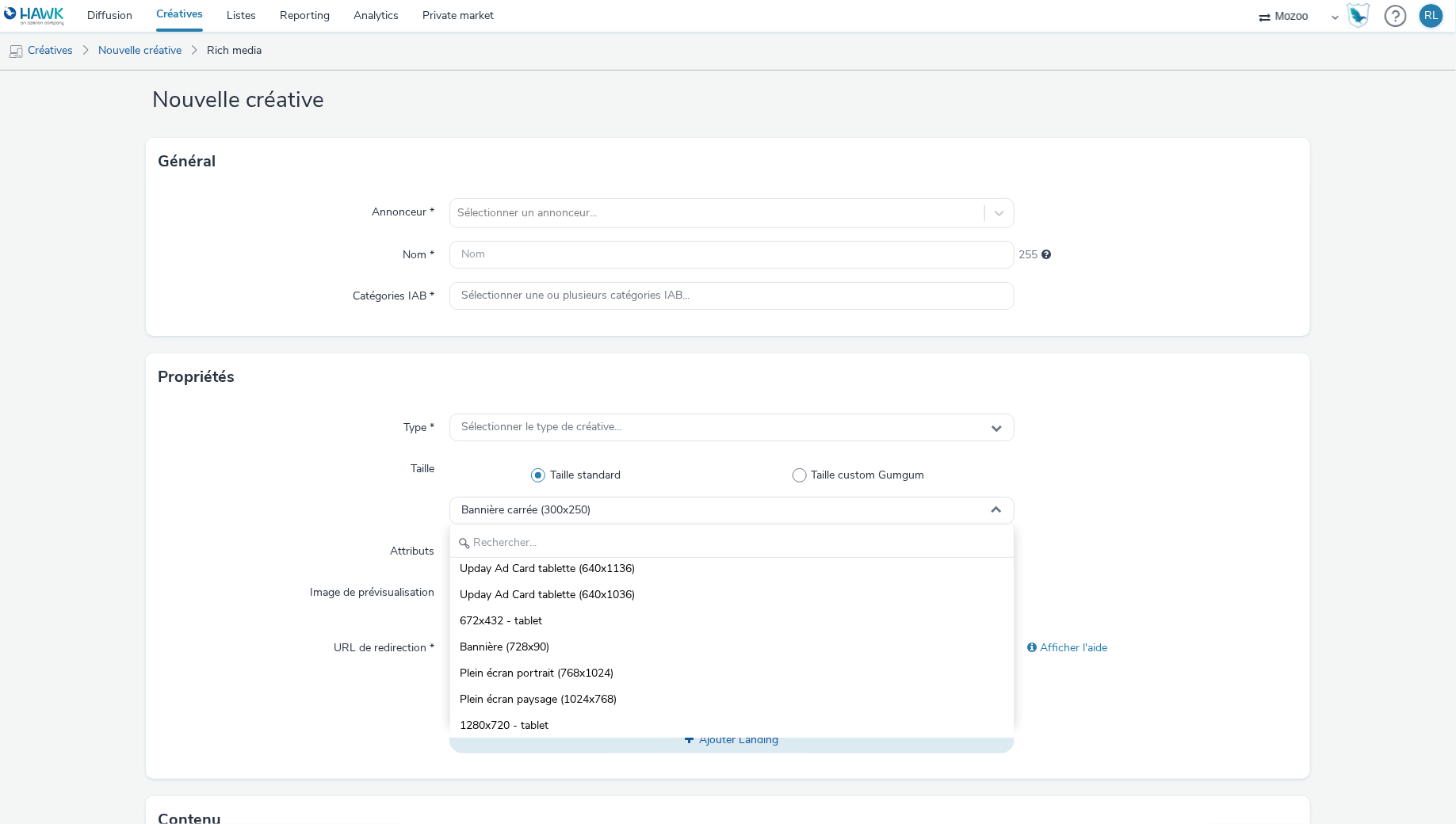
scroll to position [48, 0]
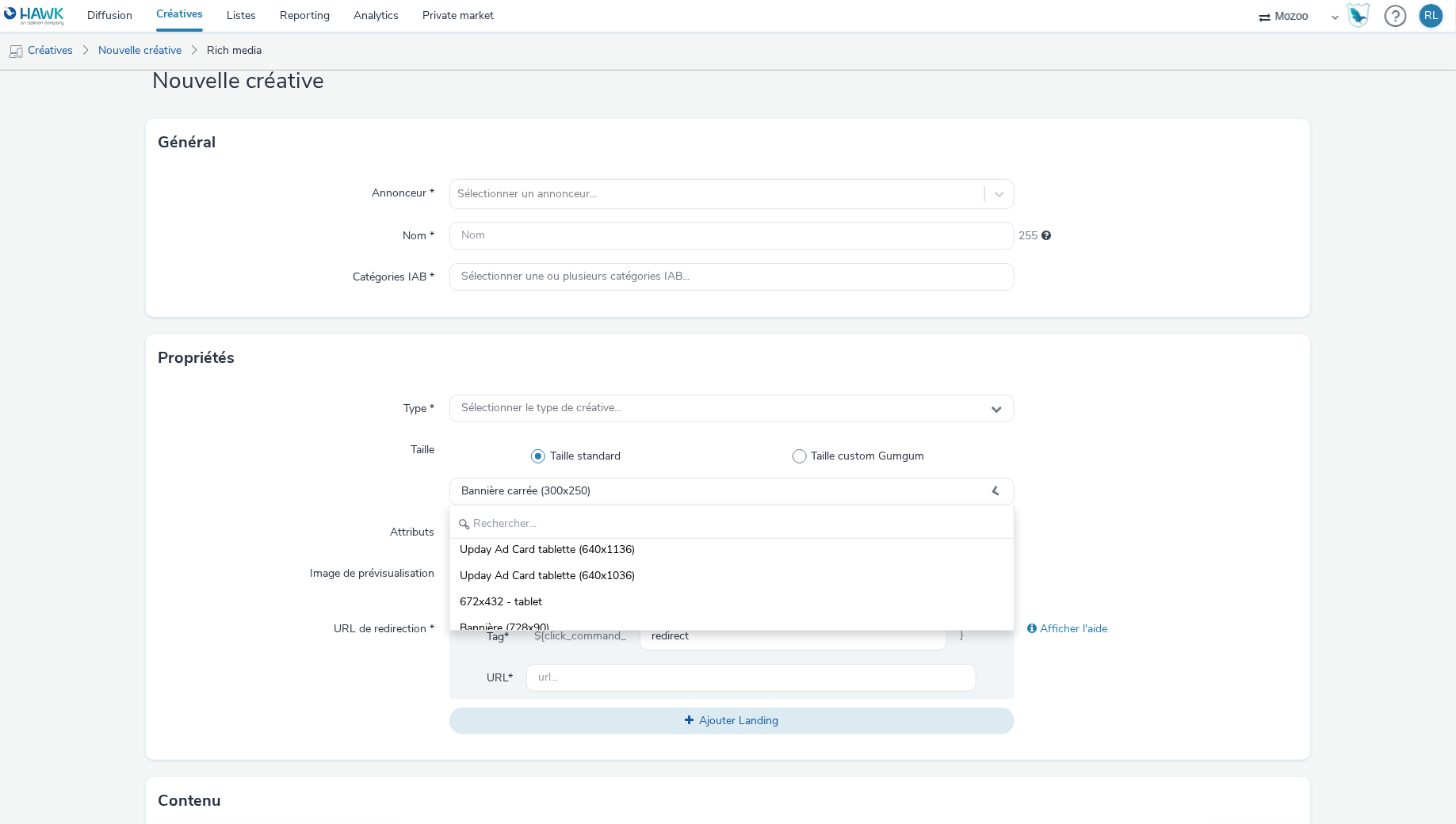
click at [309, 702] on div "URL de redirection *" at bounding box center [304, 675] width 291 height 119
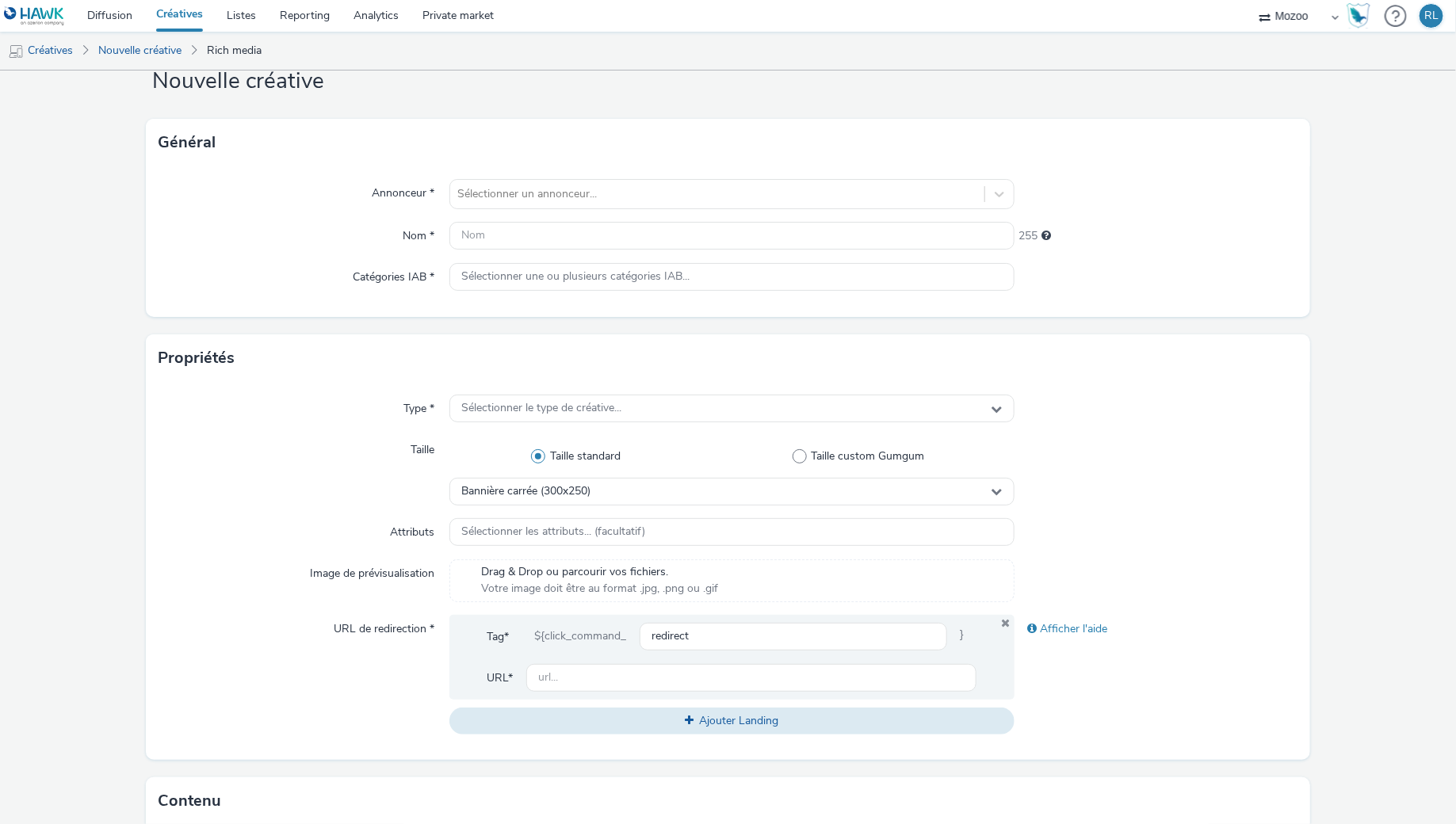
scroll to position [41, 0]
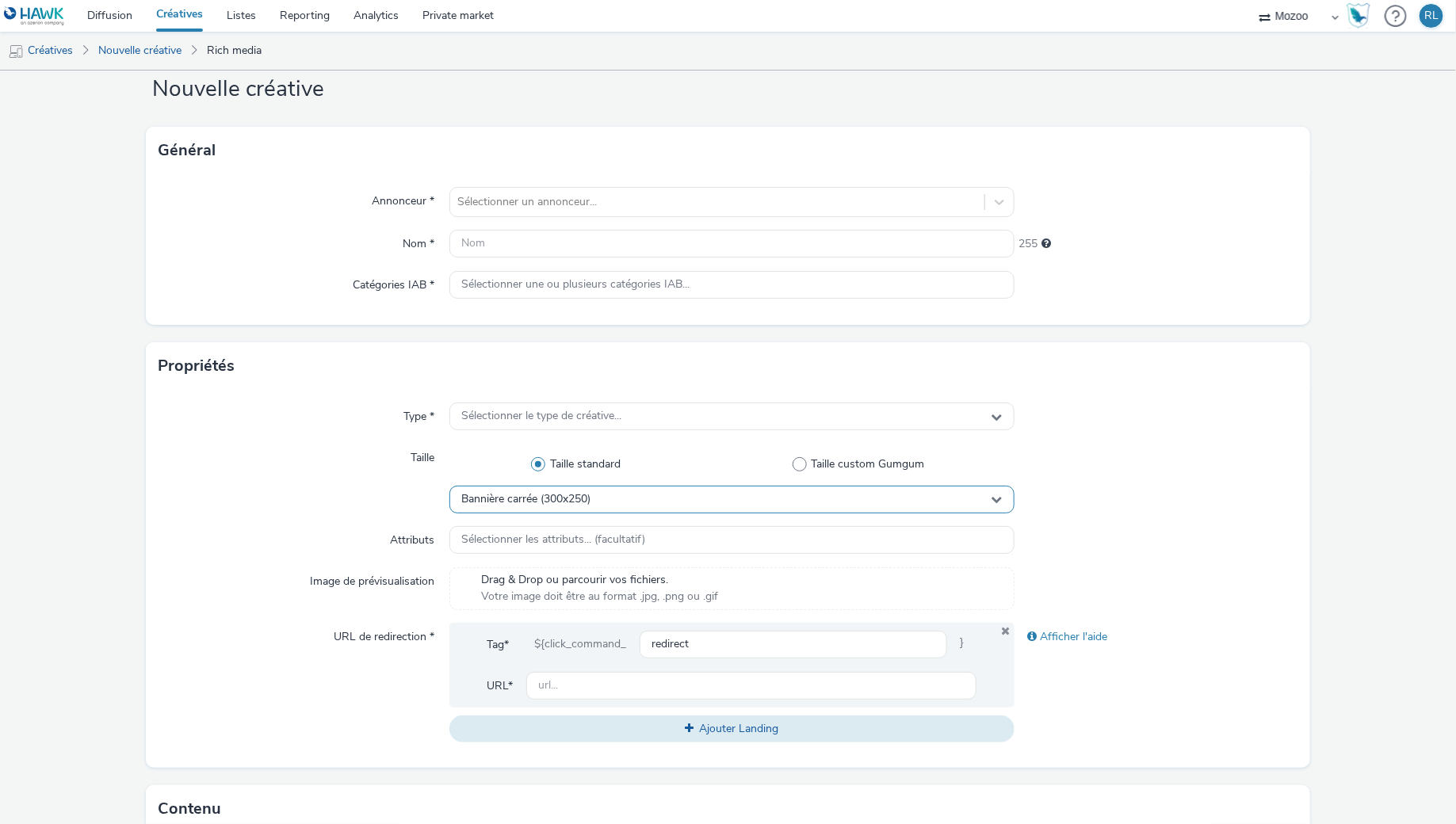
click at [599, 495] on div "Bannière carrée (300x250)" at bounding box center [732, 499] width 566 height 27
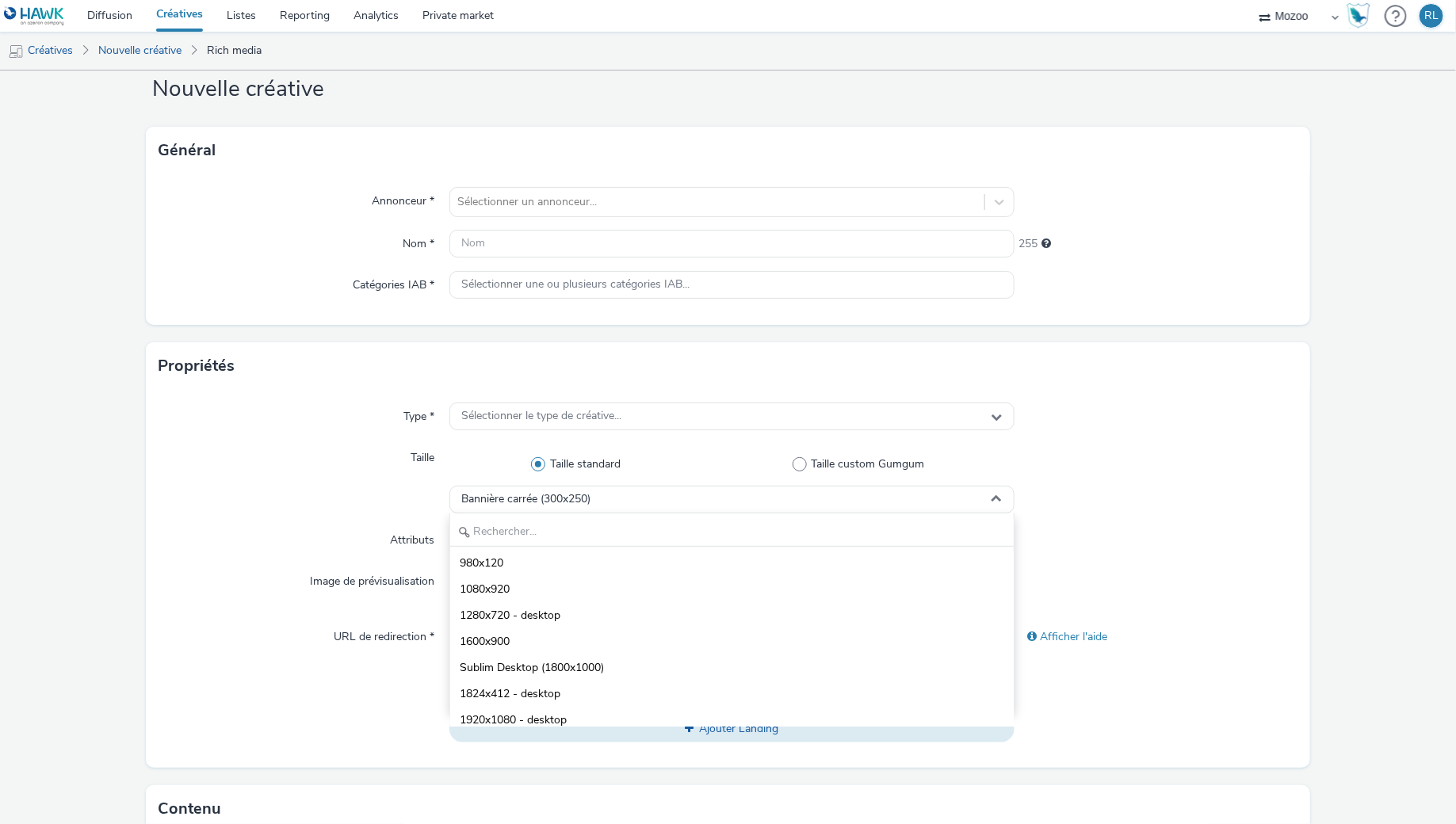
scroll to position [683, 0]
click at [636, 624] on li "1280x720 - desktop" at bounding box center [732, 615] width 564 height 27
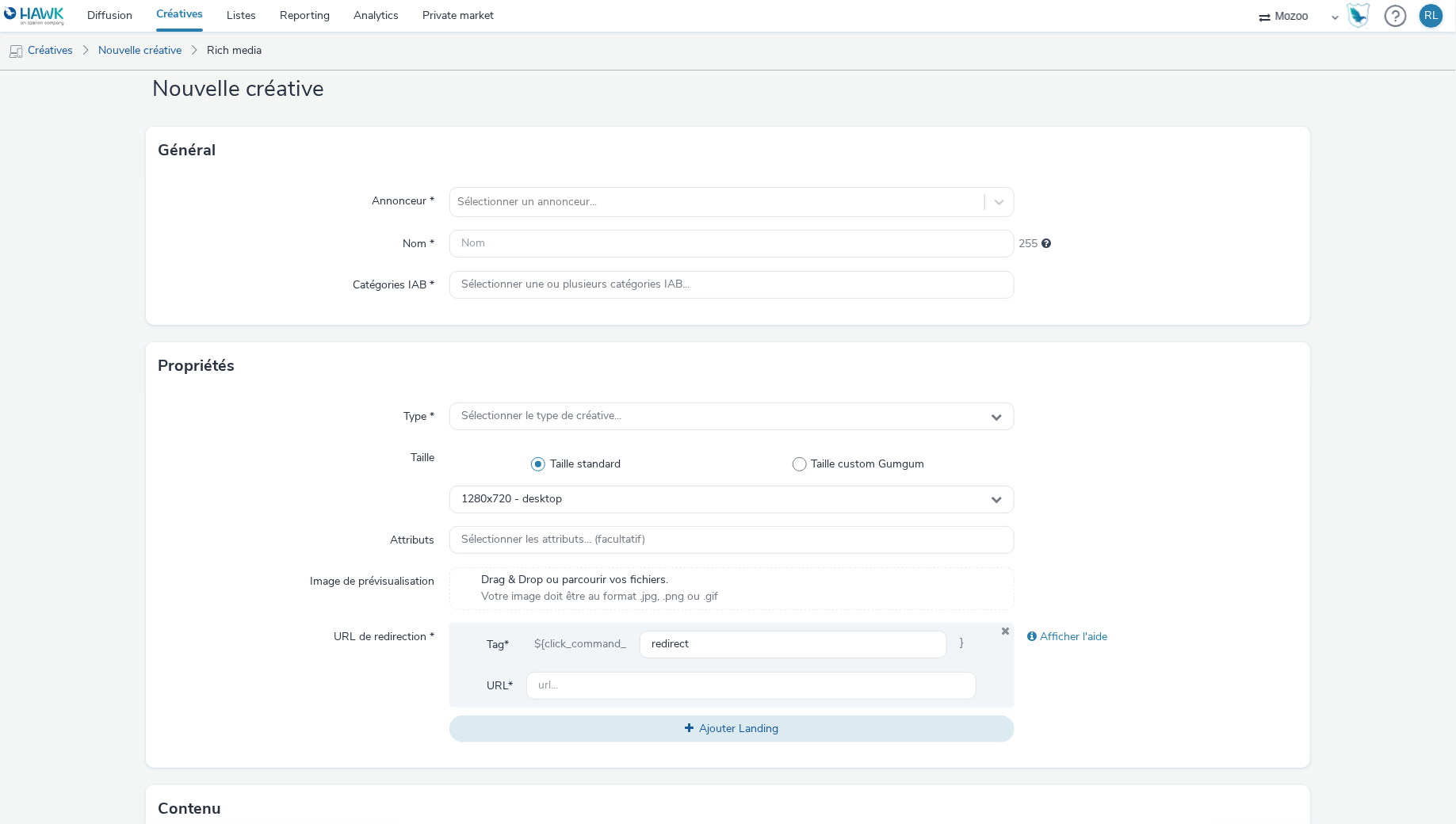
click at [335, 529] on div "Attributs" at bounding box center [304, 540] width 291 height 28
click at [541, 198] on div at bounding box center [717, 202] width 519 height 19
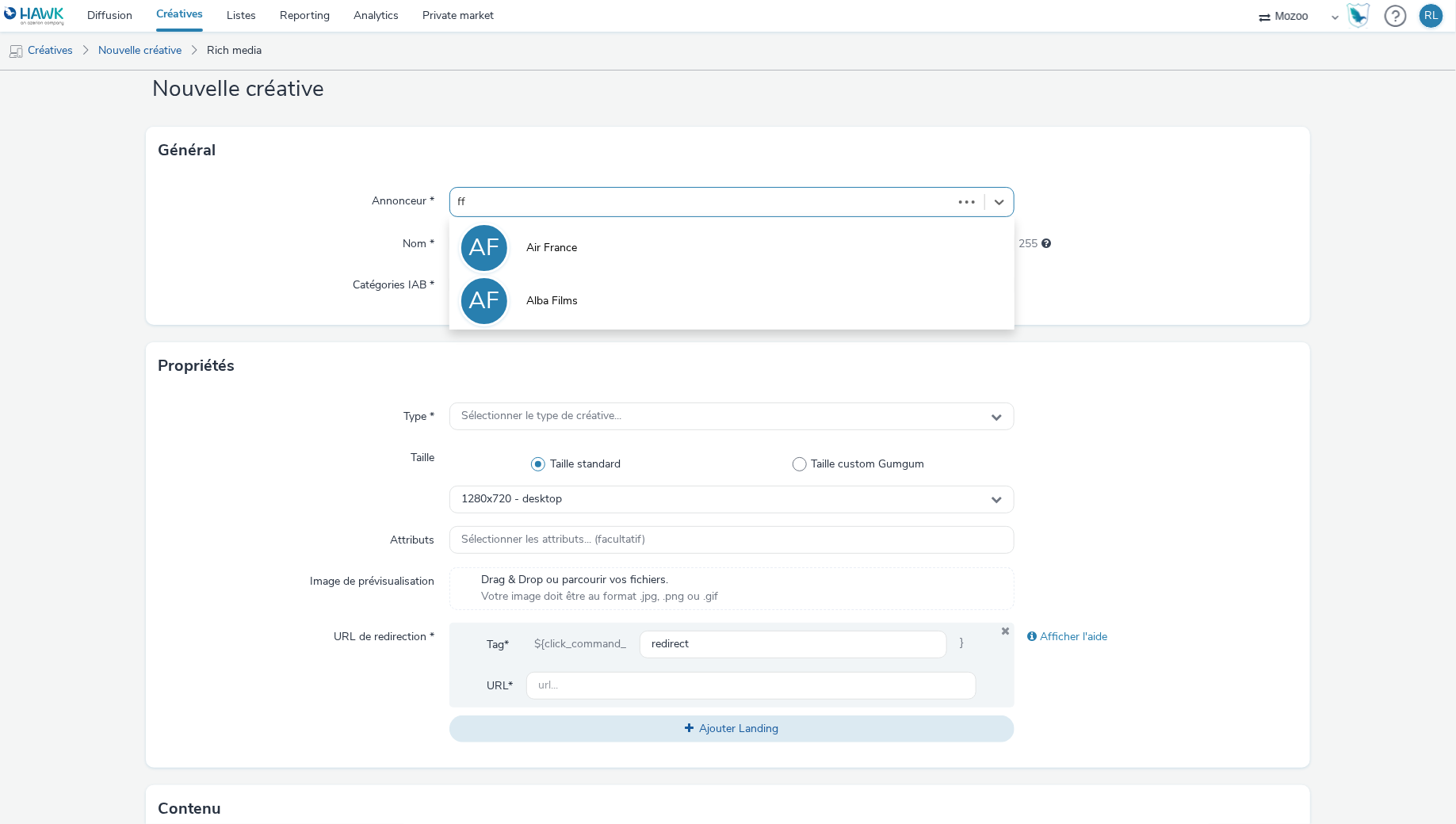
type input "ffg"
click at [569, 272] on div "F FFG" at bounding box center [732, 247] width 566 height 60
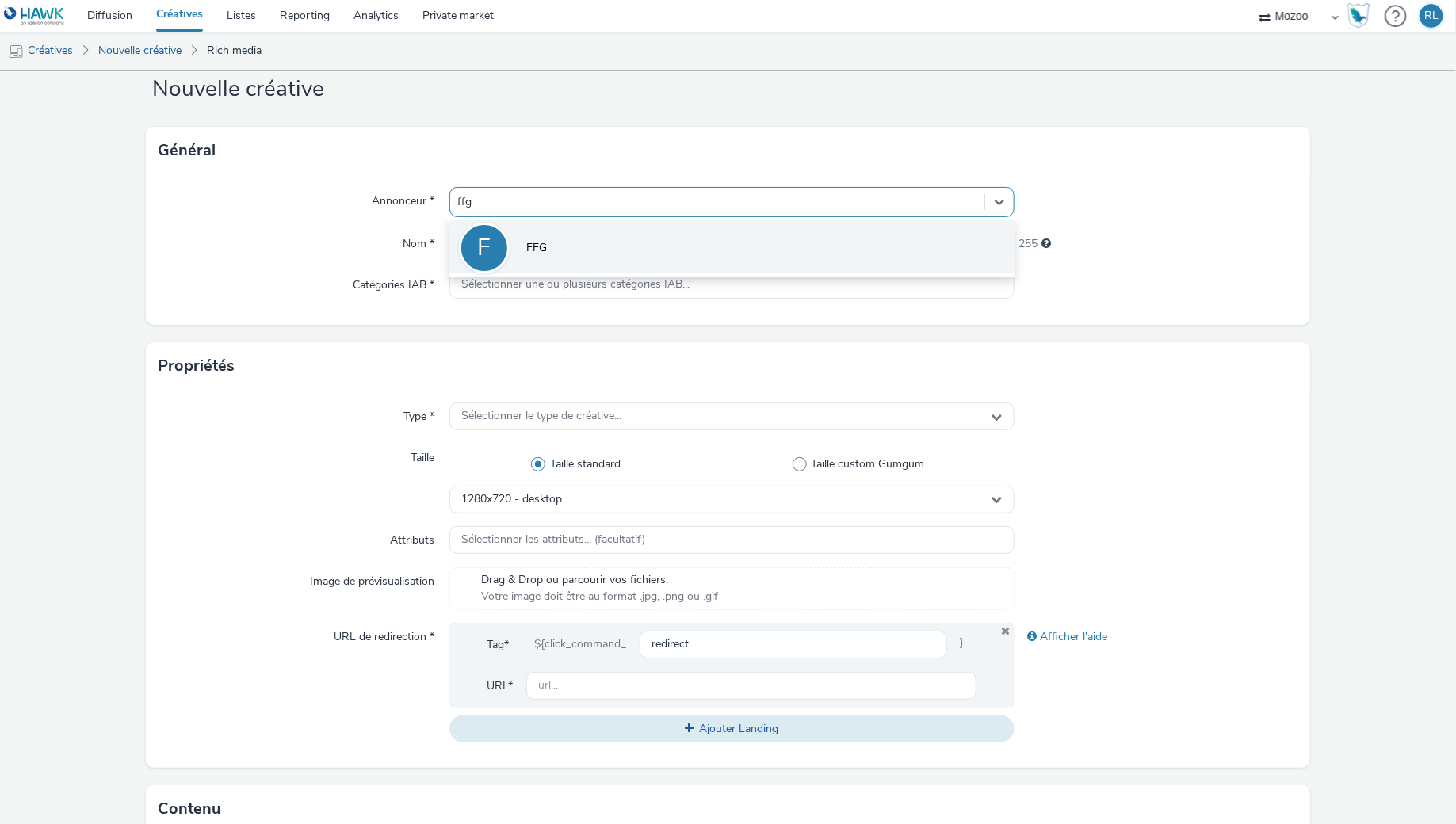
click at [569, 245] on li "F FFG" at bounding box center [732, 246] width 566 height 53
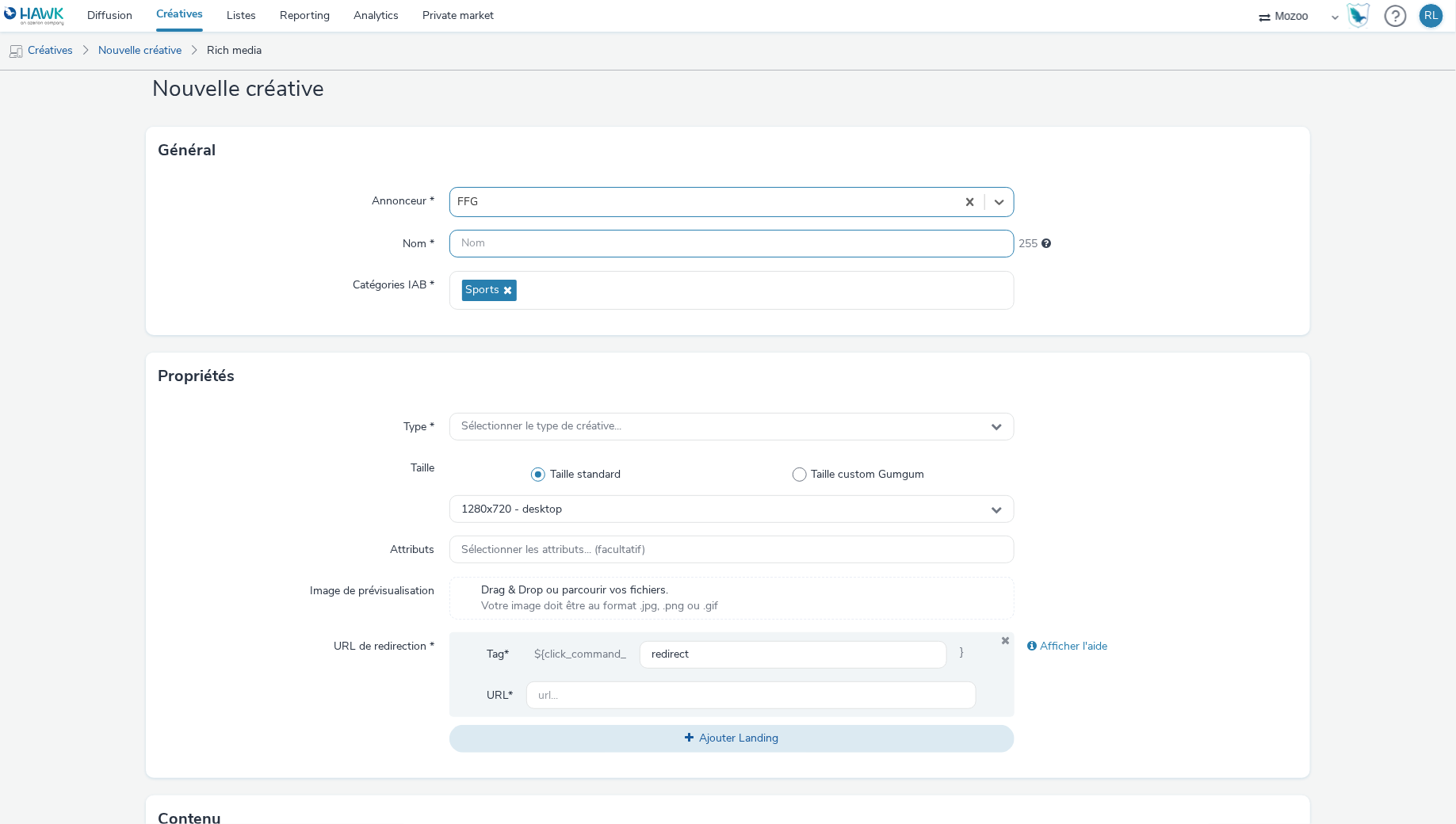
click at [563, 245] on input "text" at bounding box center [732, 243] width 566 height 27
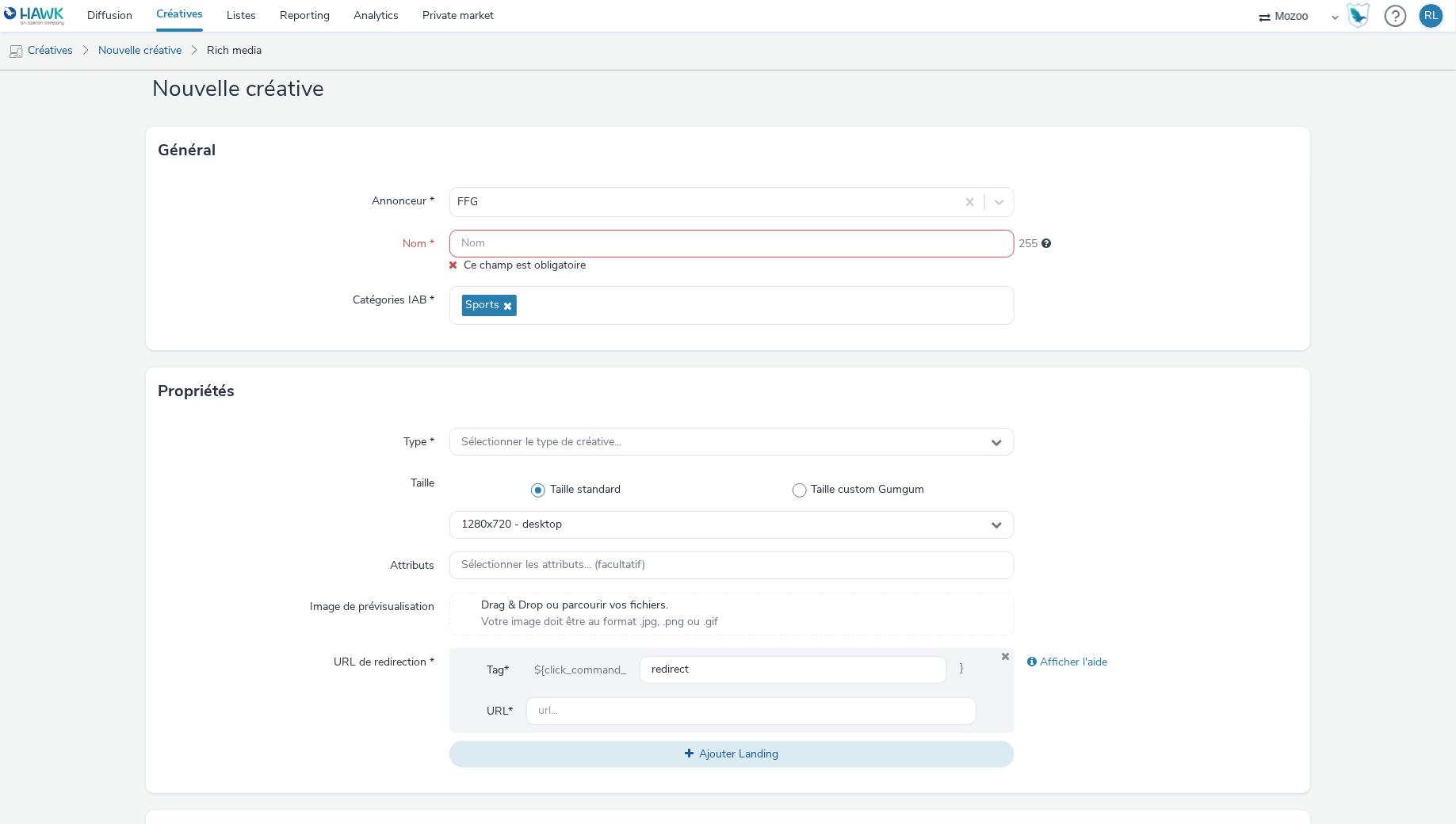
click at [546, 246] on input "text" at bounding box center [732, 243] width 566 height 27
paste input "MZ_DEL-003_FFG DTS SEPTEMBRE 2025_Instream_All_Inapp_WL Mozoo + Data Nat_10"
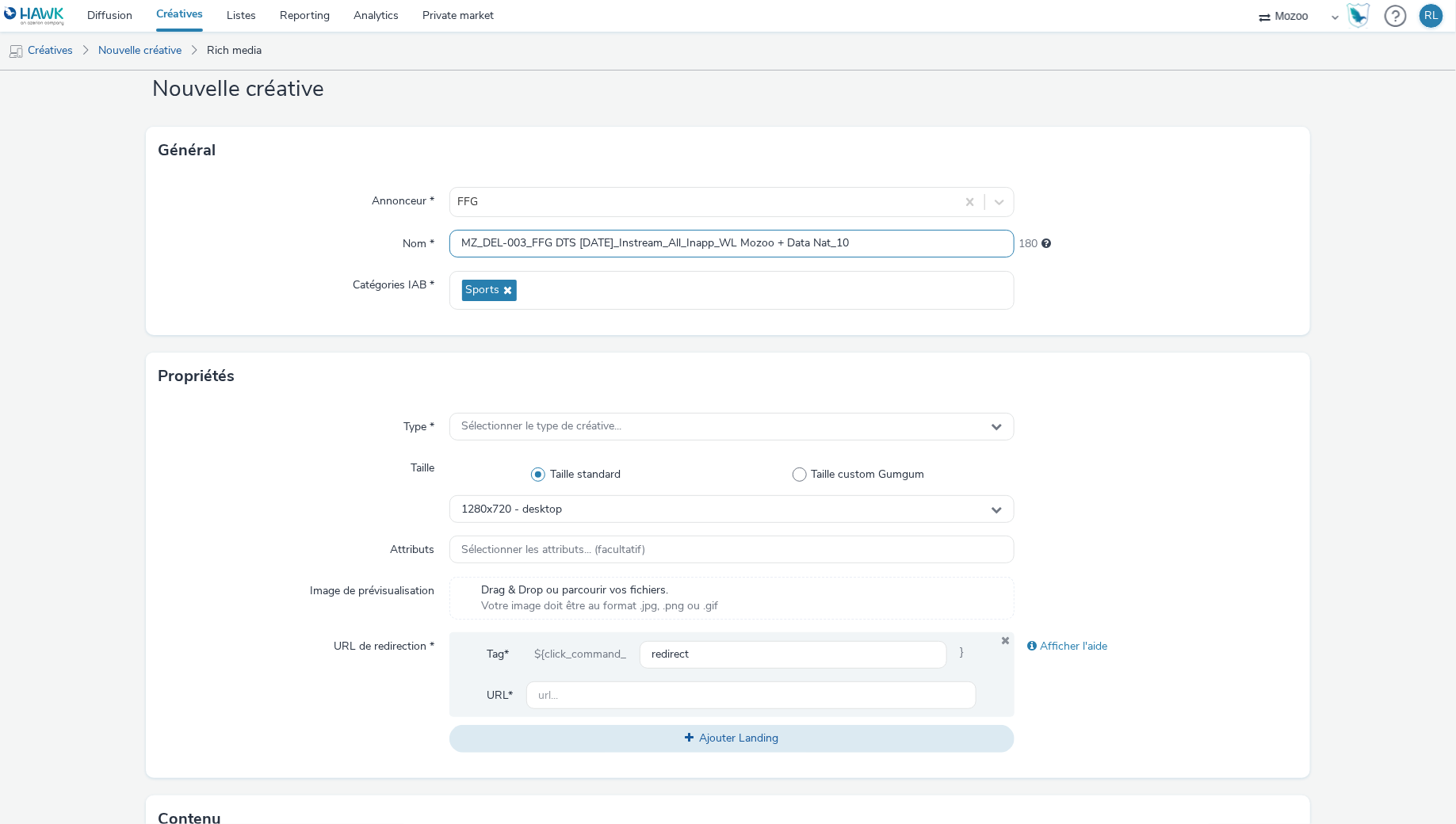
type input "MZ_DEL-003_FFG DTS SEPTEMBRE 2025_Instream_All_Inapp_WL Mozoo + Data Nat_10"
click at [325, 377] on div "Propriétés" at bounding box center [729, 376] width 1165 height 47
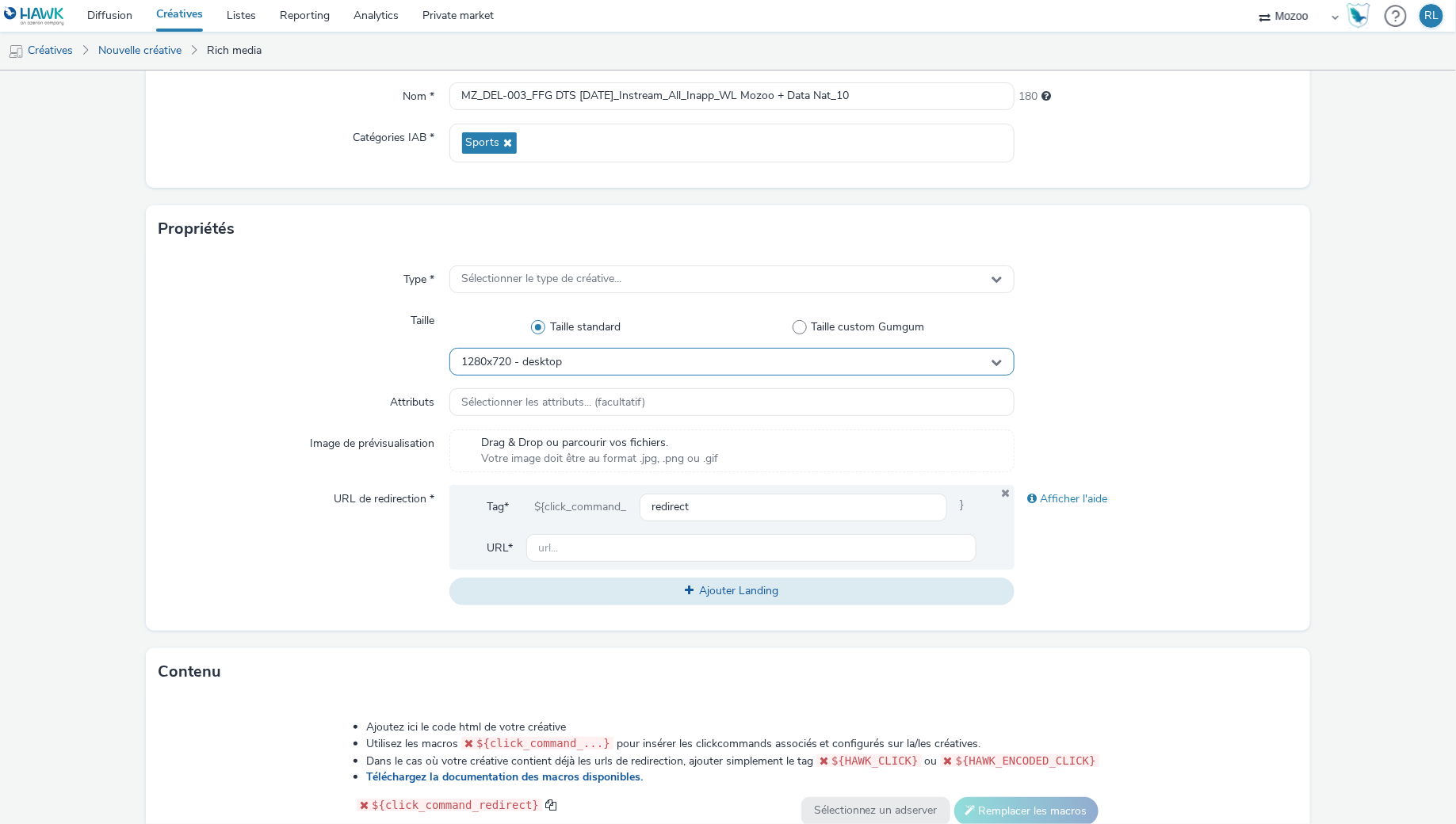
scroll to position [207, 0]
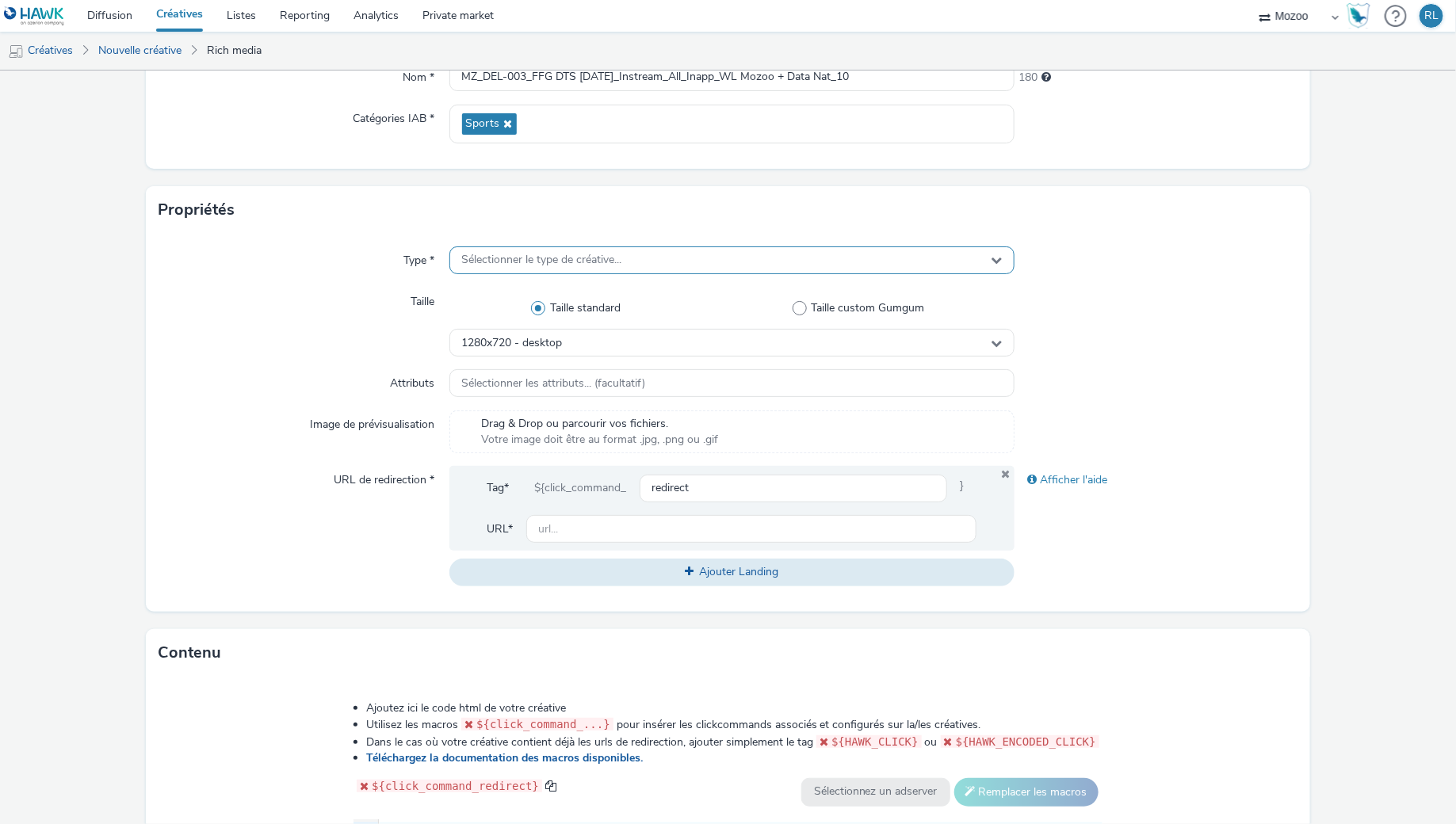
click at [628, 269] on div "Sélectionner le type de créative..." at bounding box center [732, 260] width 566 height 27
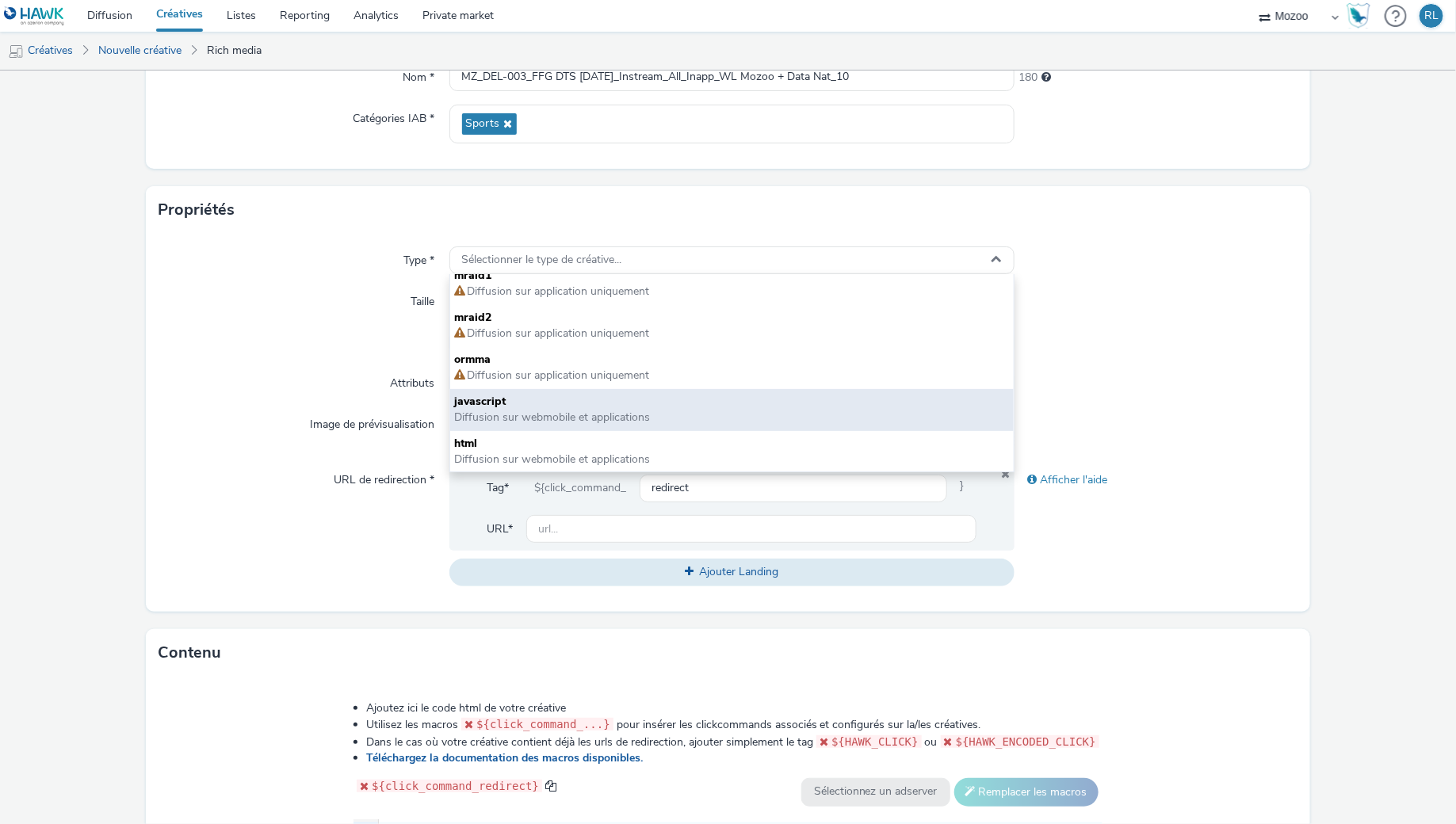
scroll to position [0, 0]
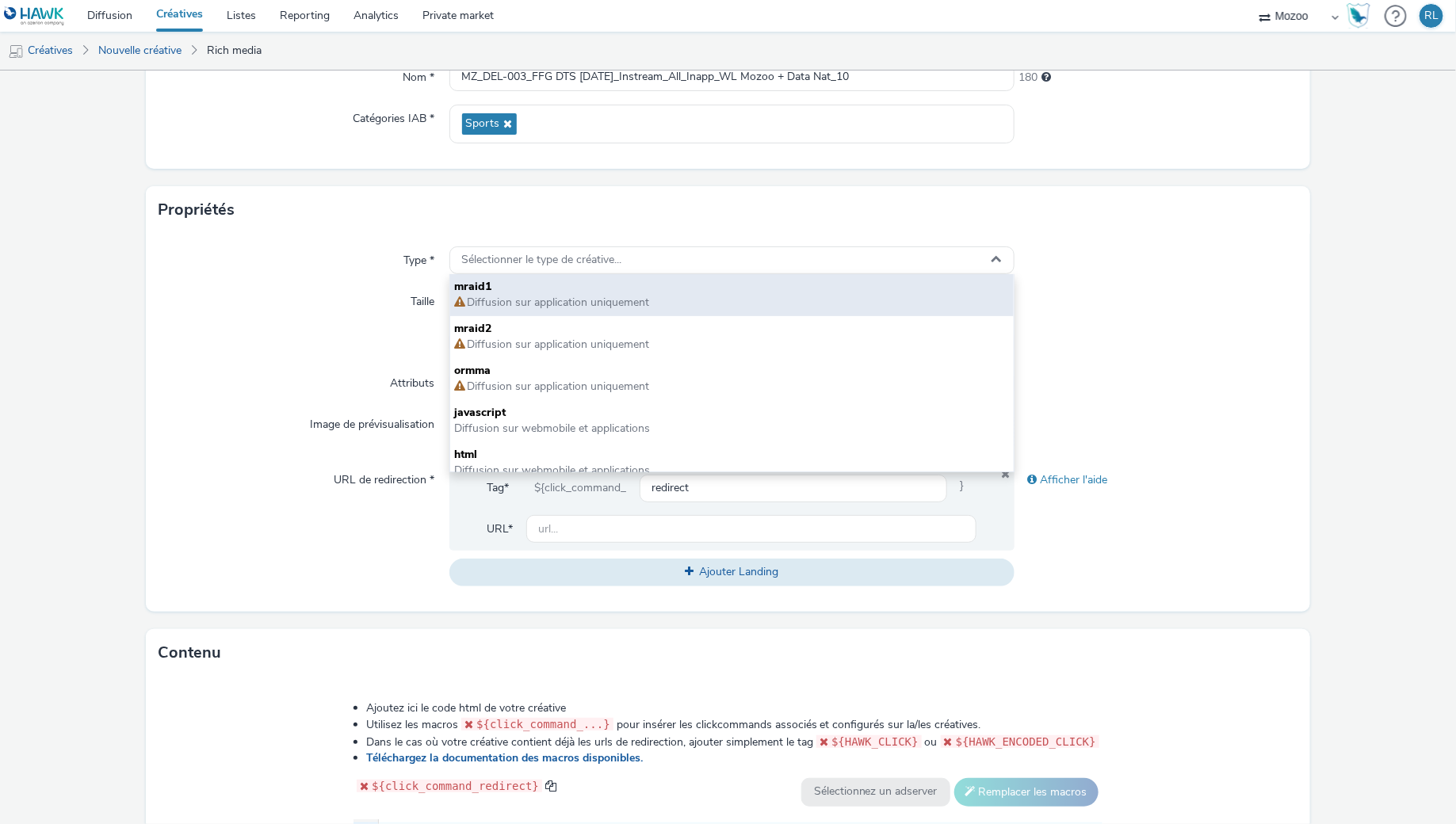
click at [610, 299] on span "Diffusion sur application uniquement" at bounding box center [558, 302] width 184 height 15
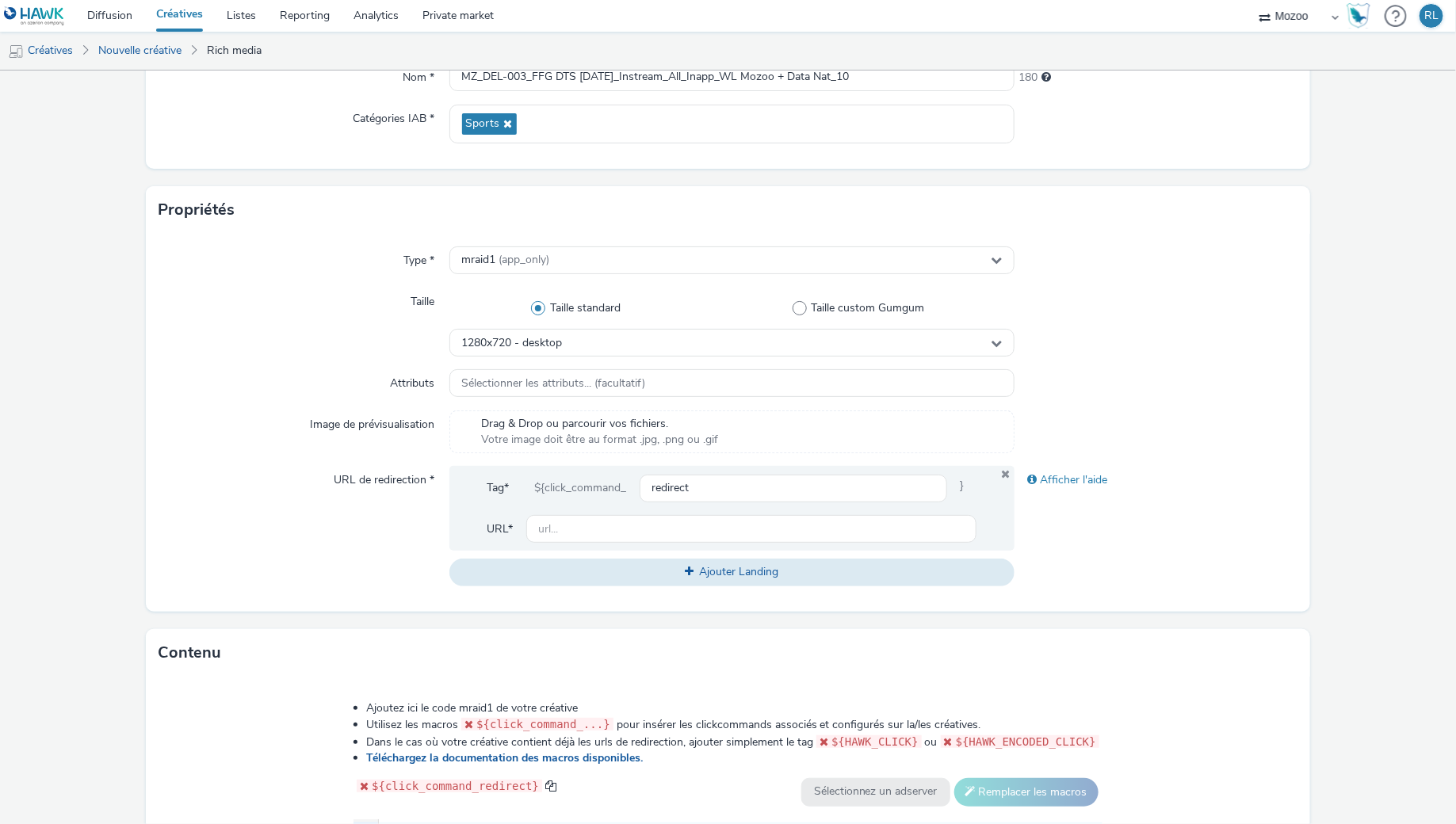
scroll to position [544, 0]
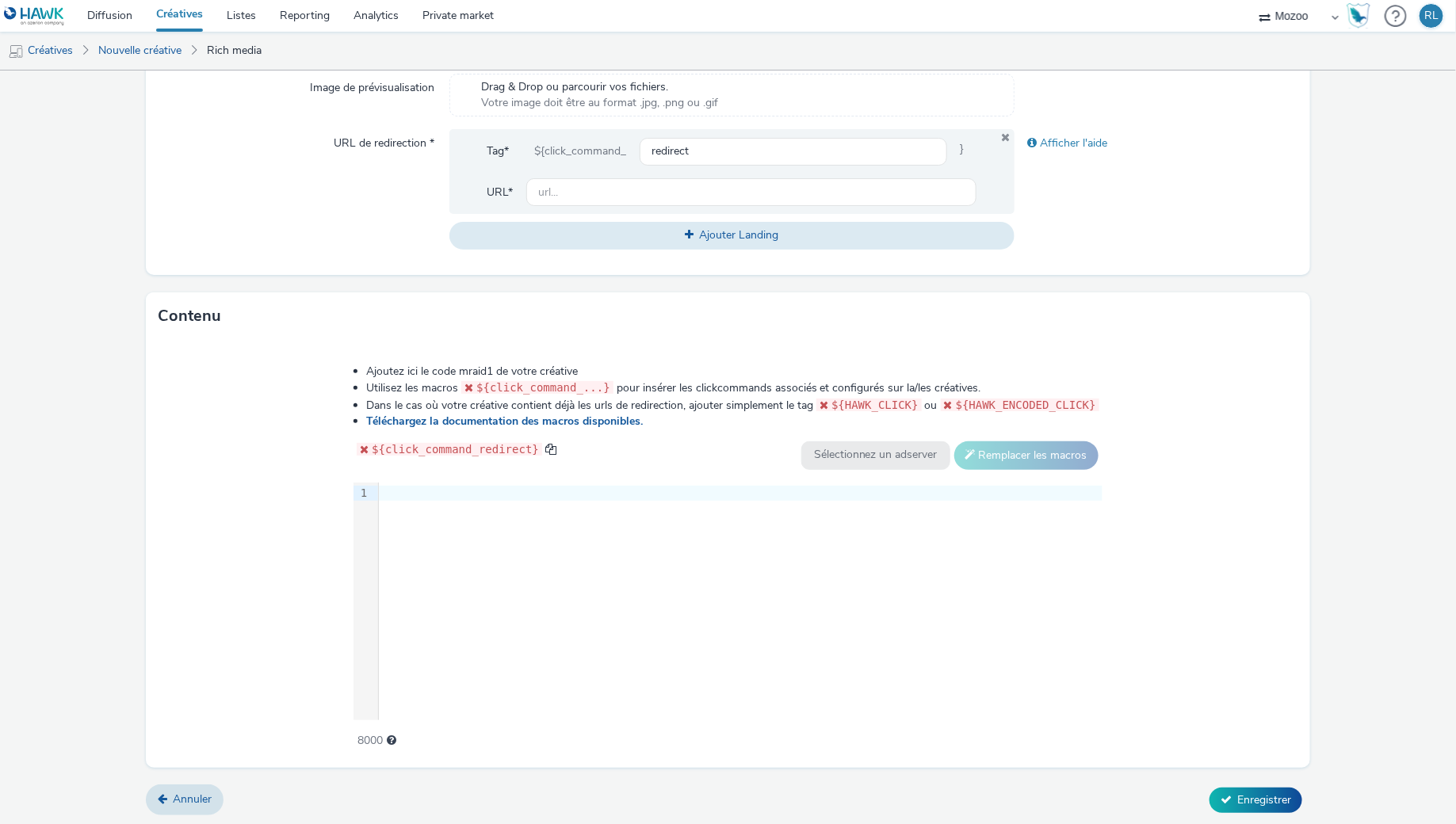
click at [435, 534] on div "9 1 ›" at bounding box center [728, 601] width 749 height 237
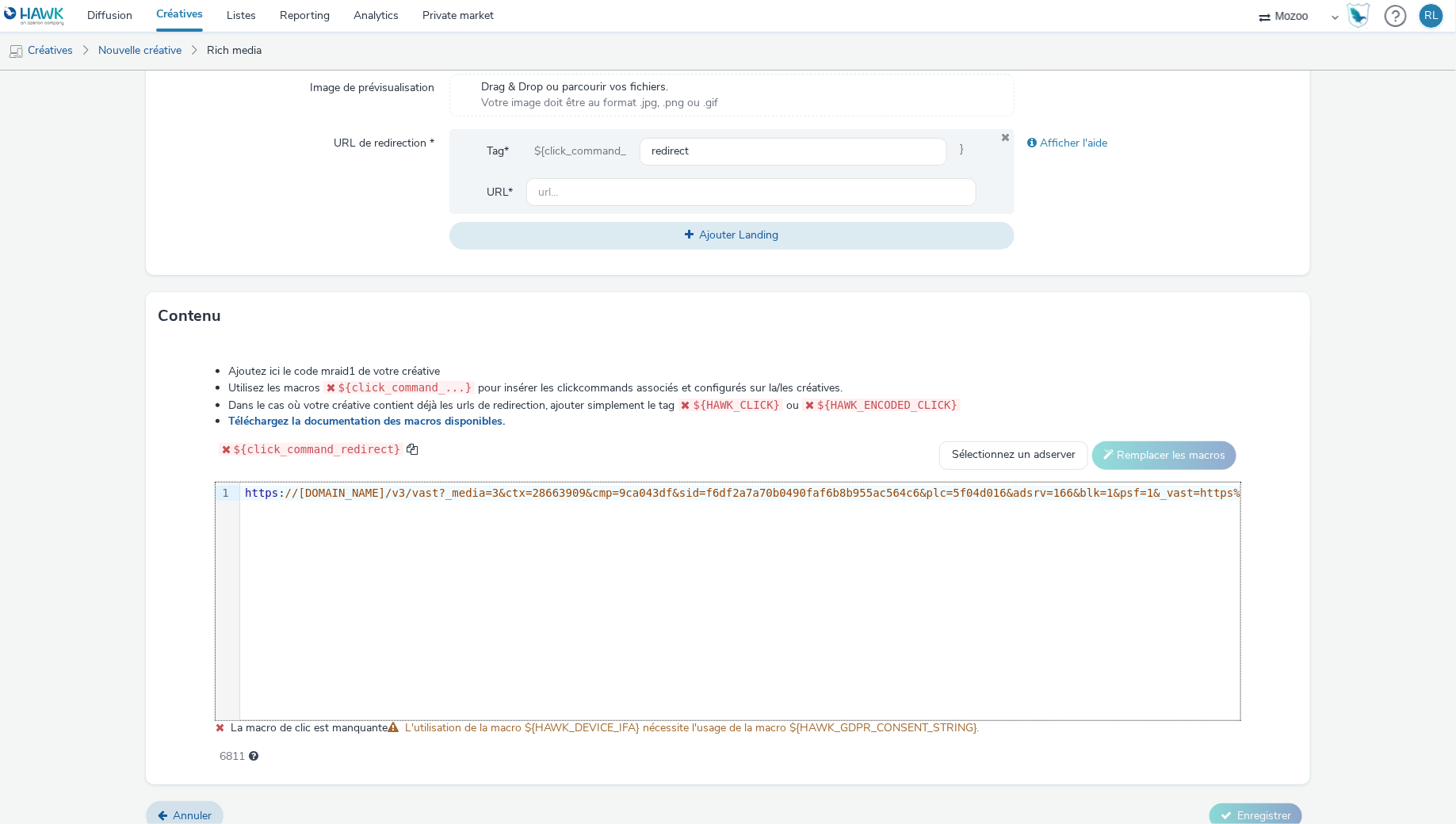
scroll to position [0, 6947]
click at [385, 568] on div "9 1 › https : //vast.doubleverify.com/v3/vast?_media=3&ctx=28663909&cmp=9ca043d…" at bounding box center [728, 601] width 1025 height 237
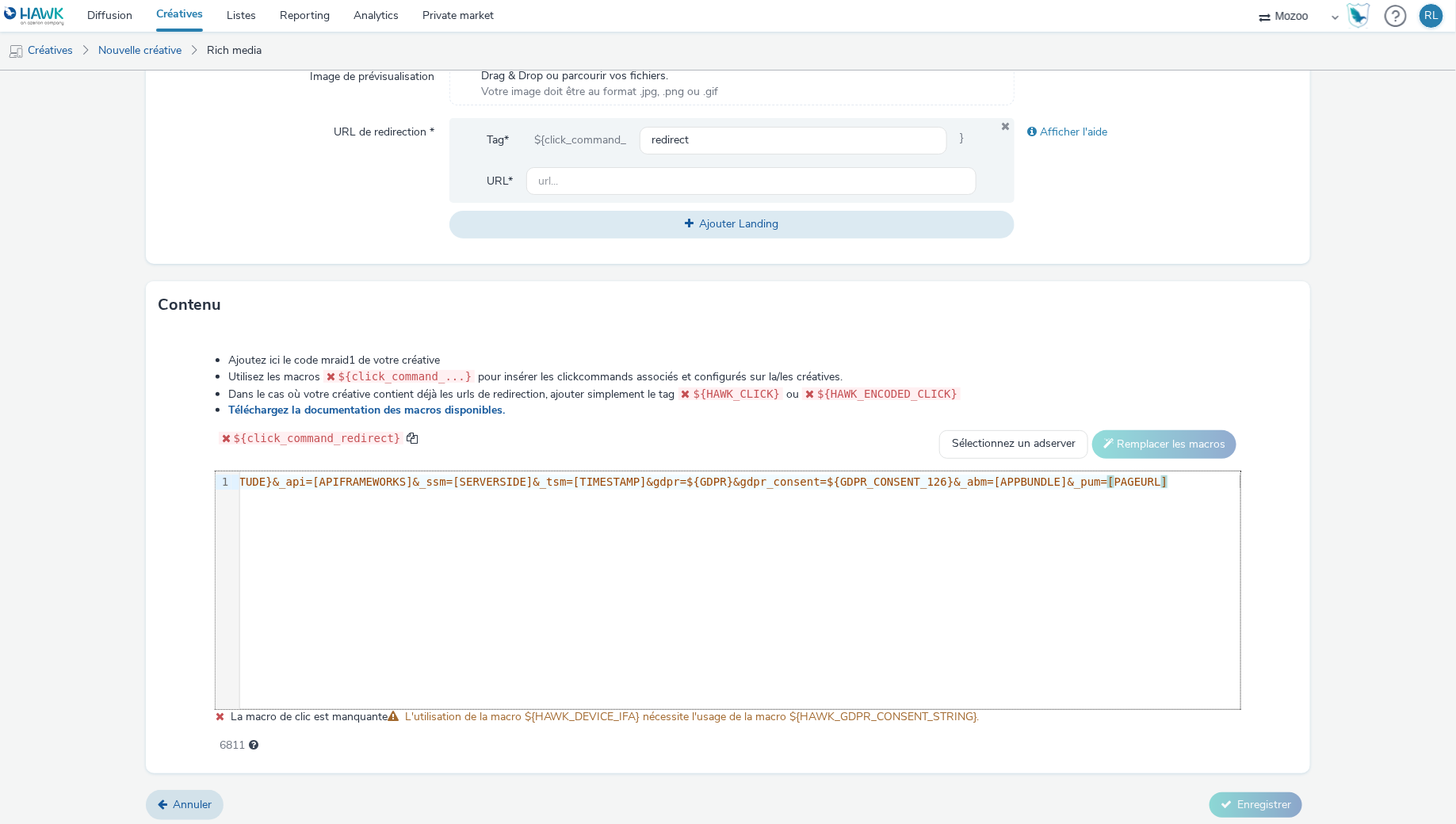
scroll to position [556, 0]
click at [419, 729] on div "6811" at bounding box center [728, 740] width 1025 height 22
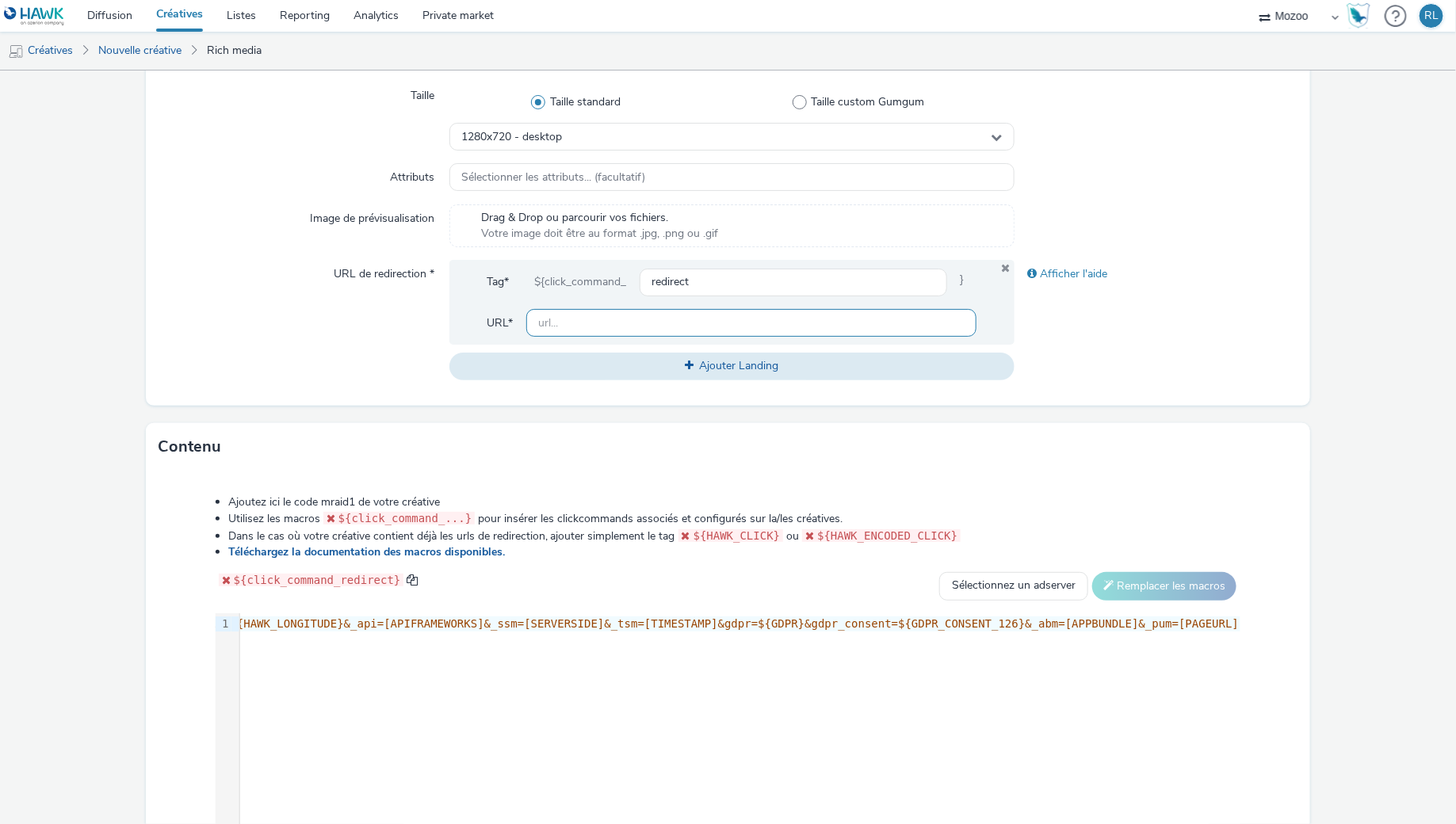
click at [580, 327] on input "text" at bounding box center [751, 322] width 451 height 27
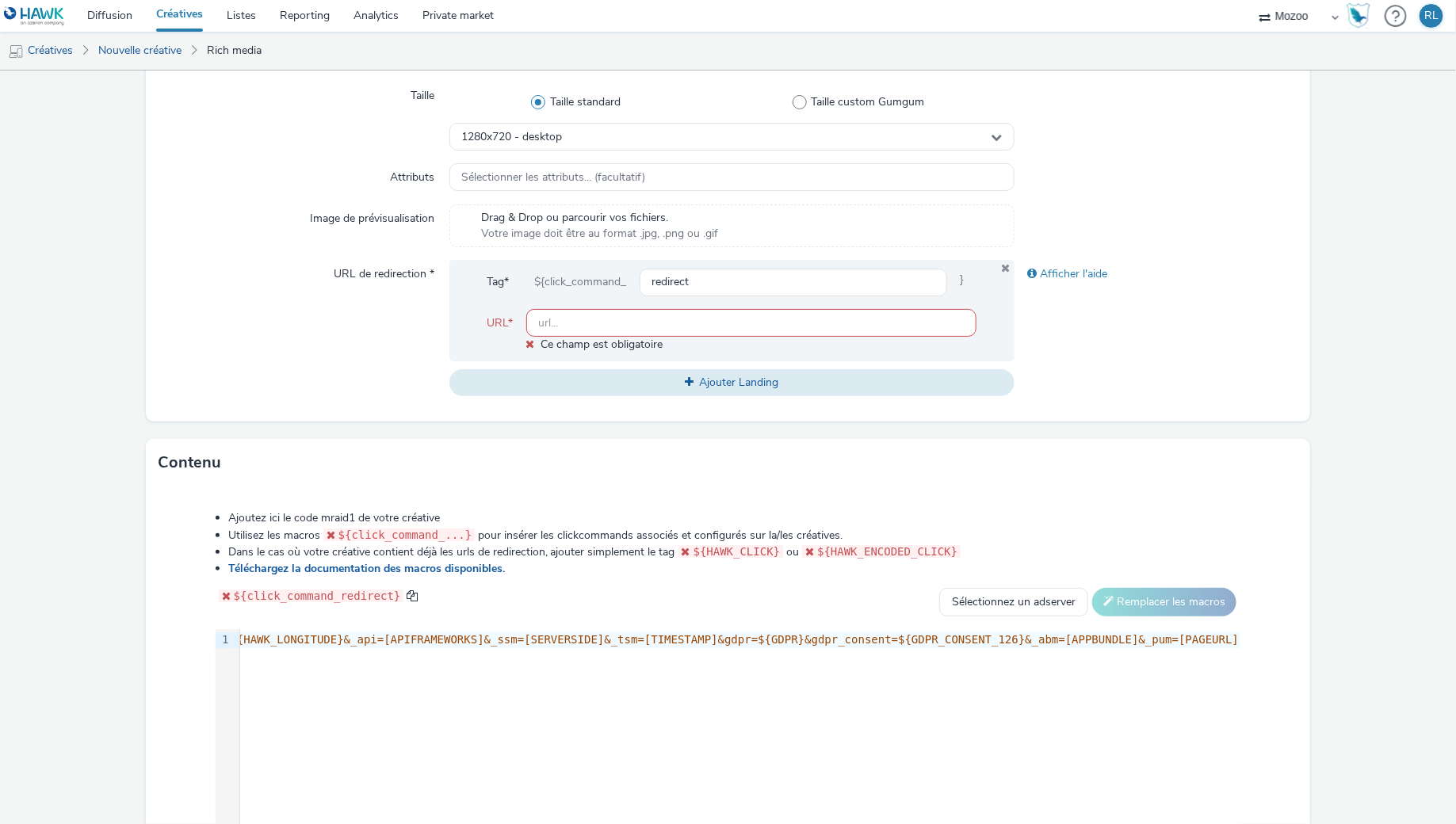
click at [391, 357] on div "URL de redirection *" at bounding box center [304, 328] width 291 height 136
click at [642, 313] on input "text" at bounding box center [751, 322] width 451 height 27
paste input "https://www.ffgolf.org/"
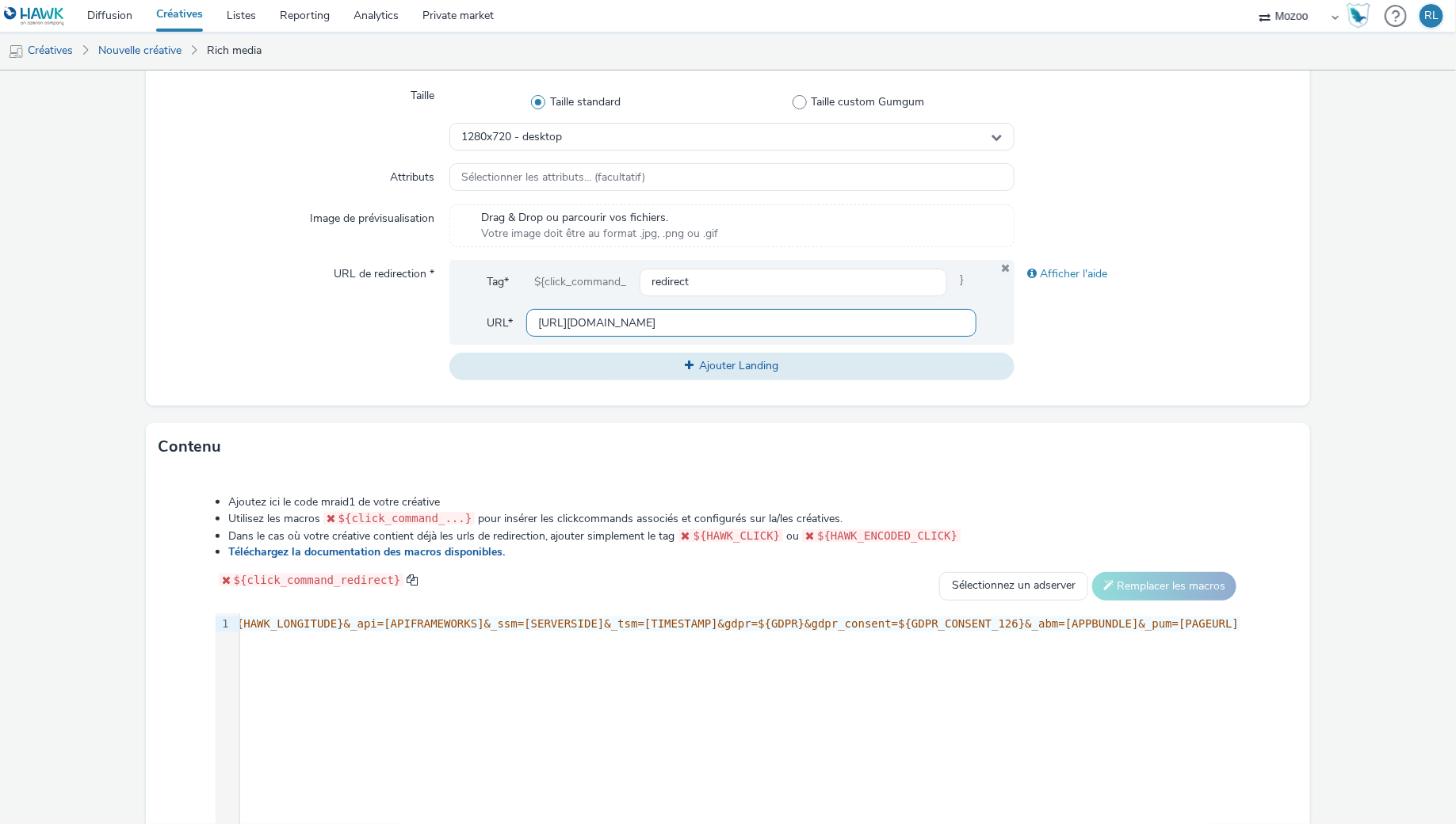
type input "https://www.ffgolf.org/"
click at [1109, 382] on div "Type * mraid1 (app_only) Taille Taille standard Taille custom Gumgum 1280x720 -…" at bounding box center [729, 216] width 1165 height 378
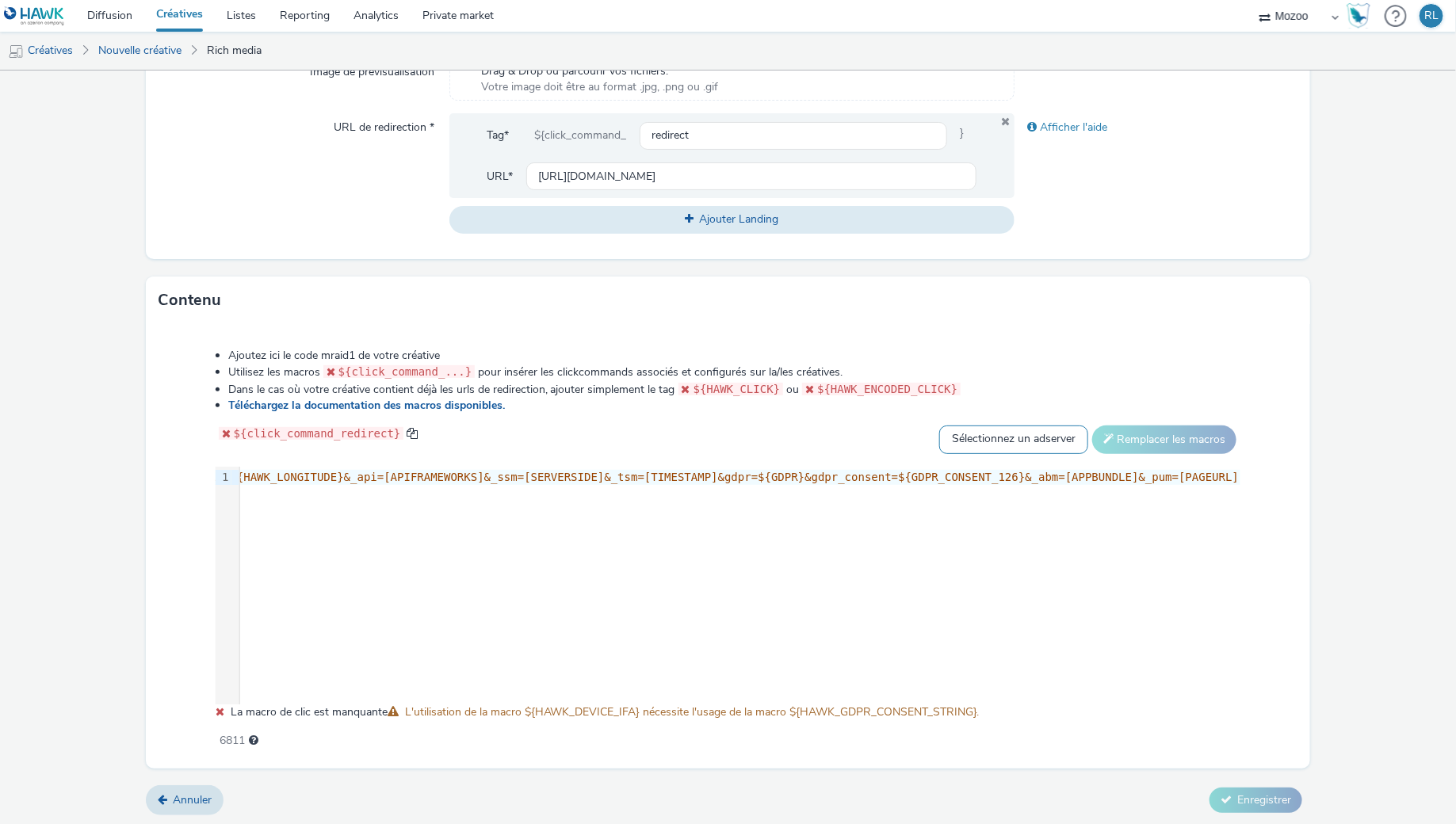
click at [1008, 439] on select "Sélectionnez un adserver Sizmek DCM Adform Sting" at bounding box center [1013, 440] width 149 height 28
click at [915, 553] on div "9 1 › https : //vast.doubleverify.com/v3/vast?_media=3&ctx=28663909&cmp=9ca043d…" at bounding box center [728, 585] width 1025 height 237
click at [191, 794] on span "Annuler" at bounding box center [192, 800] width 39 height 15
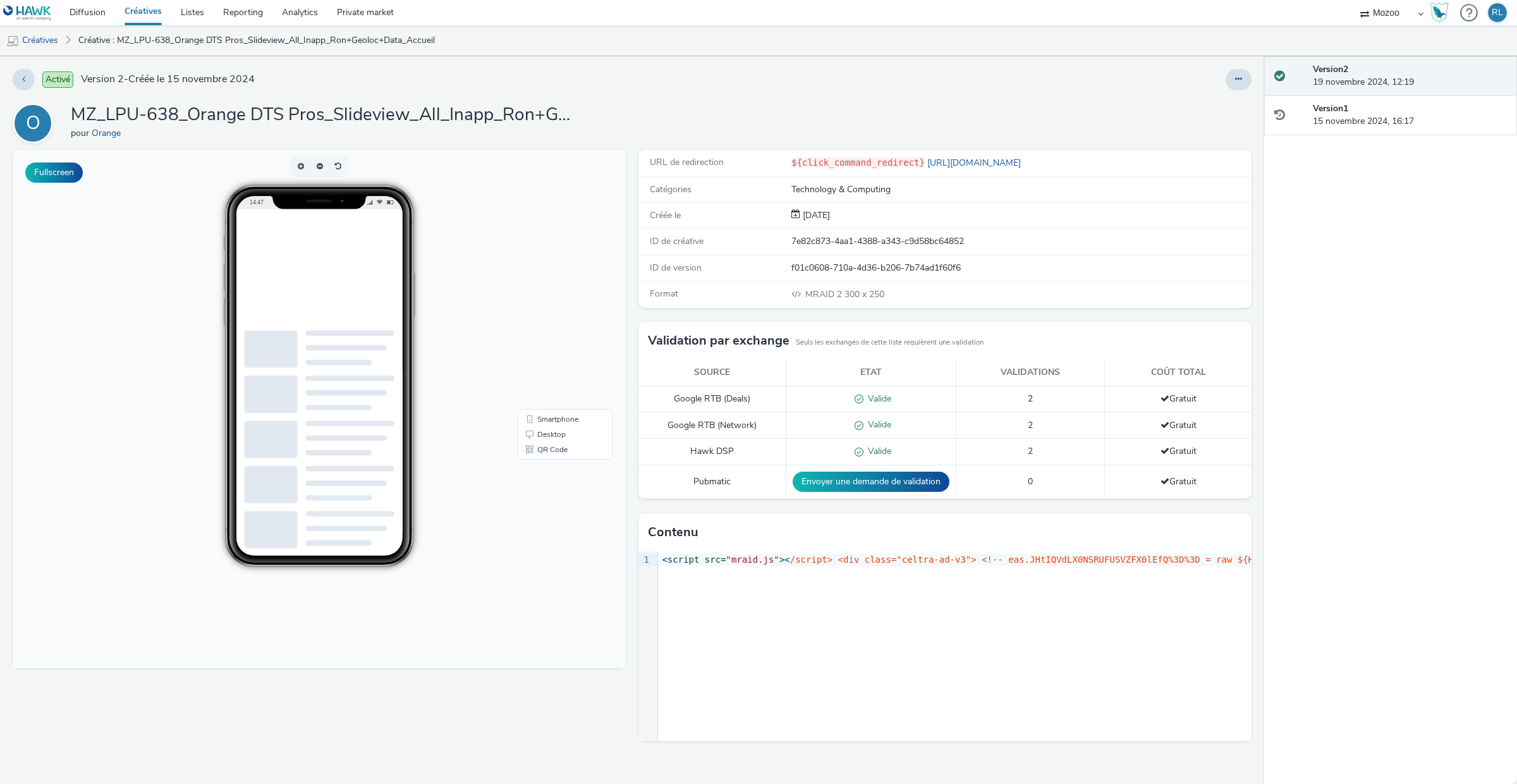
click at [0, 0] on span "/script> <div class="celtra-ad-v3"> <!-- eas.JHtIQVdLX0NSRUFUSVZFX0lEfQ%3D%3D =…" at bounding box center [0, 0] width 0 height 0
drag, startPoint x: 868, startPoint y: 556, endPoint x: 1298, endPoint y: 558, distance: 430.0
click at [1298, 558] on div "Activé Version 2 - Créée le 15 novembre 2024 O MZ_LPU-638_Orange DTS Pros_Slide…" at bounding box center [758, 420] width 1517 height 728
click at [390, 405] on div "9 1 › <script src= "mraid.js" >< /script> <div class="celtra-ad-v3"> <!-- eas.J…" at bounding box center [307, 226] width 166 height 359
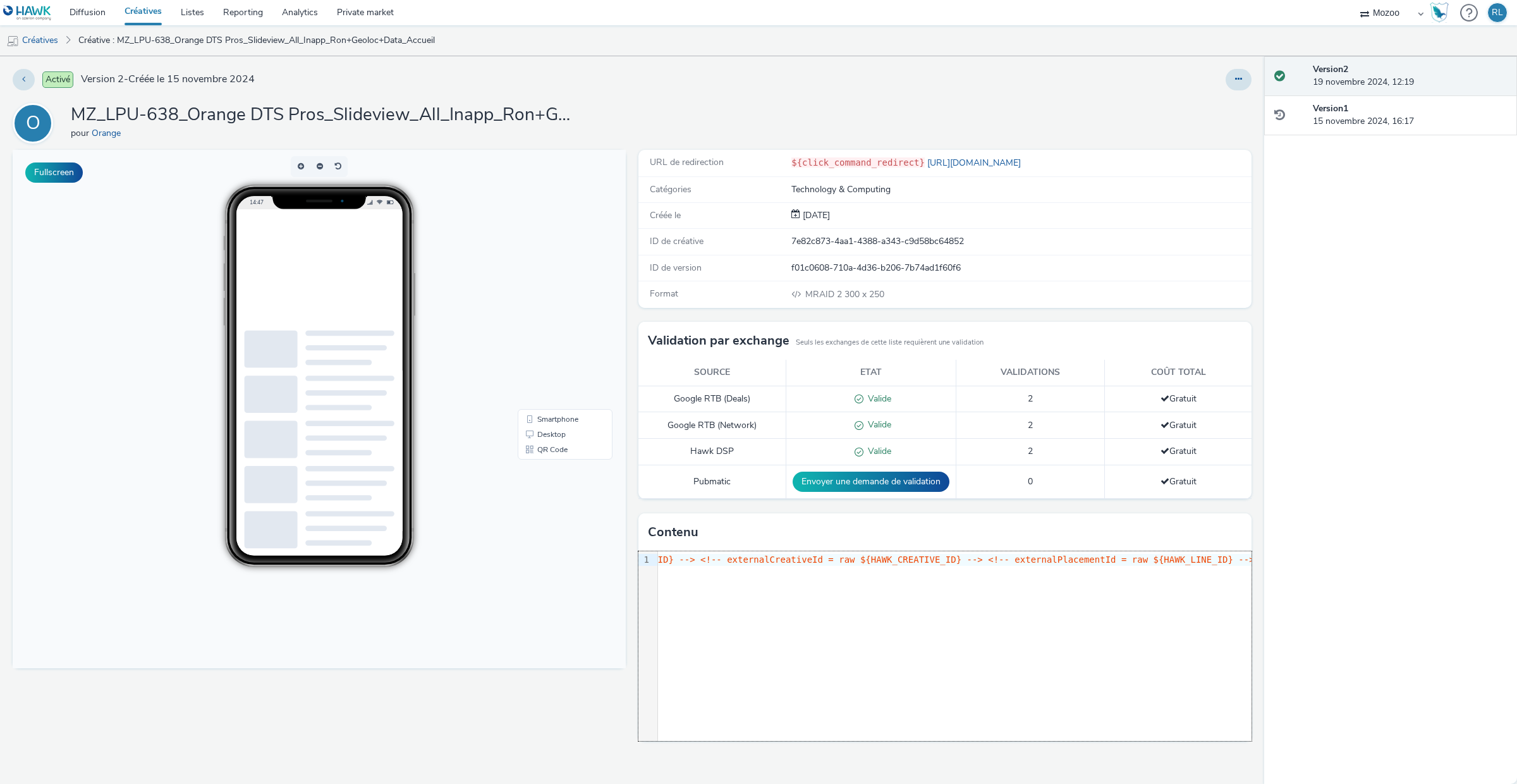
scroll to position [0, 762]
drag, startPoint x: 1124, startPoint y: 568, endPoint x: 1291, endPoint y: 573, distance: 167.1
click at [1291, 573] on div "Activé Version 2 - Créée le 15 novembre 2024 O MZ_LPU-638_Orange DTS Pros_Slide…" at bounding box center [758, 420] width 1517 height 728
drag, startPoint x: 1159, startPoint y: 554, endPoint x: 1241, endPoint y: 557, distance: 82.1
click at [0, 0] on span "/script> <div class="celtra-ad-v3"> <!-- eas.JHtIQVdLX0NSRUFUSVZFX0lEfQ%3D%3D =…" at bounding box center [0, 0] width 0 height 0
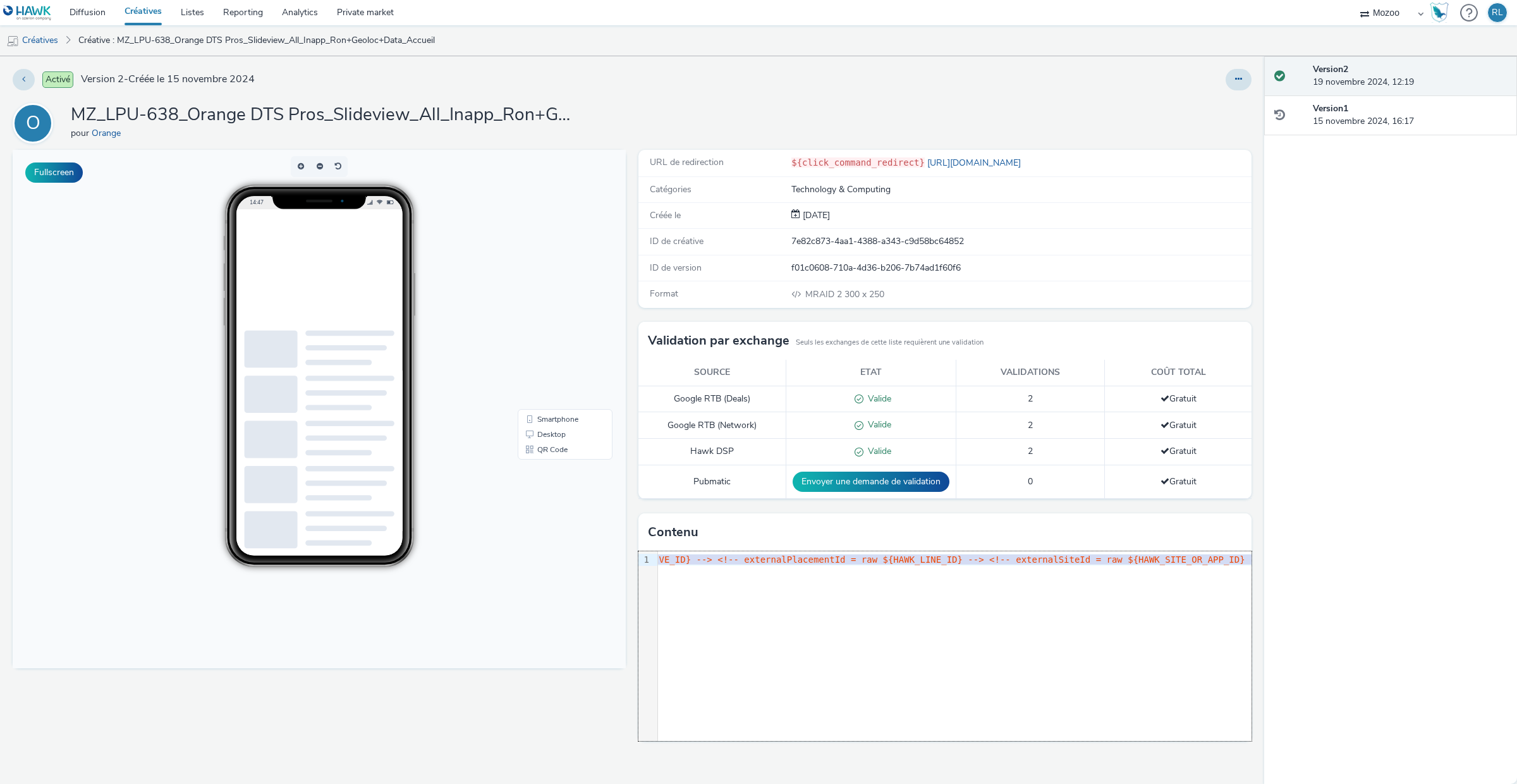
scroll to position [0, 969]
click at [390, 405] on div "9 1 › <script src= "mraid.js" >< /script> <div class="celtra-ad-v3"> <!-- eas.J…" at bounding box center [307, 226] width 166 height 359
drag, startPoint x: 1195, startPoint y: 561, endPoint x: 1279, endPoint y: 562, distance: 84.0
click at [1279, 562] on div "Activé Version 2 - Créée le 15 novembre 2024 O MZ_LPU-638_Orange DTS Pros_Slide…" at bounding box center [758, 420] width 1517 height 728
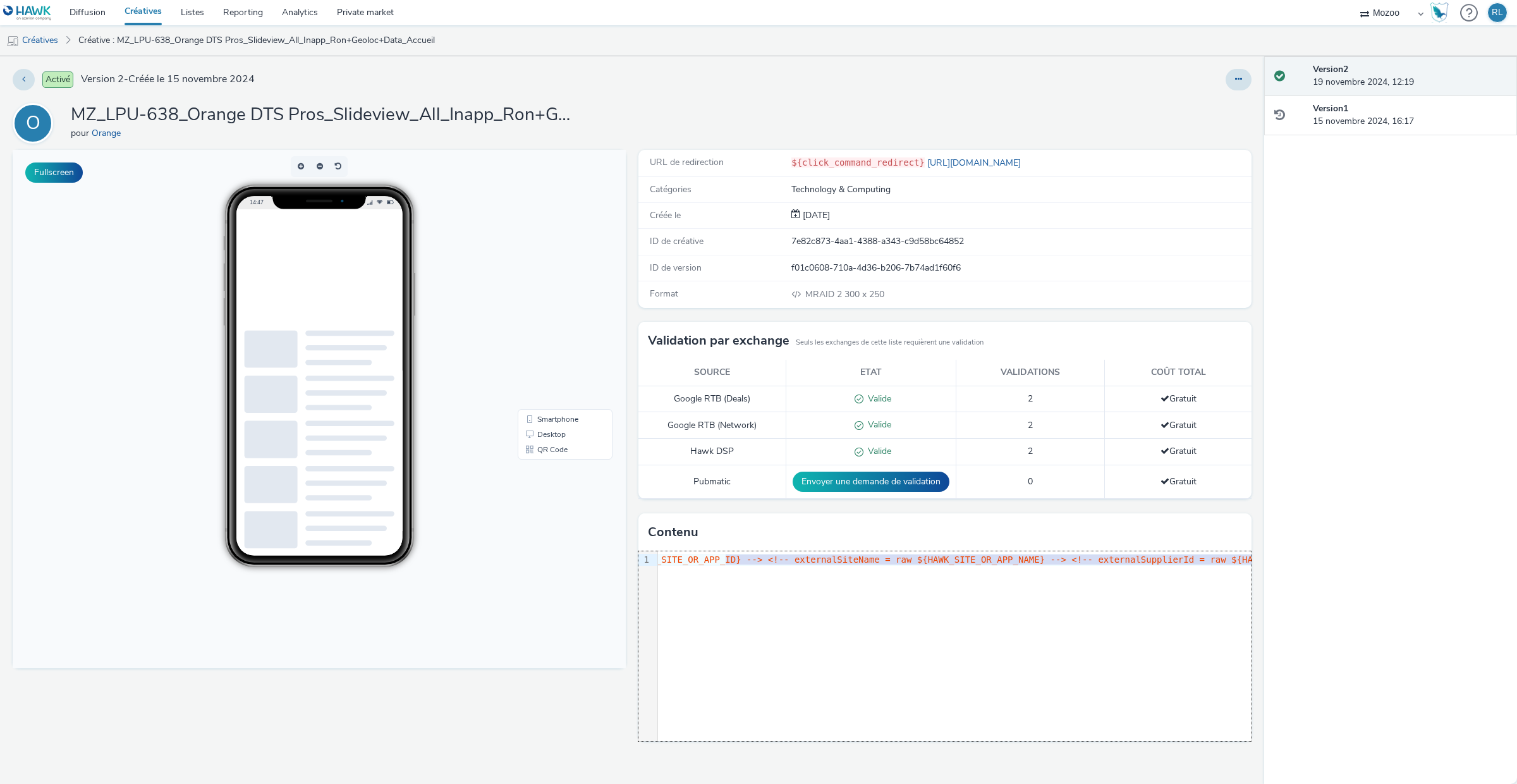
drag, startPoint x: 1279, startPoint y: 562, endPoint x: 1050, endPoint y: 586, distance: 230.3
click at [1050, 586] on div "Activé Version 2 - Créée le 15 novembre 2024 O MZ_LPU-638_Orange DTS Pros_Slide…" at bounding box center [758, 420] width 1517 height 728
click at [390, 405] on div "9 1 › <script src= "mraid.js" >< /script> <div class="celtra-ad-v3"> <!-- eas.J…" at bounding box center [307, 226] width 166 height 359
click at [763, 559] on span ""mraid.js"" at bounding box center [753, 559] width 53 height 10
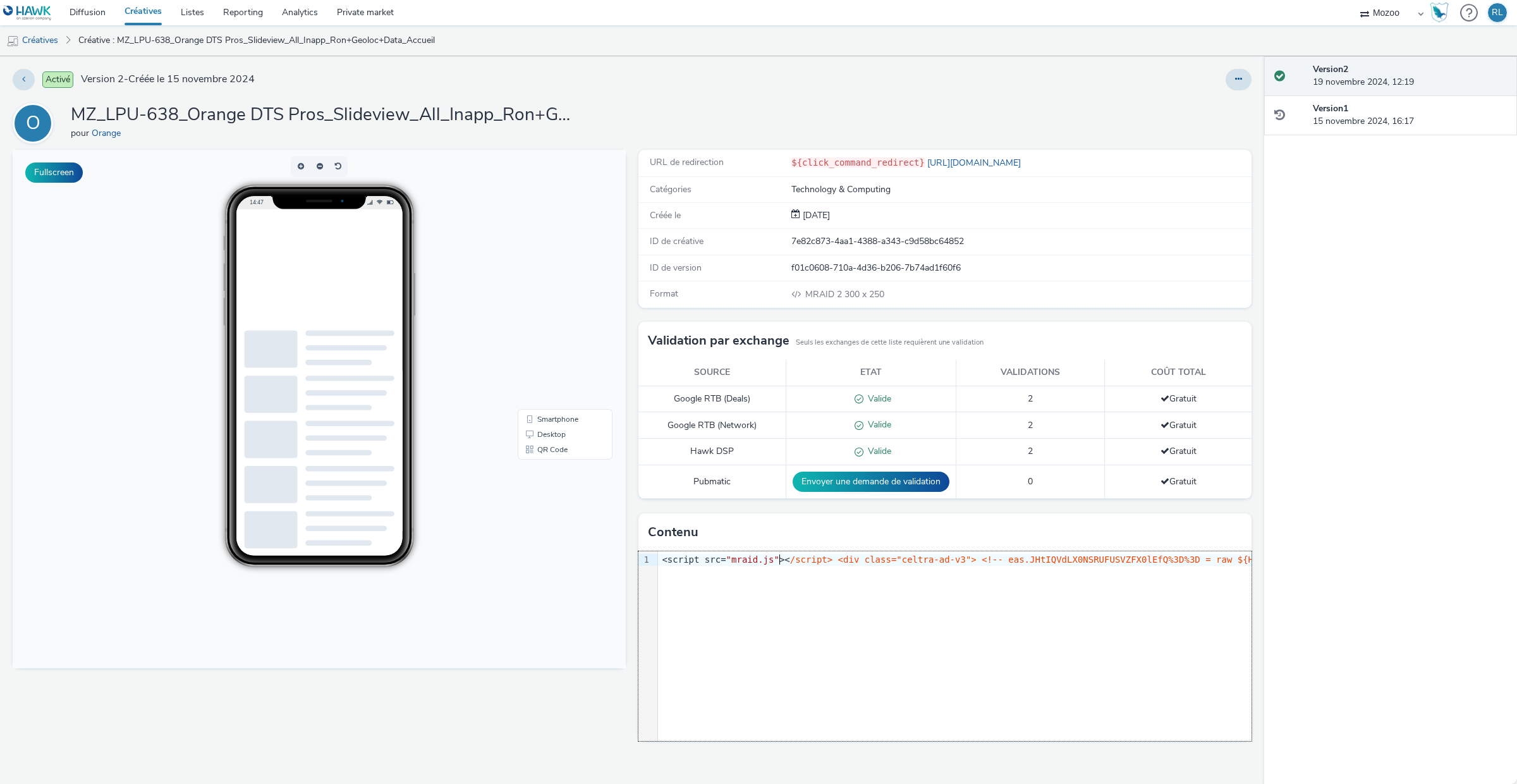
drag, startPoint x: 778, startPoint y: 559, endPoint x: 689, endPoint y: 559, distance: 89.0
click at [390, 173] on div "<script src= "mraid.js" >< /script> <div class="celtra-ad-v3"> <!-- eas.JHtIQVd…" at bounding box center [307, 116] width 166 height 113
click at [390, 405] on div "9 1 › <script src= "mraid.js" >< /script> <div class="celtra-ad-v3"> <!-- eas.J…" at bounding box center [307, 226] width 166 height 359
